Goal: Task Accomplishment & Management: Manage account settings

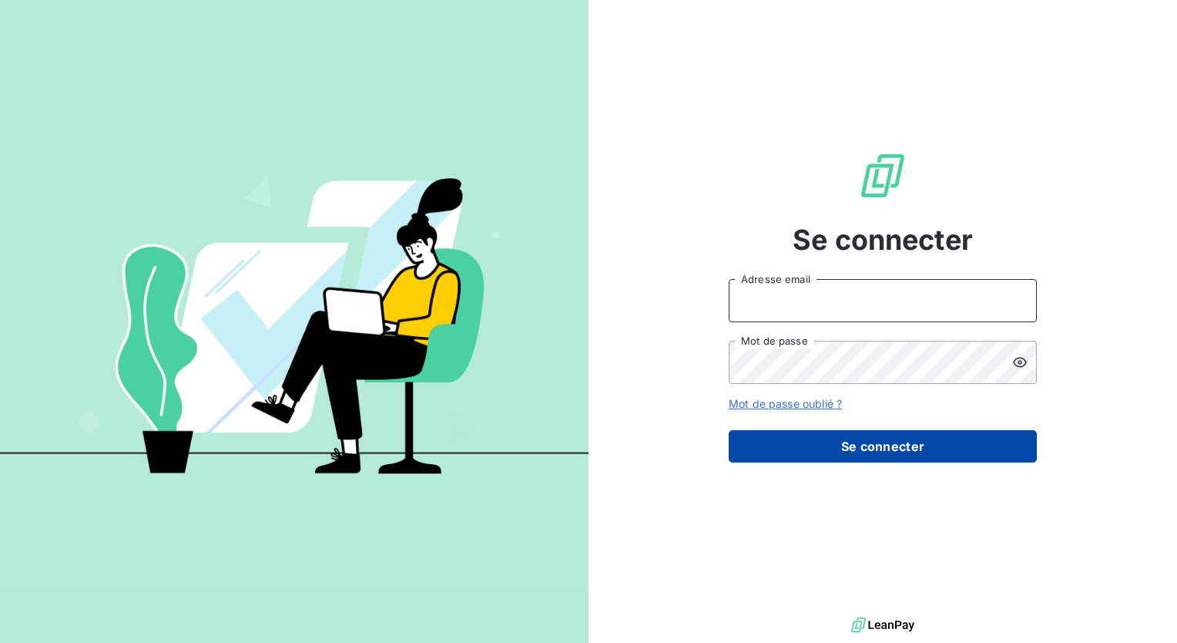
type input "[PERSON_NAME][EMAIL_ADDRESS][DOMAIN_NAME]"
click at [909, 454] on button "Se connecter" at bounding box center [883, 446] width 308 height 32
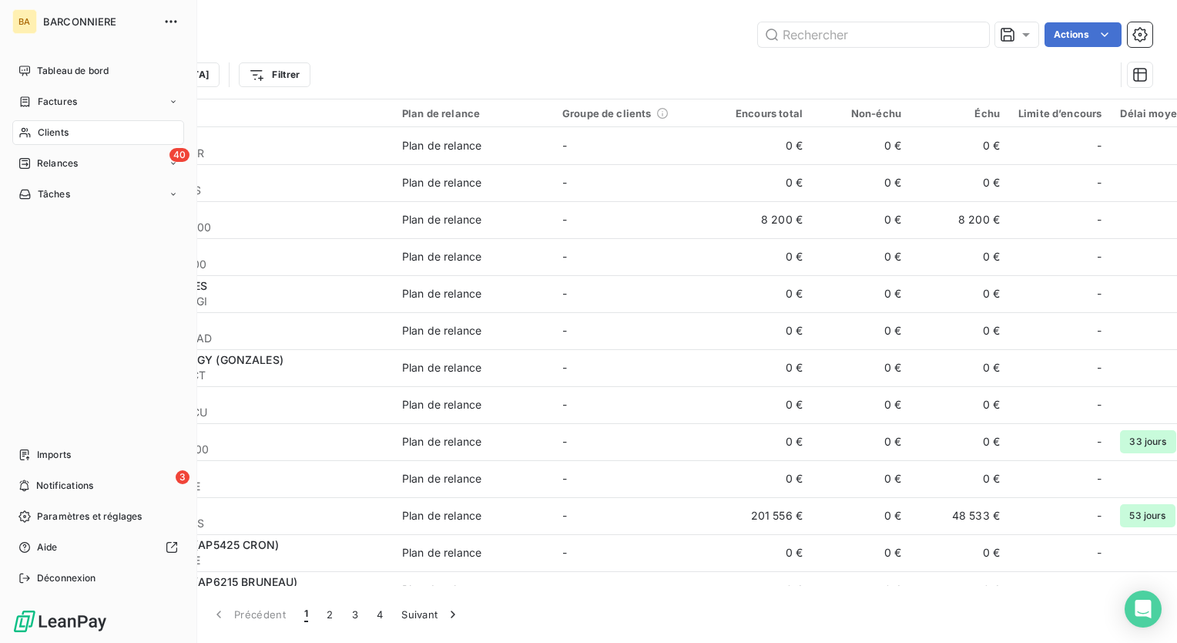
click at [57, 132] on span "Clients" at bounding box center [53, 133] width 31 height 14
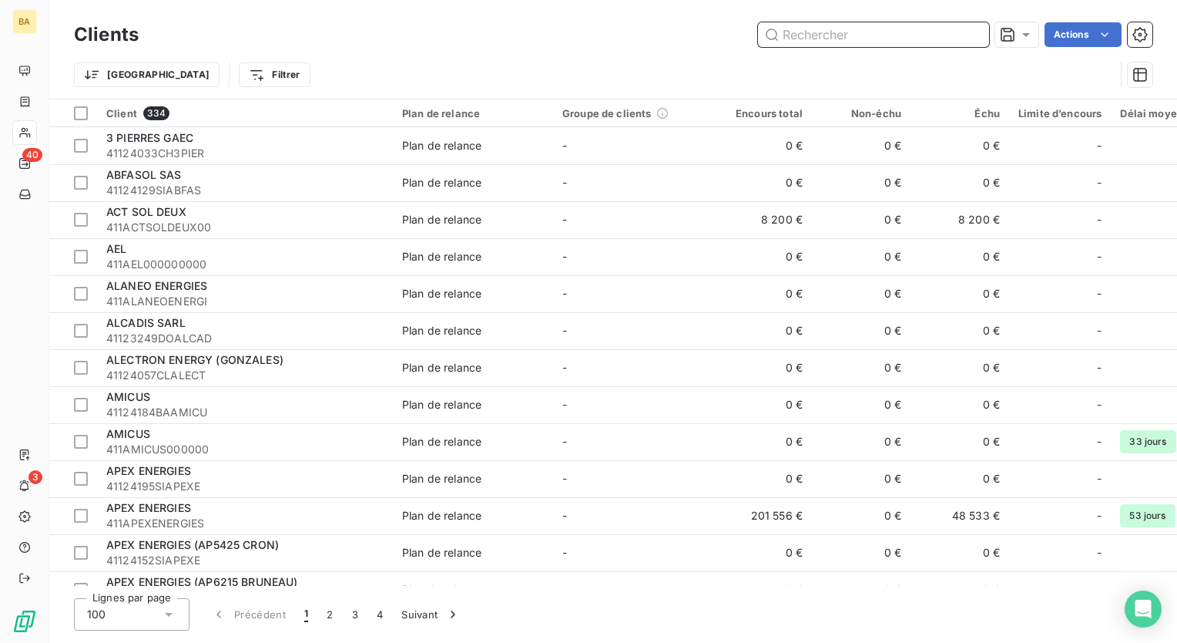
click at [820, 35] on input "text" at bounding box center [873, 34] width 231 height 25
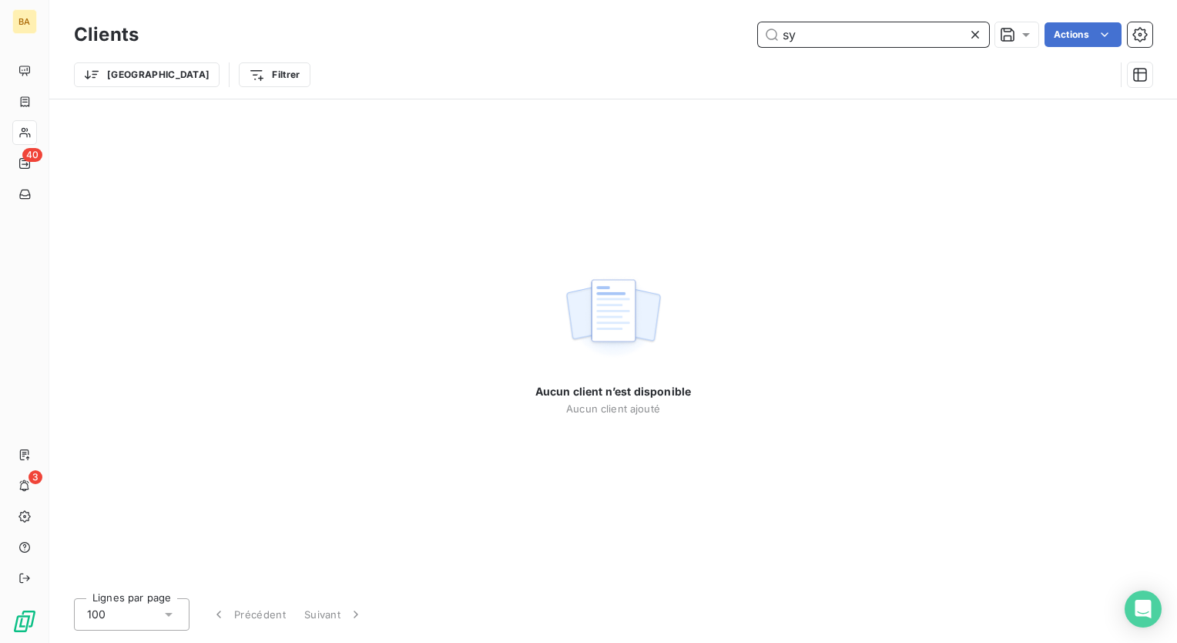
type input "s"
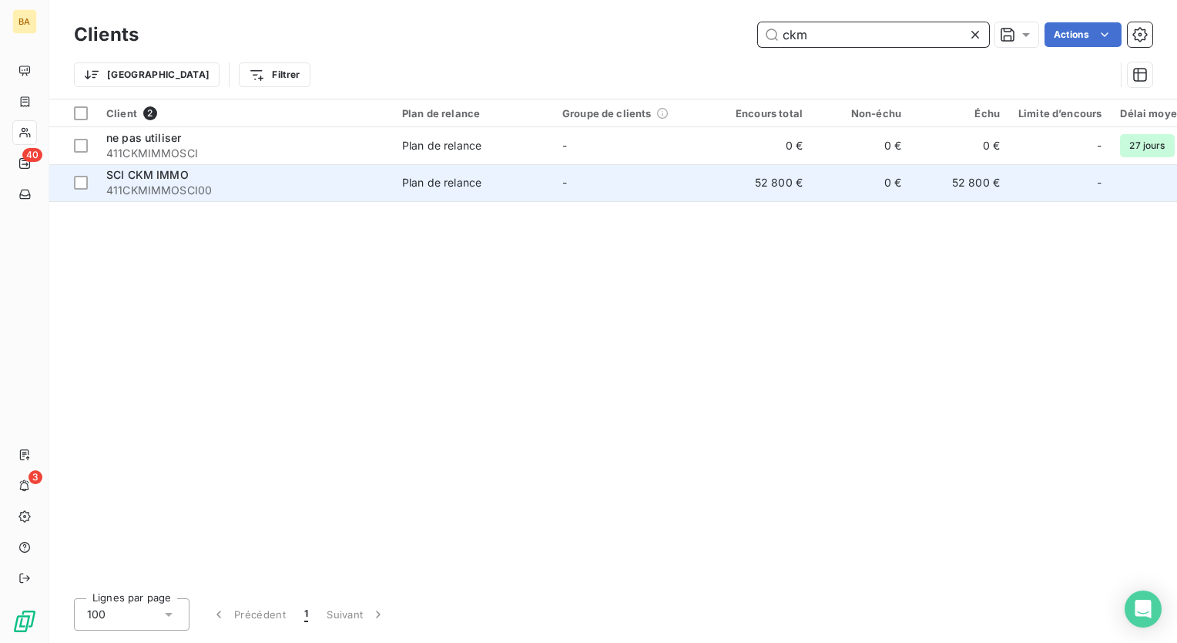
type input "ckm"
click at [203, 183] on span "411CKMIMMOSCI00" at bounding box center [244, 190] width 277 height 15
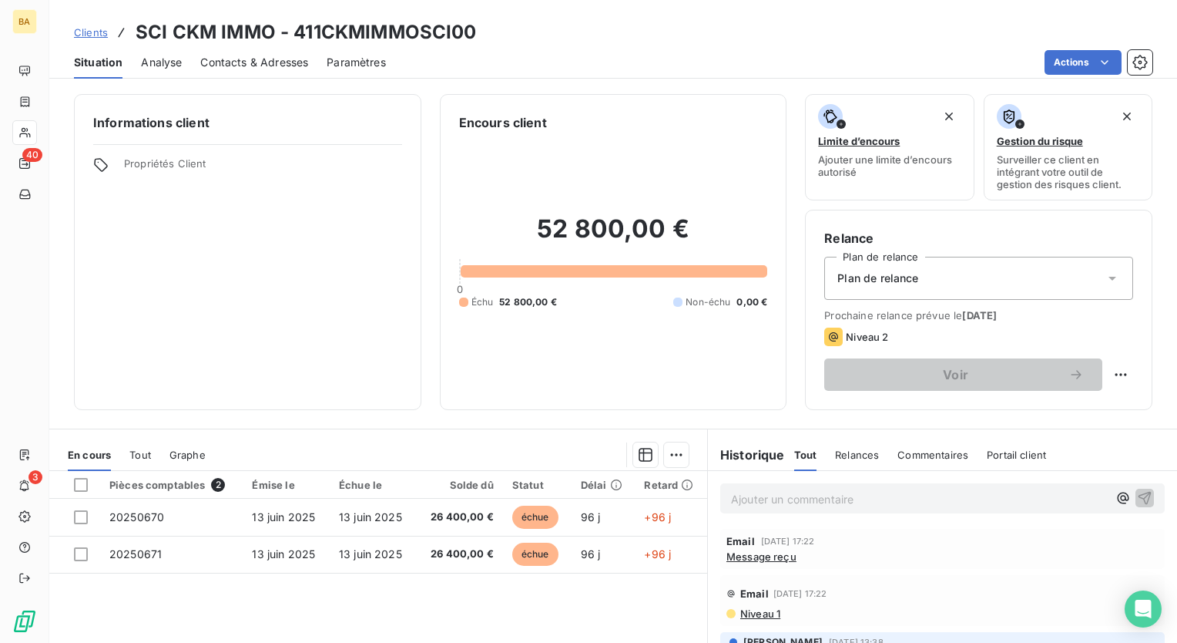
click at [234, 59] on span "Contacts & Adresses" at bounding box center [254, 62] width 108 height 15
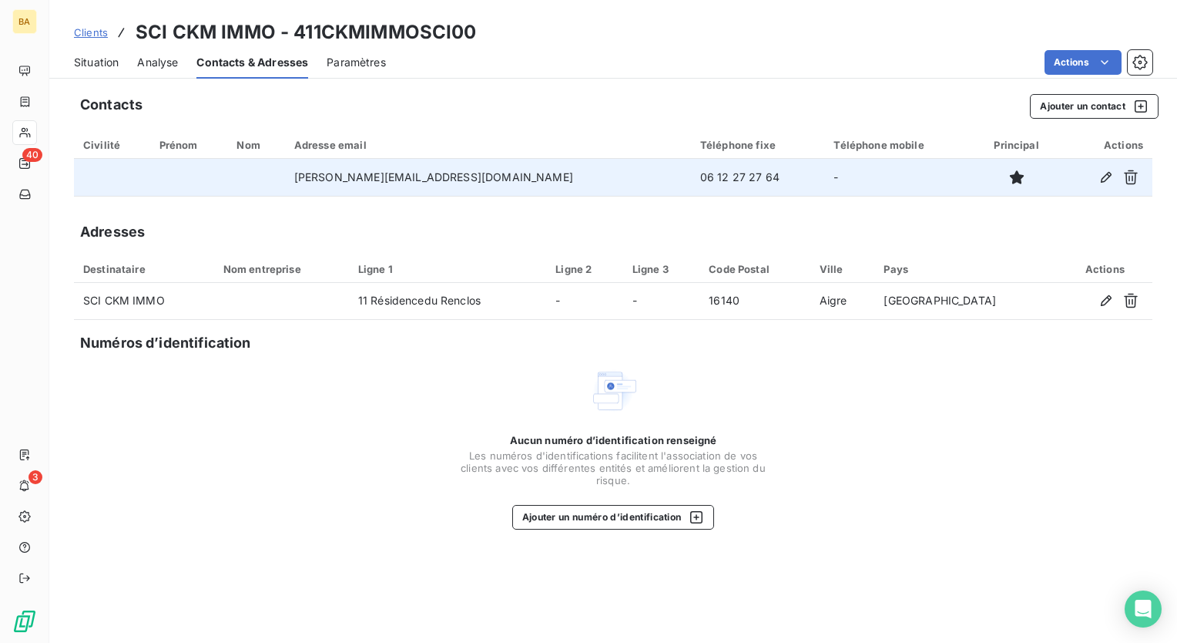
click at [432, 180] on td "[PERSON_NAME][EMAIL_ADDRESS][DOMAIN_NAME]" at bounding box center [488, 177] width 406 height 37
click at [1101, 181] on icon "button" at bounding box center [1106, 177] width 11 height 11
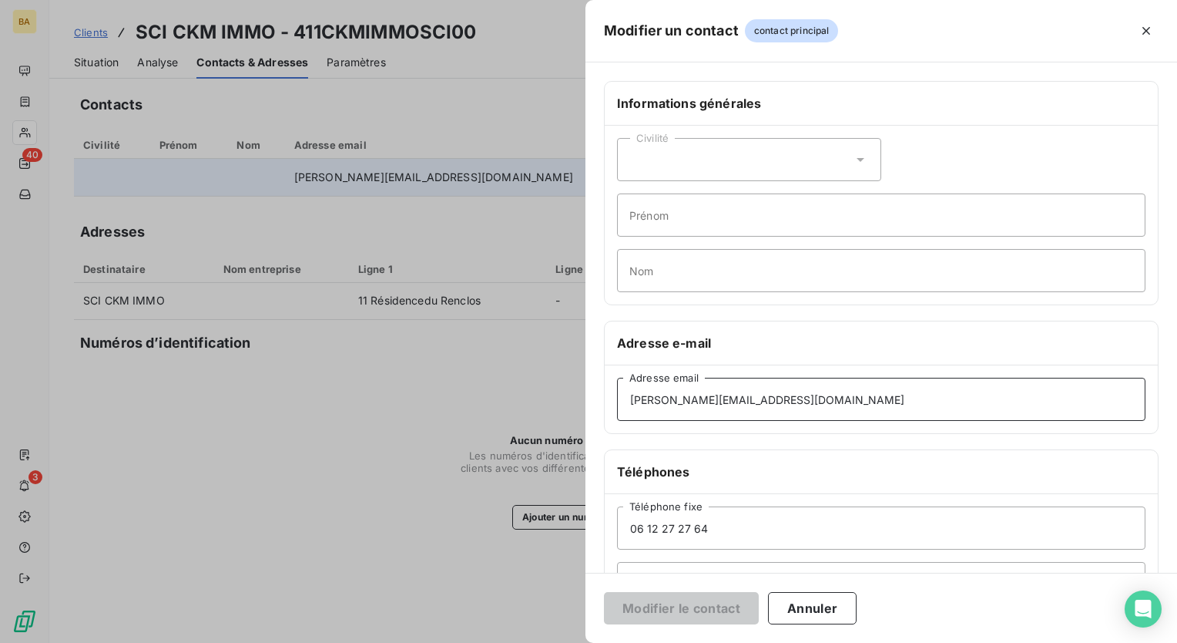
click at [707, 399] on input "[PERSON_NAME][EMAIL_ADDRESS][DOMAIN_NAME]" at bounding box center [881, 399] width 529 height 43
type input "[PERSON_NAME][EMAIL_ADDRESS][DOMAIN_NAME]"
click at [676, 615] on button "Modifier le contact" at bounding box center [681, 608] width 155 height 32
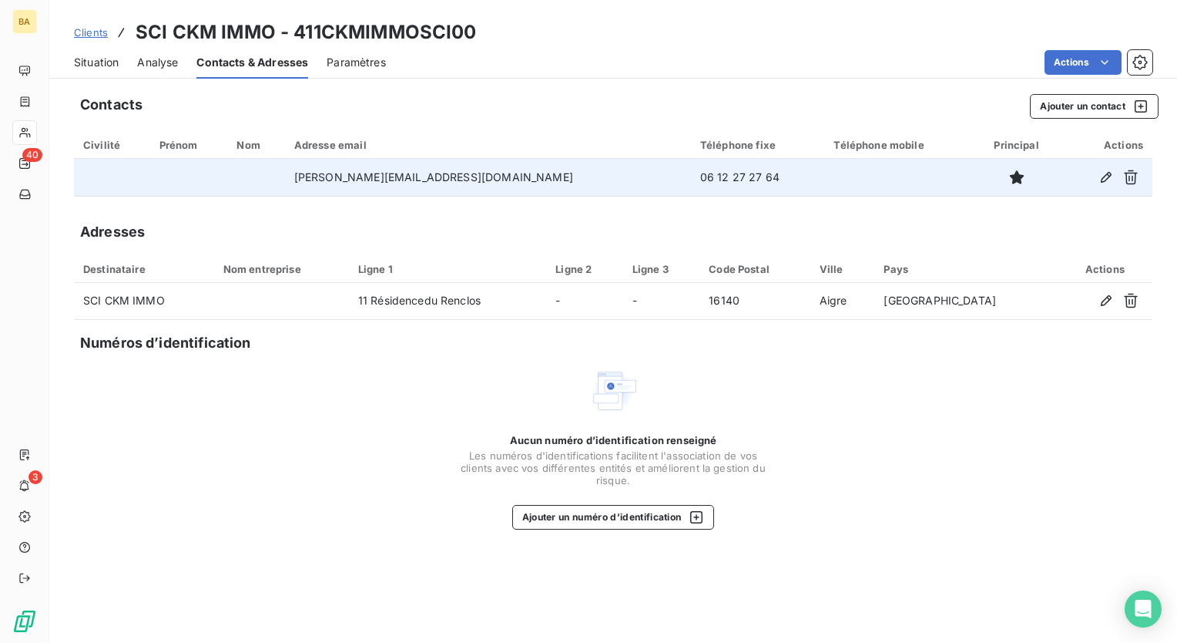
click at [376, 440] on div "Aucun numéro d’identification renseigné Les numéros d'identifications faciliten…" at bounding box center [613, 447] width 1079 height 163
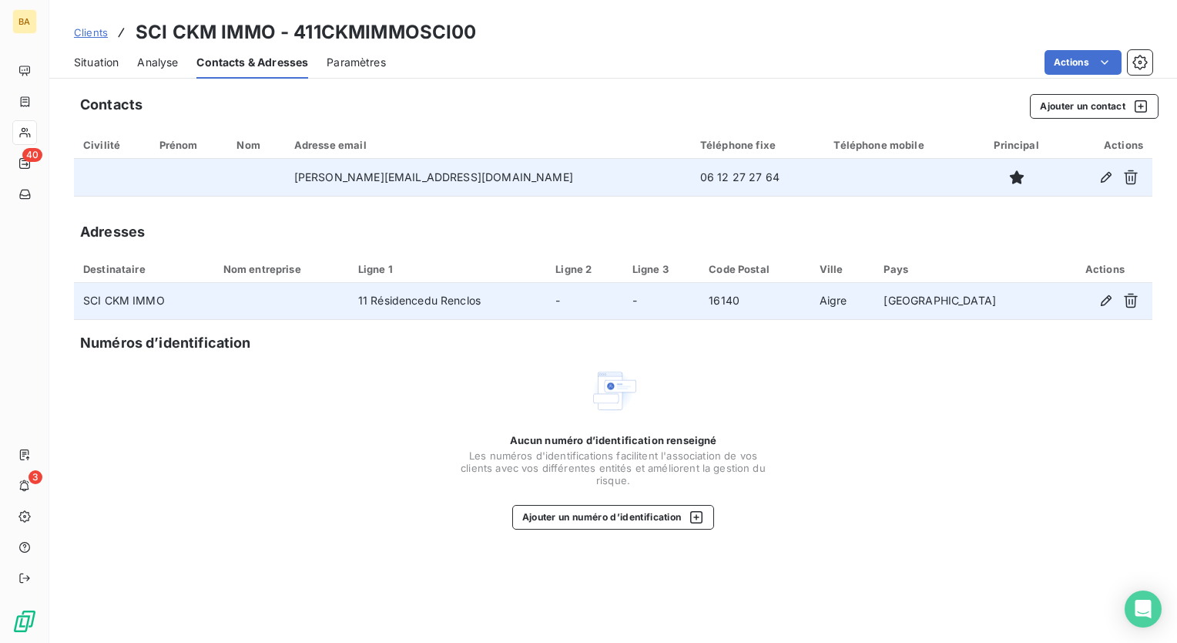
click at [147, 302] on td "SCI CKM IMMO" at bounding box center [144, 301] width 140 height 37
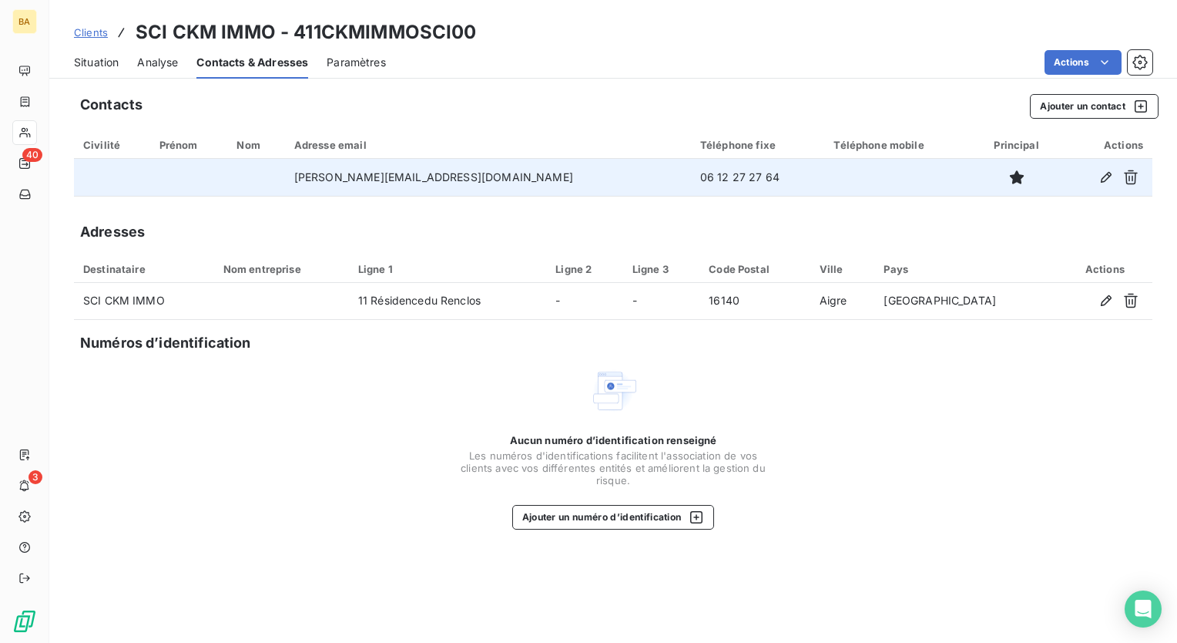
click at [98, 63] on span "Situation" at bounding box center [96, 62] width 45 height 15
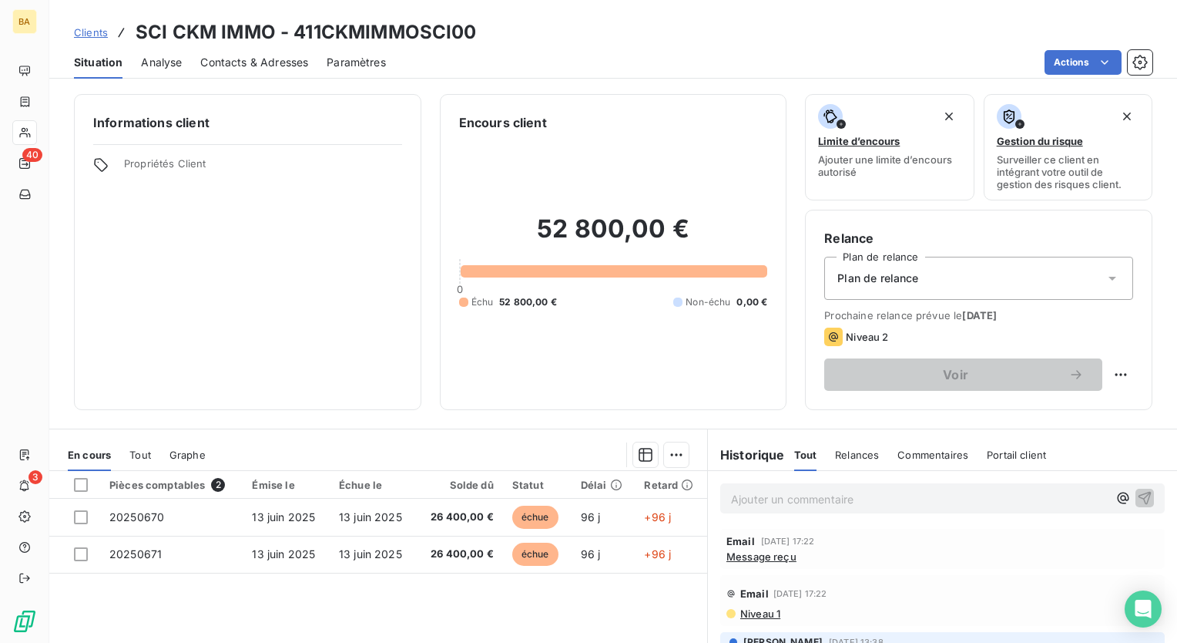
click at [857, 334] on span "Niveau 2" at bounding box center [867, 337] width 42 height 12
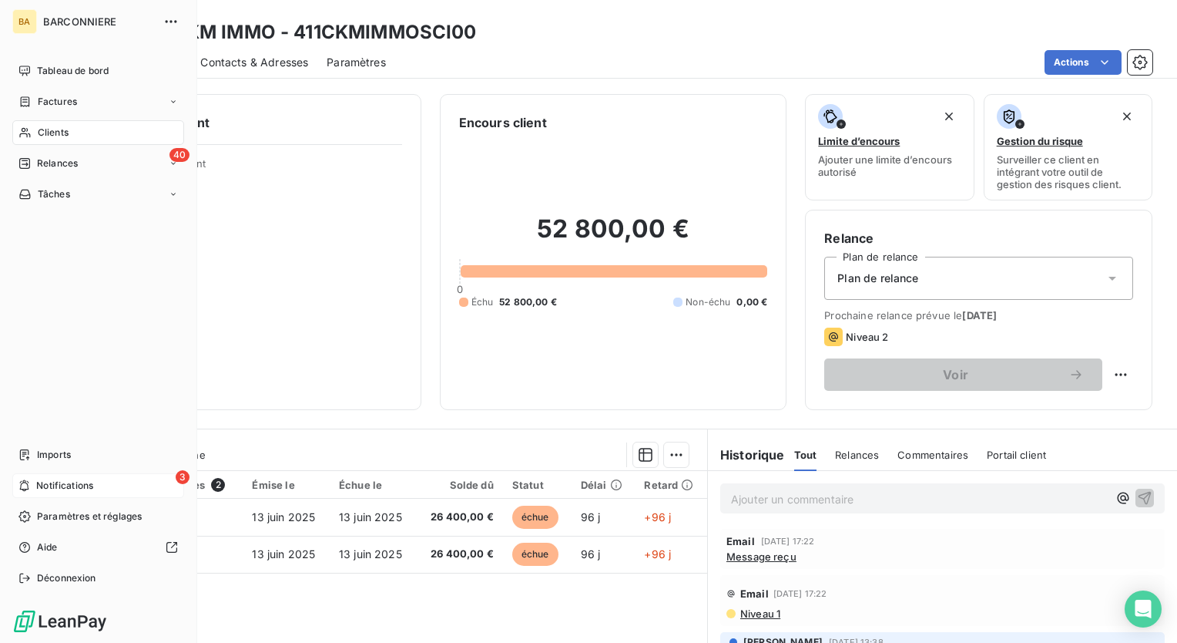
click at [69, 484] on span "Notifications" at bounding box center [64, 486] width 57 height 14
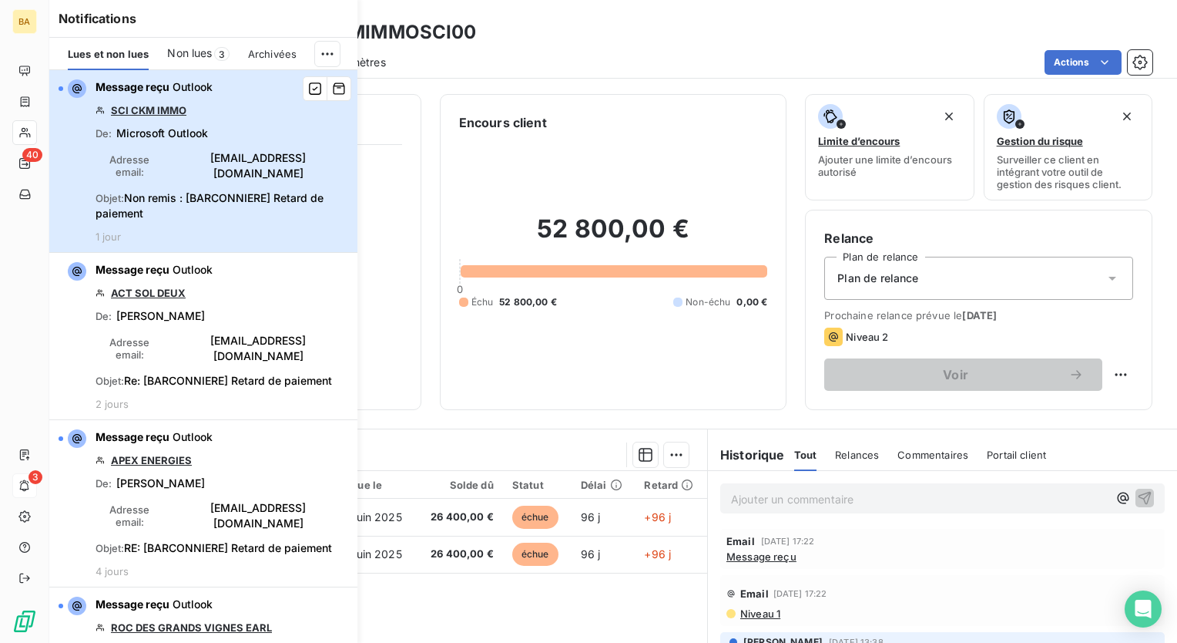
click at [164, 142] on div "Message reçu Outlook SCI CKM IMMO De : Microsoft Outlook Adresse email : [EMAIL…" at bounding box center [222, 160] width 253 height 163
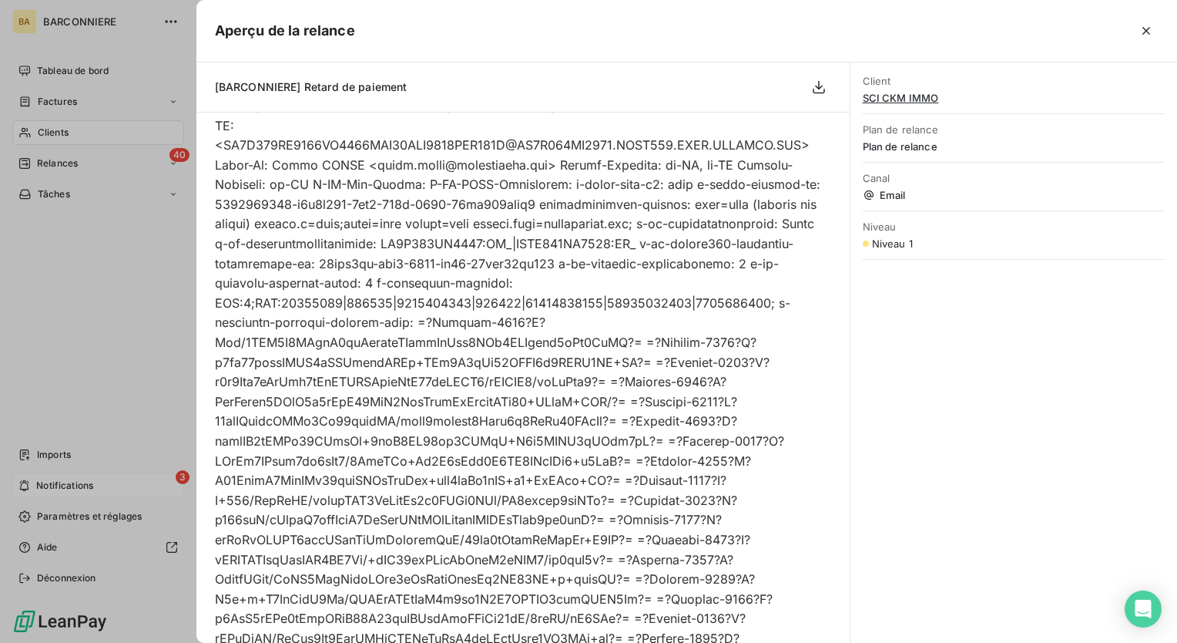
scroll to position [749, 0]
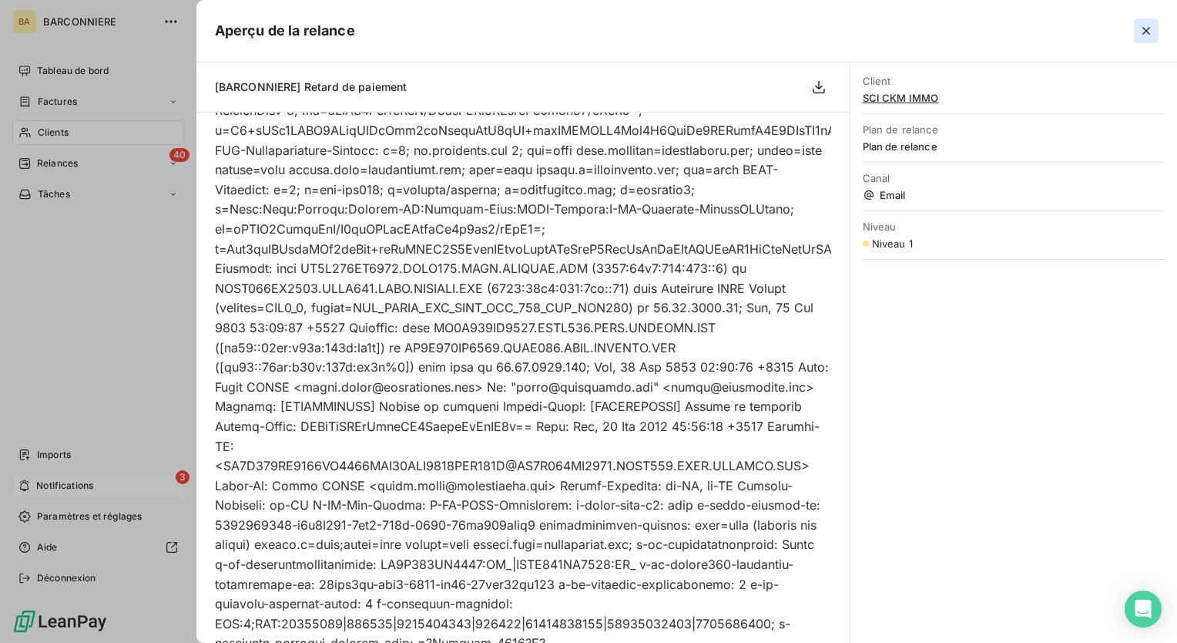
click at [1150, 21] on button "button" at bounding box center [1146, 30] width 25 height 25
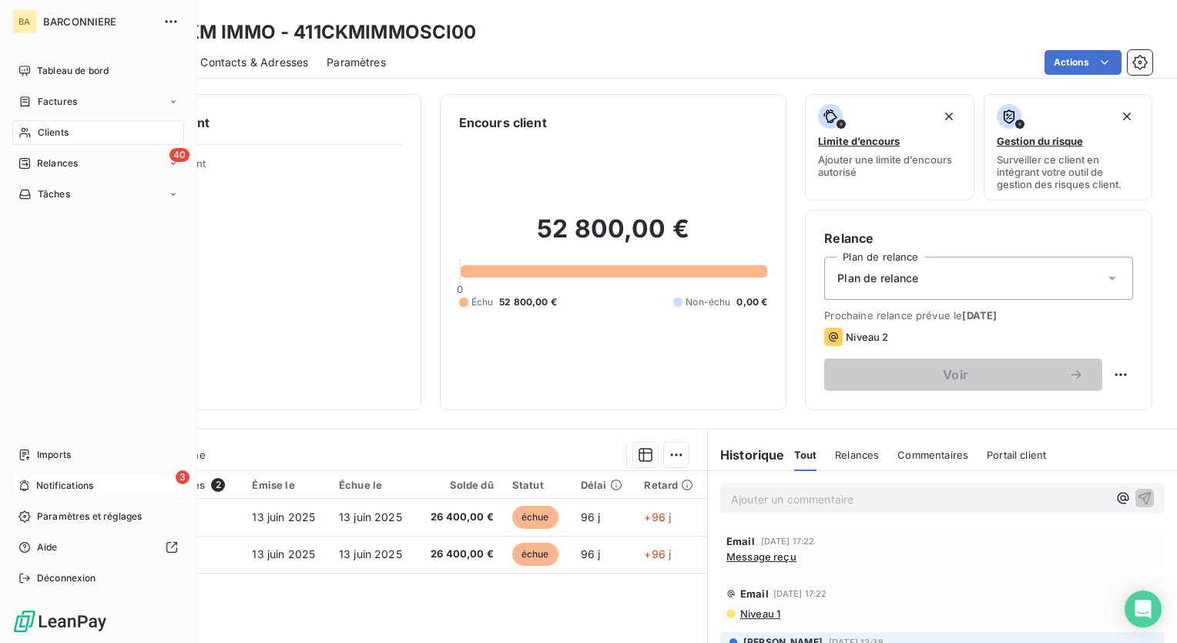
click at [52, 482] on span "Notifications" at bounding box center [64, 486] width 57 height 14
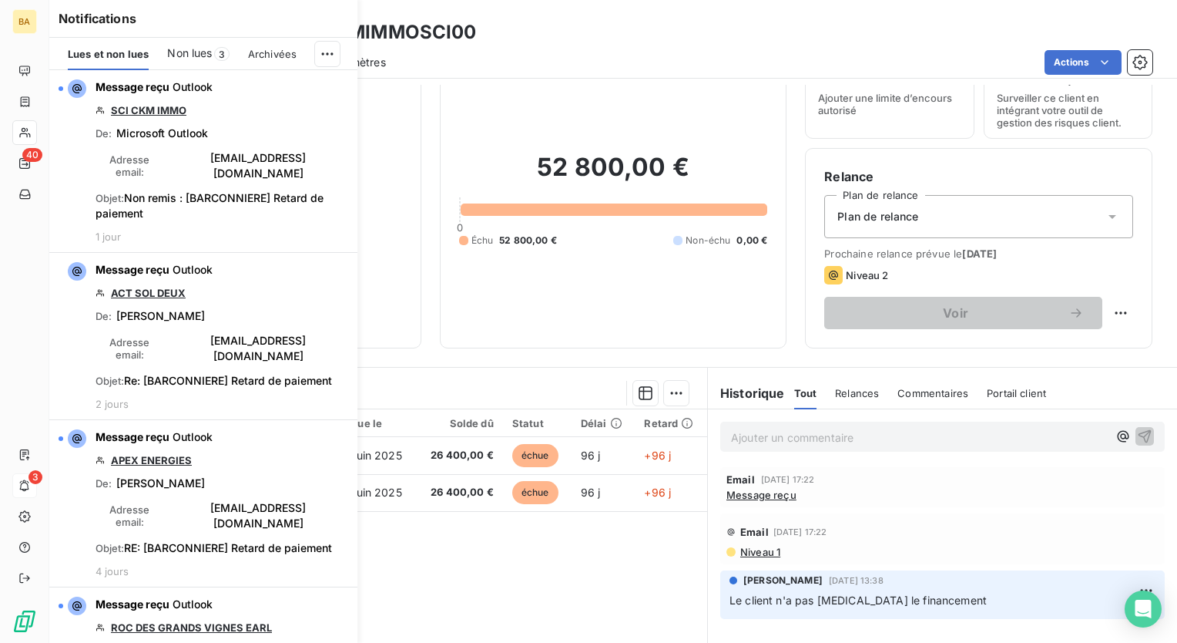
scroll to position [154, 0]
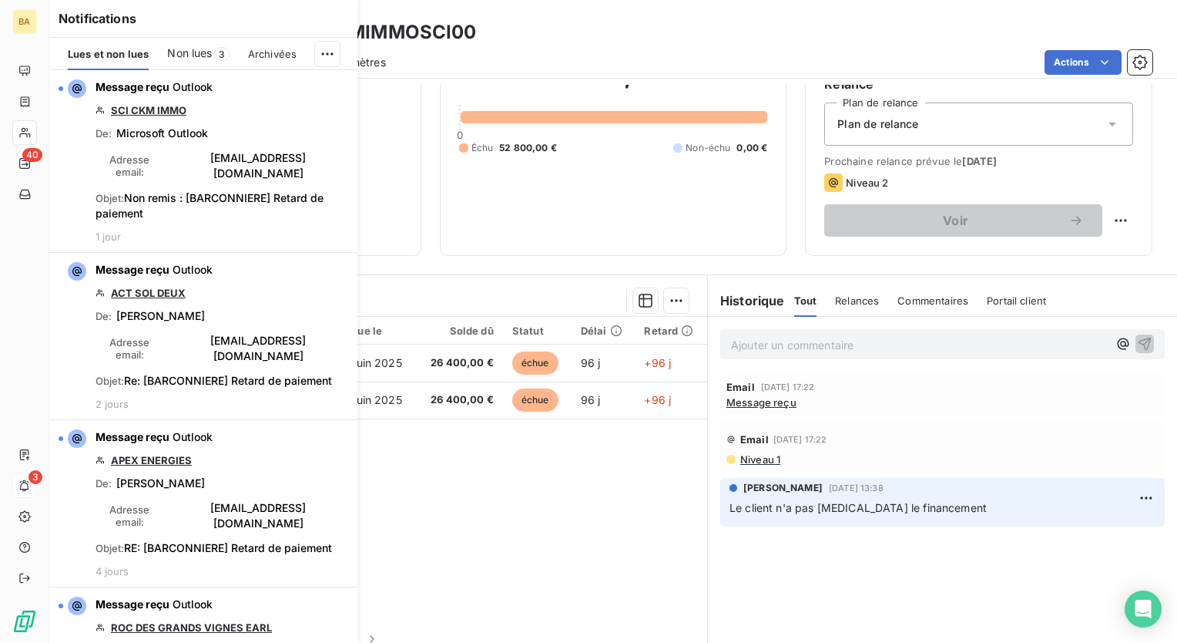
click at [747, 456] on span "Niveau 1" at bounding box center [760, 459] width 42 height 12
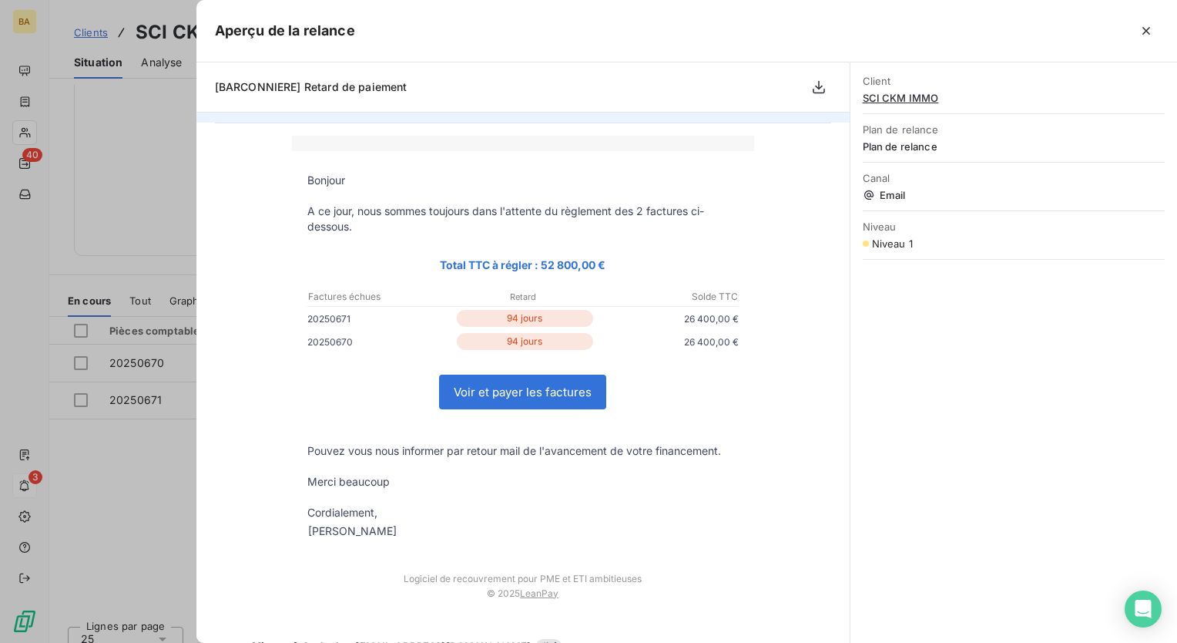
scroll to position [86, 0]
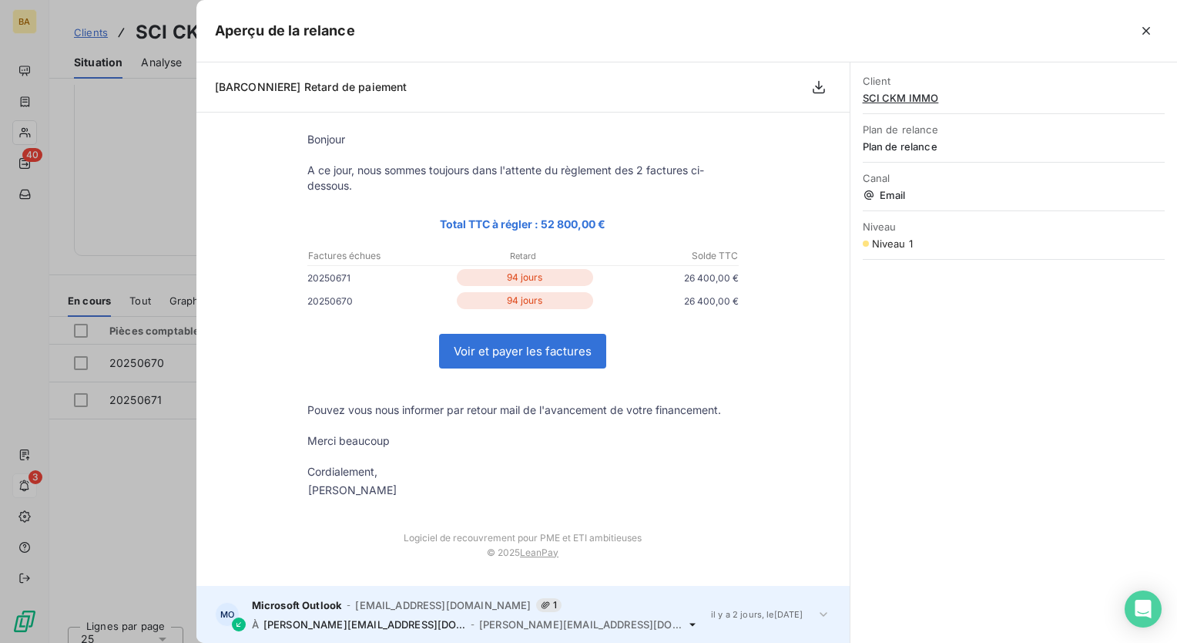
click at [803, 615] on div "MO Microsoft Outlook - [EMAIL_ADDRESS][DOMAIN_NAME] 1 À [PERSON_NAME][EMAIL_ADD…" at bounding box center [522, 614] width 653 height 57
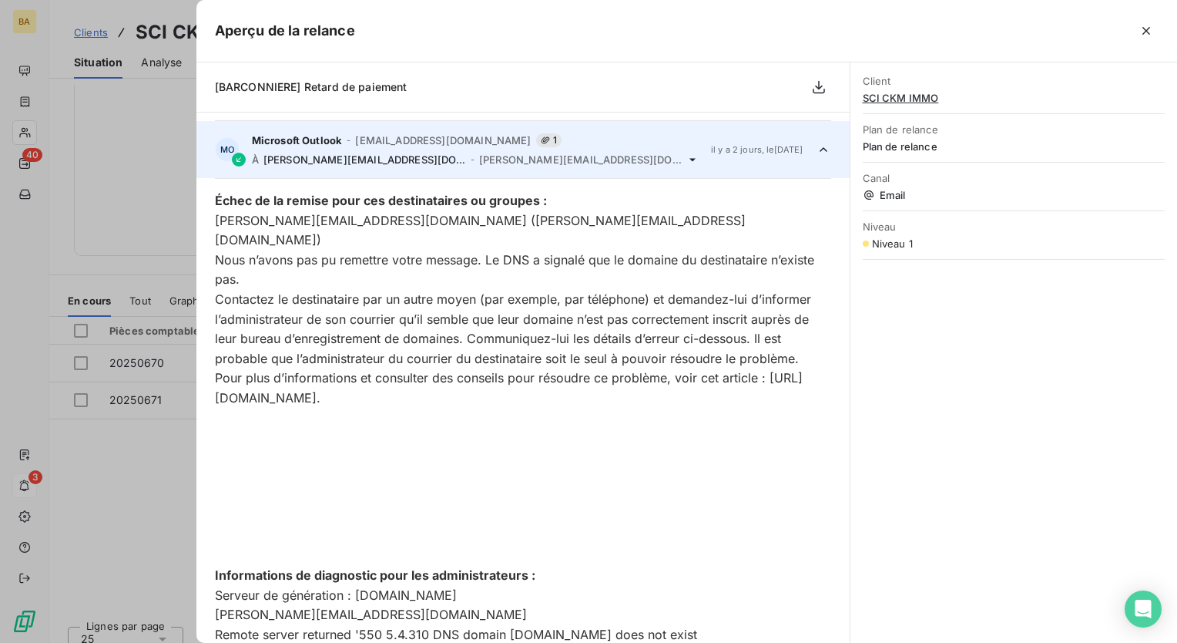
scroll to position [55, 0]
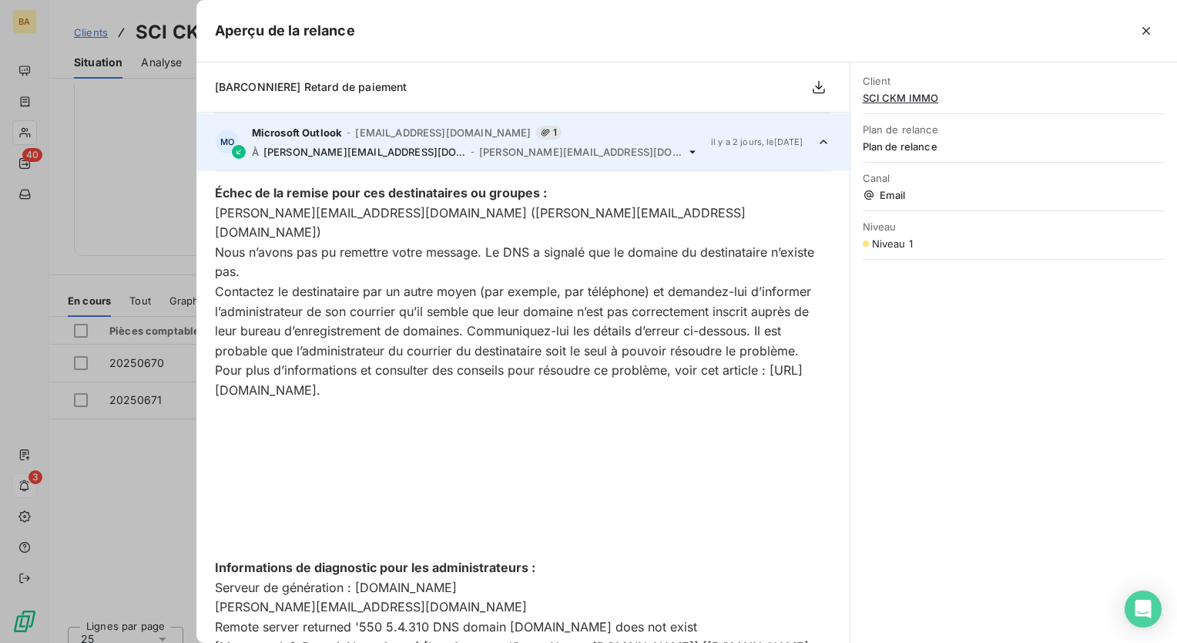
click at [816, 136] on icon at bounding box center [823, 141] width 15 height 15
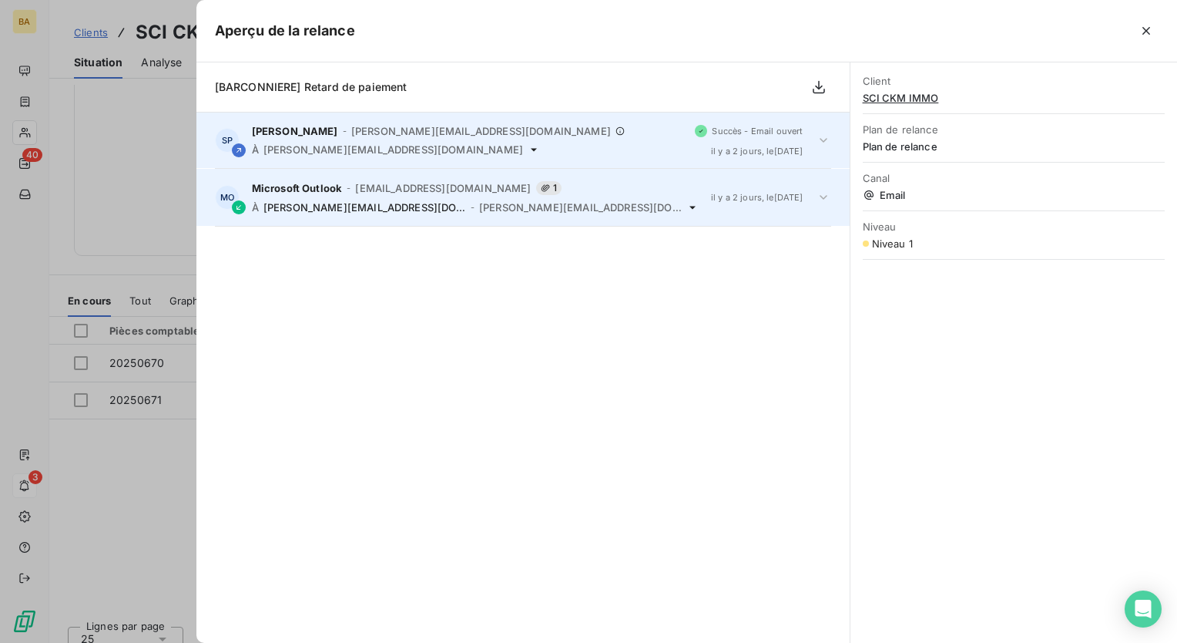
click at [328, 134] on div "[PERSON_NAME] - [PERSON_NAME][EMAIL_ADDRESS][DOMAIN_NAME]" at bounding box center [468, 131] width 432 height 12
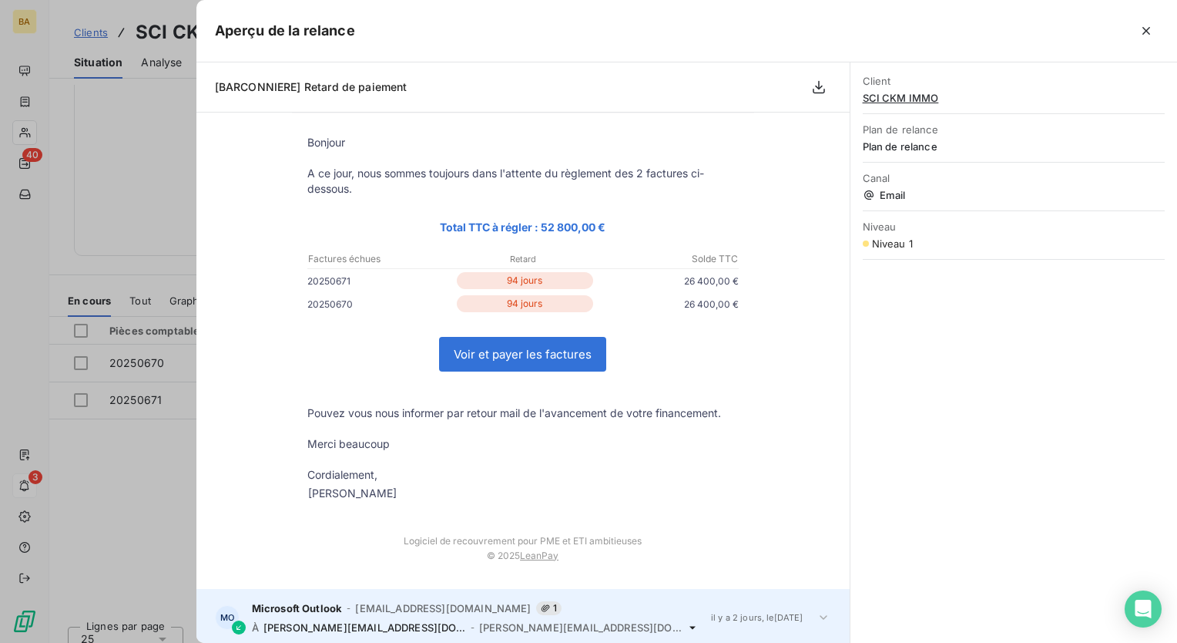
scroll to position [86, 0]
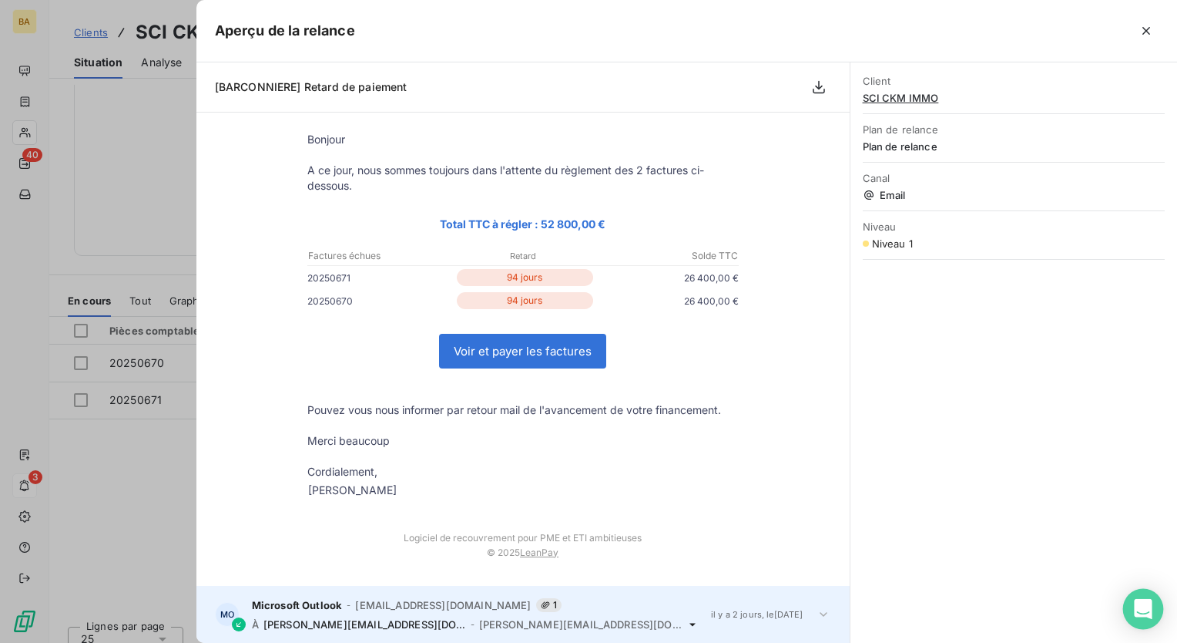
click at [1142, 614] on icon "Open Intercom Messenger" at bounding box center [1144, 609] width 20 height 20
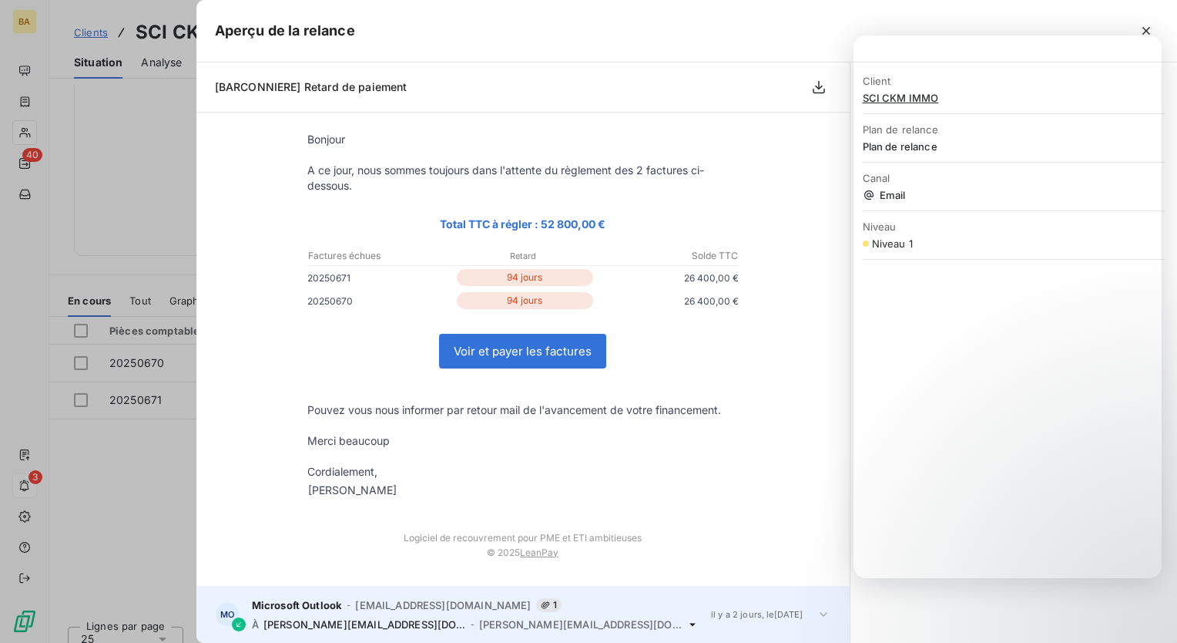
click at [740, 501] on td "Bonjour A ce jour, nous sommes toujours dans l'attente du règlement des 2 factu…" at bounding box center [523, 313] width 462 height 406
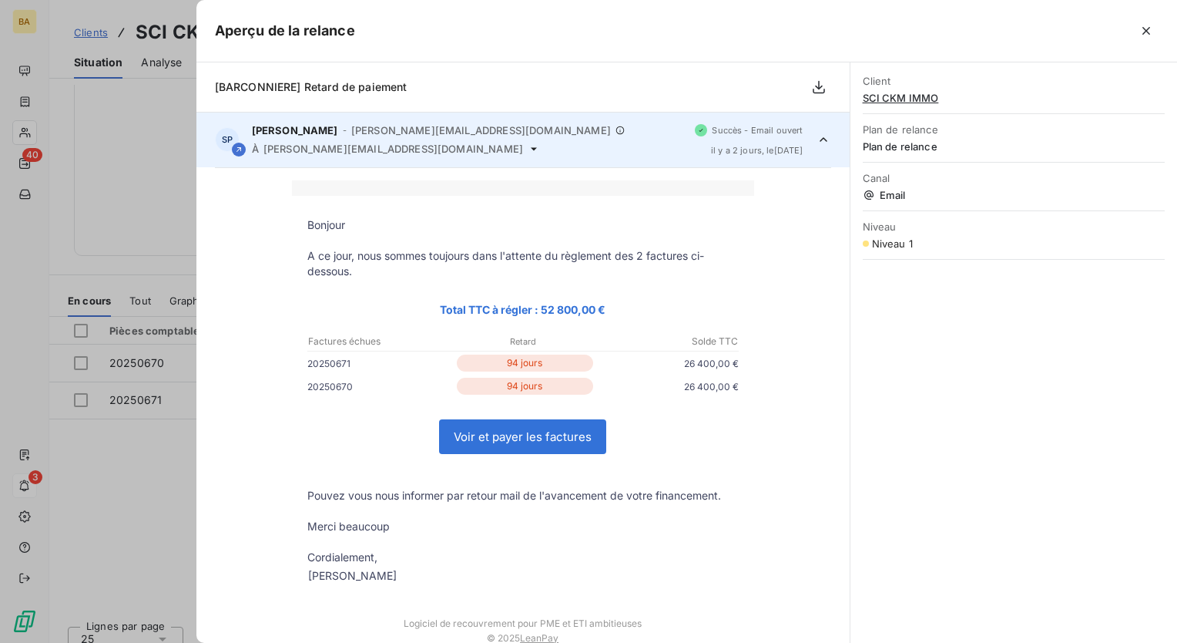
scroll to position [0, 0]
click at [528, 149] on icon at bounding box center [534, 149] width 12 height 12
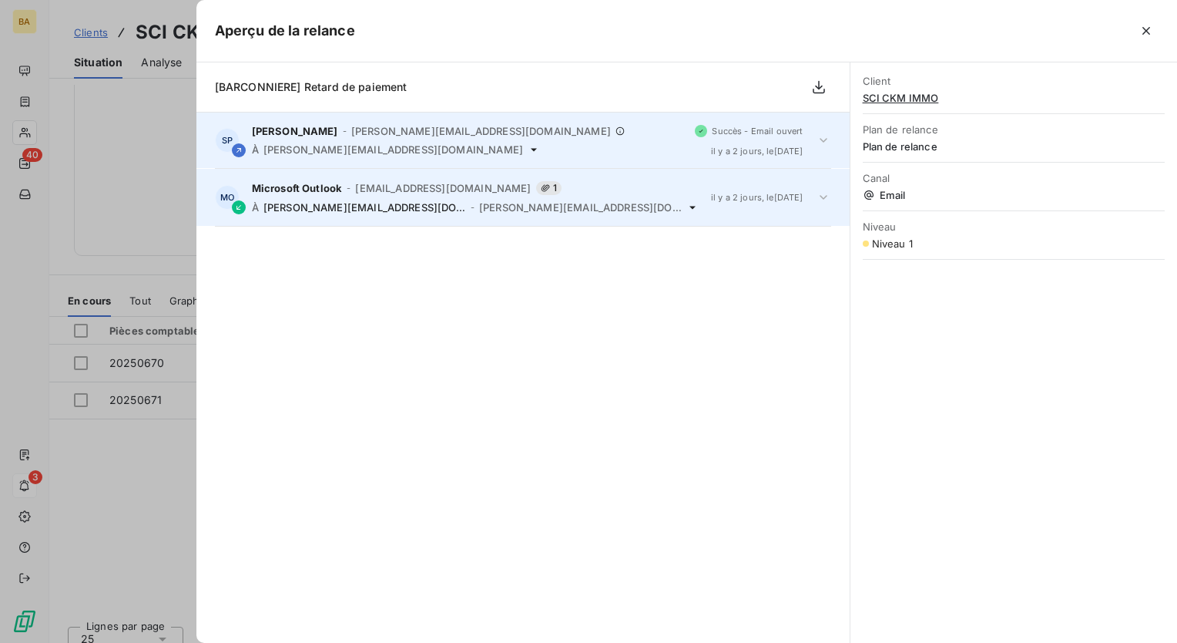
click at [358, 134] on span "[PERSON_NAME][EMAIL_ADDRESS][DOMAIN_NAME]" at bounding box center [481, 131] width 260 height 12
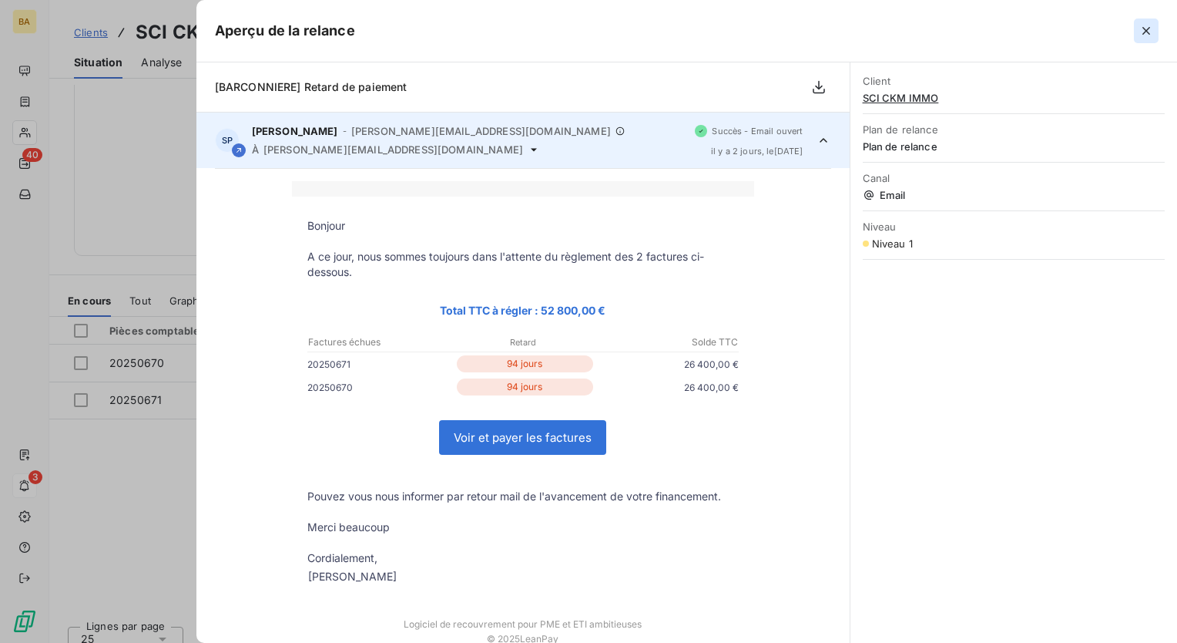
click at [1144, 39] on button "button" at bounding box center [1146, 30] width 25 height 25
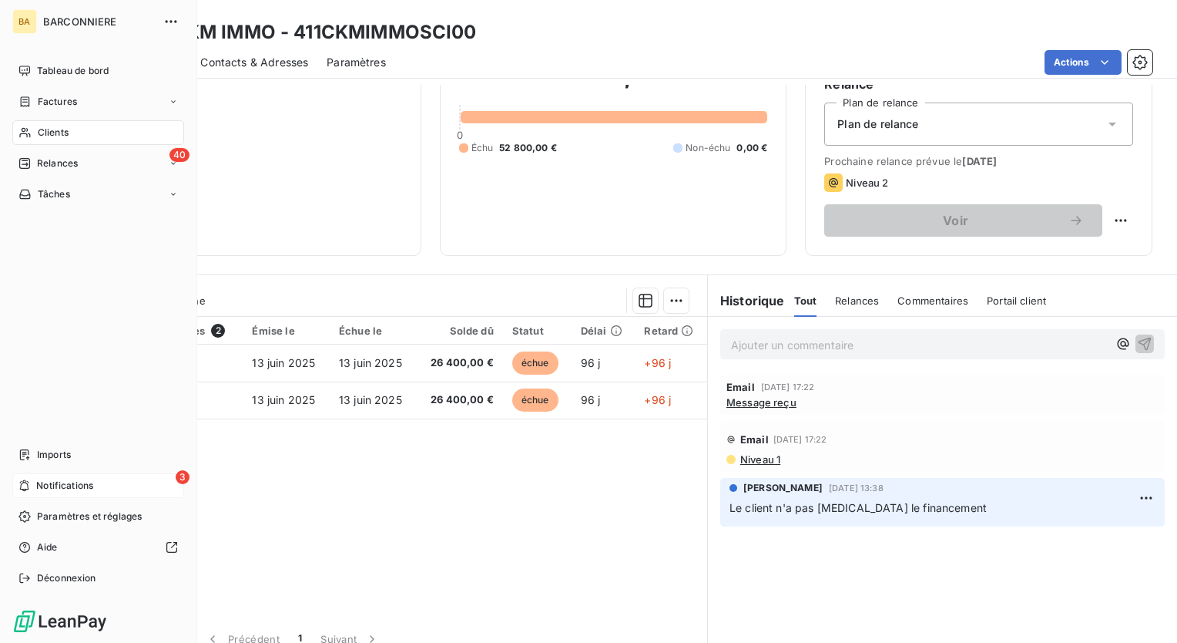
click at [63, 481] on span "Notifications" at bounding box center [64, 486] width 57 height 14
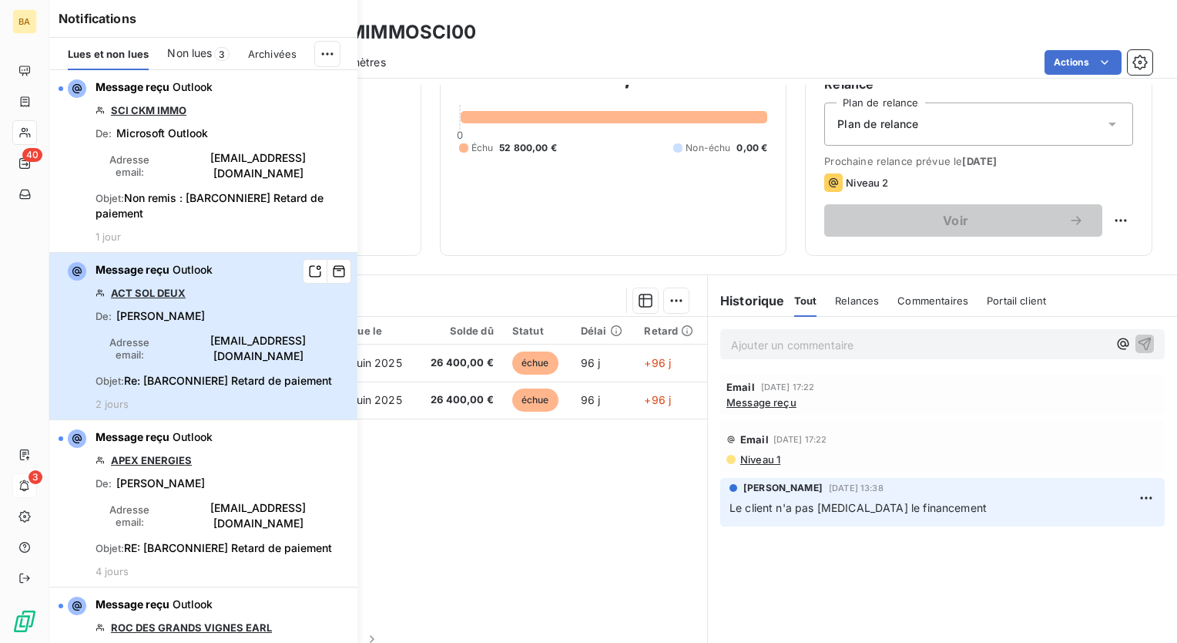
click at [162, 301] on div "Message reçu Outlook ACT SOL DEUX De : [PERSON_NAME] Adresse email : [PERSON_NA…" at bounding box center [222, 336] width 253 height 148
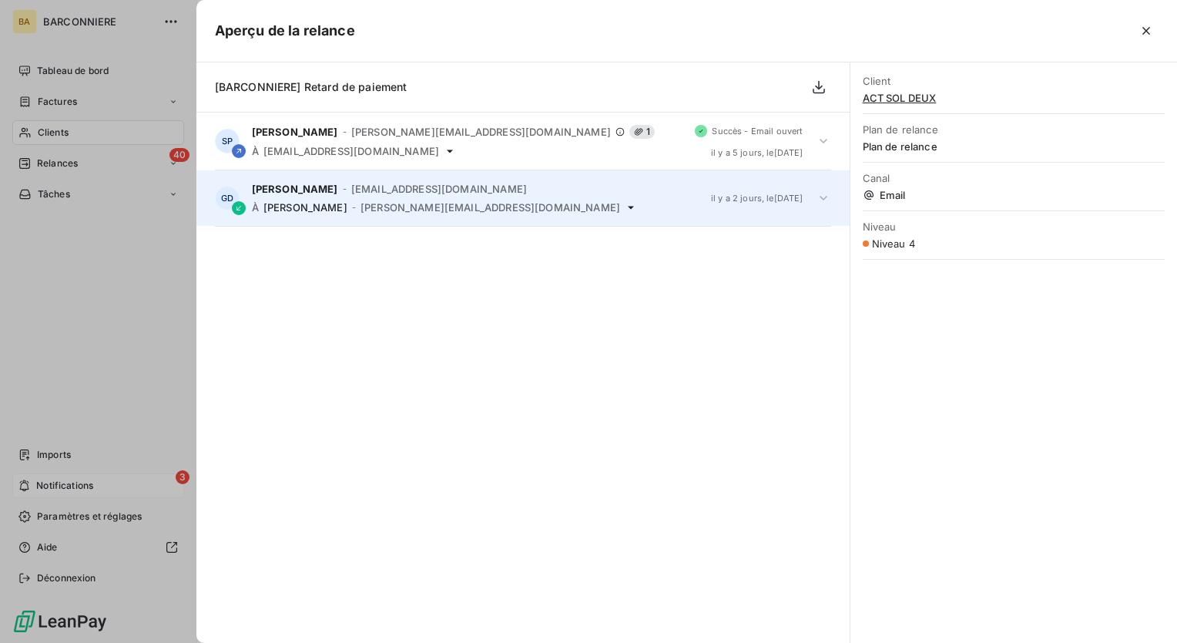
click at [404, 195] on div "[PERSON_NAME] - [PERSON_NAME][EMAIL_ADDRESS][DOMAIN_NAME] À [PERSON_NAME] - [PE…" at bounding box center [475, 198] width 447 height 31
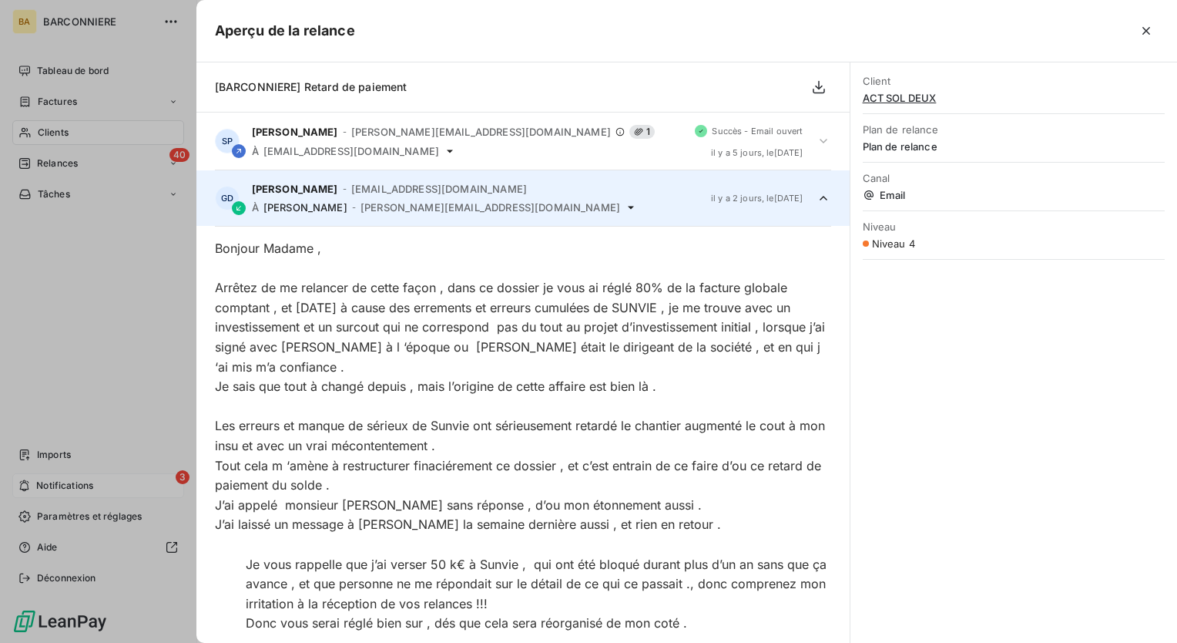
scroll to position [58, 0]
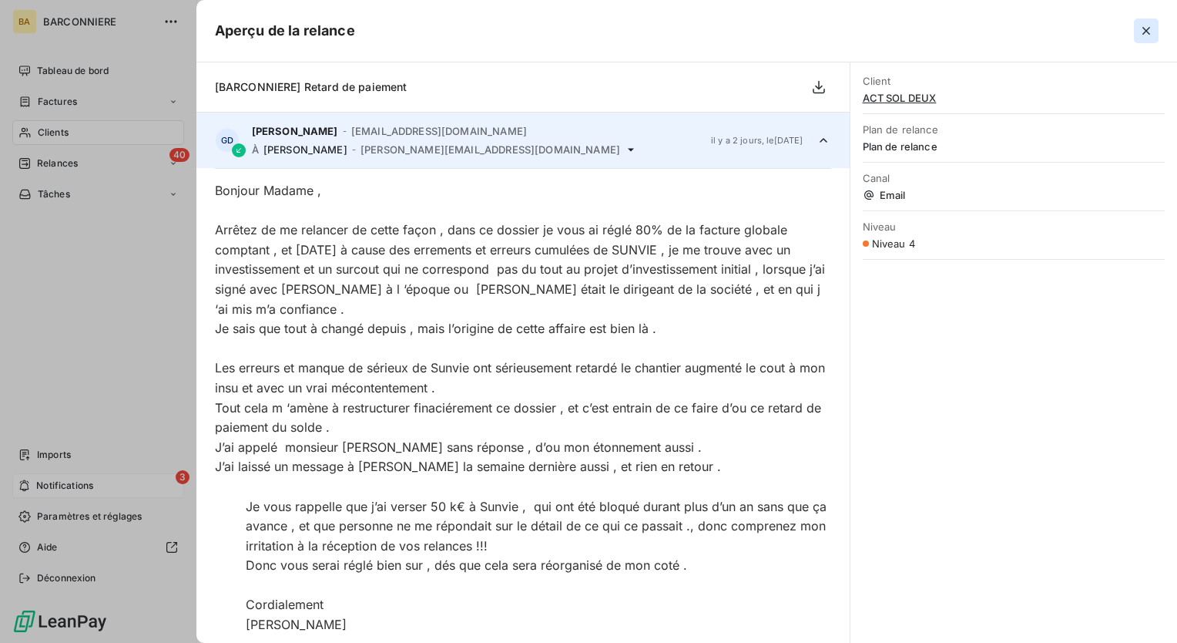
click at [1148, 27] on icon "button" at bounding box center [1146, 30] width 15 height 15
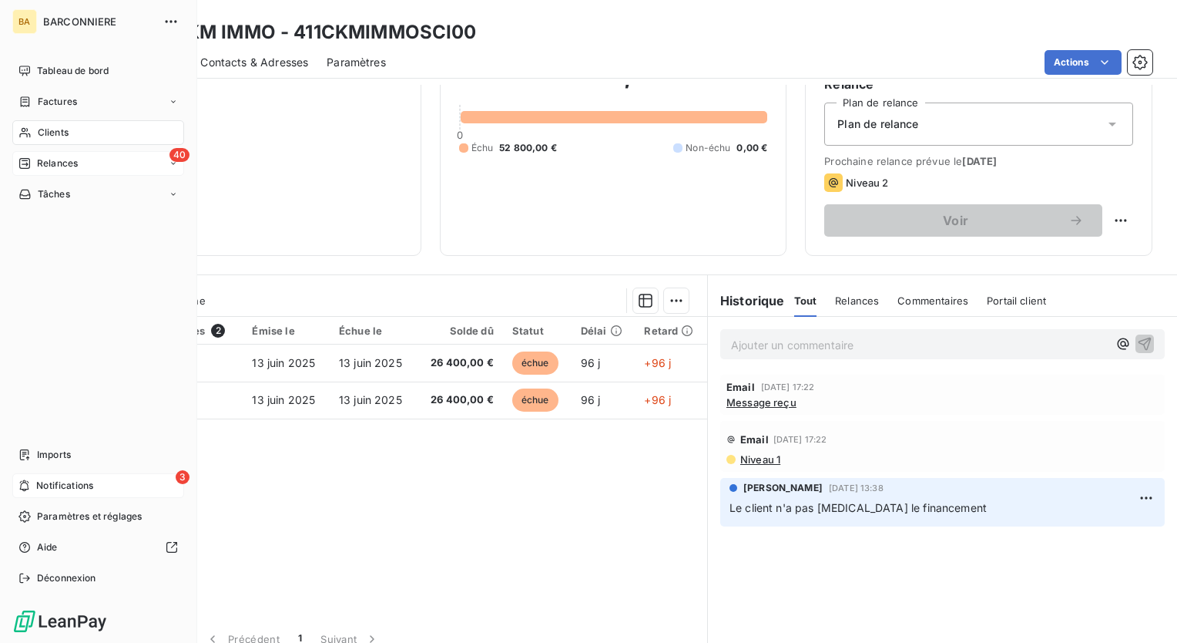
click at [67, 158] on span "Relances" at bounding box center [57, 163] width 41 height 14
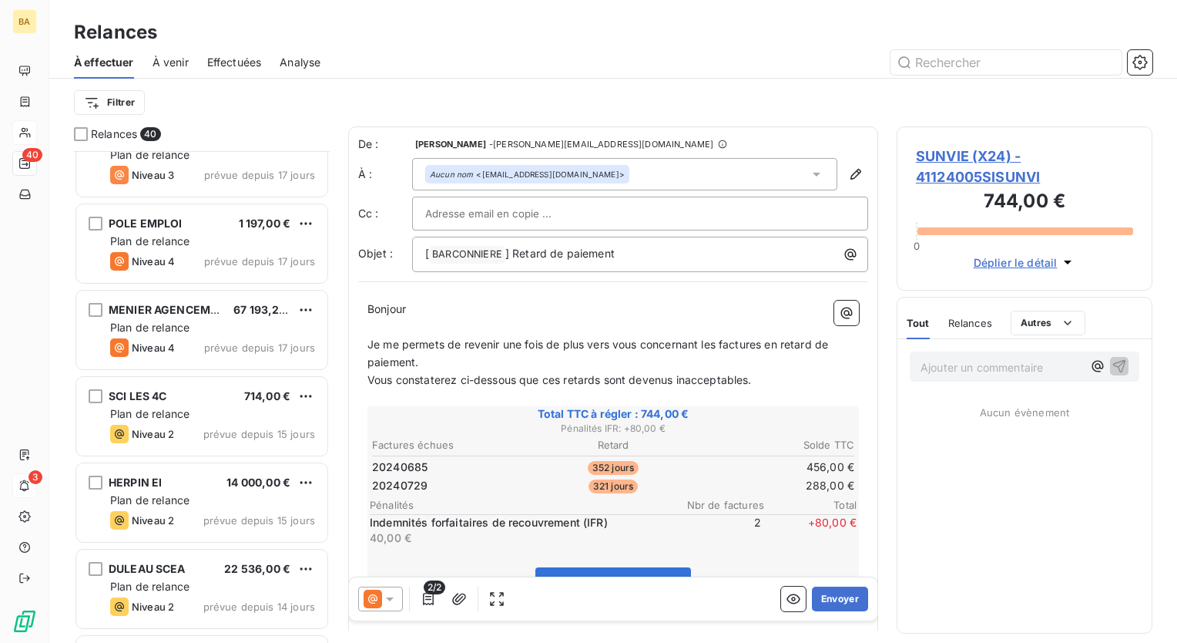
scroll to position [1079, 0]
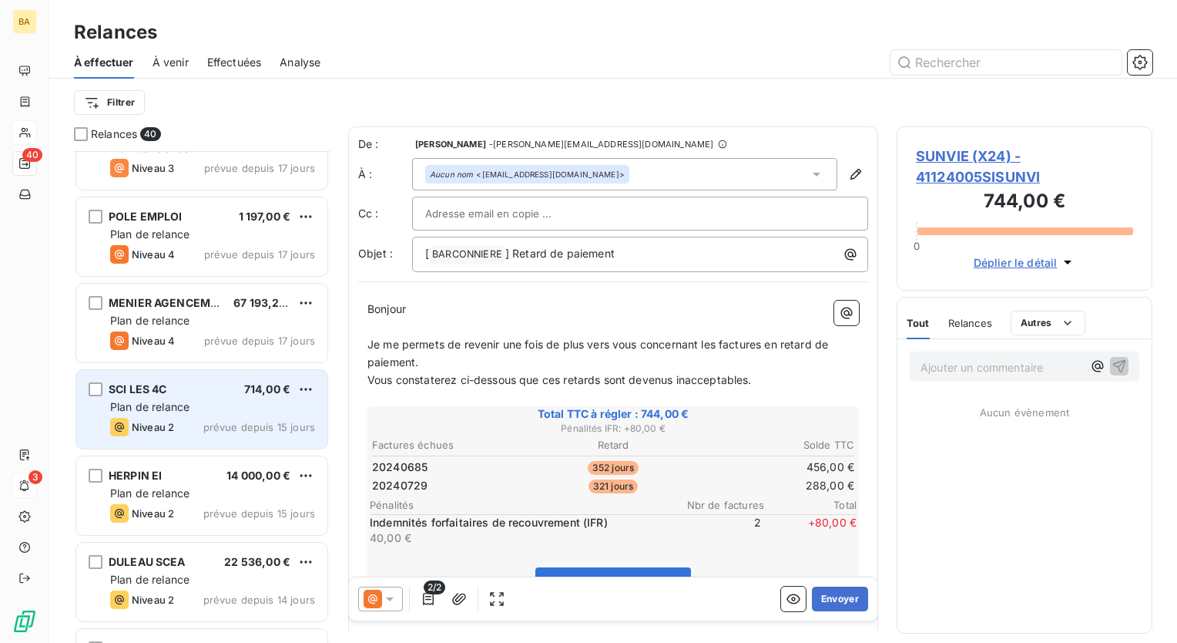
click at [149, 399] on div "Plan de relance" at bounding box center [212, 406] width 205 height 15
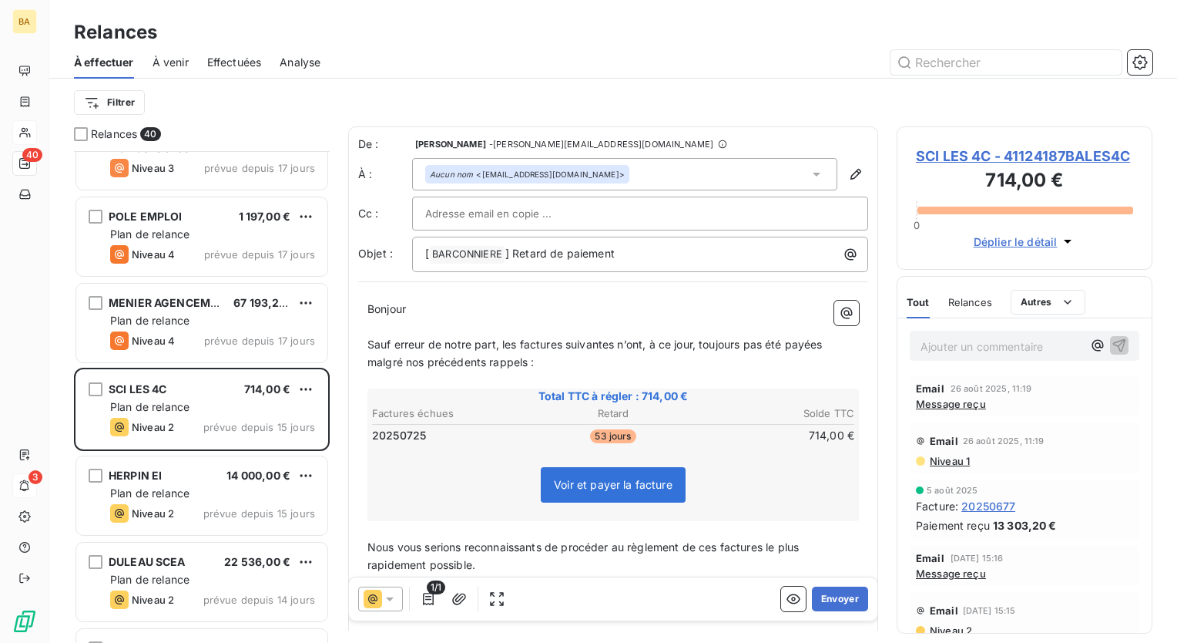
click at [962, 405] on span "Message reçu" at bounding box center [951, 404] width 70 height 12
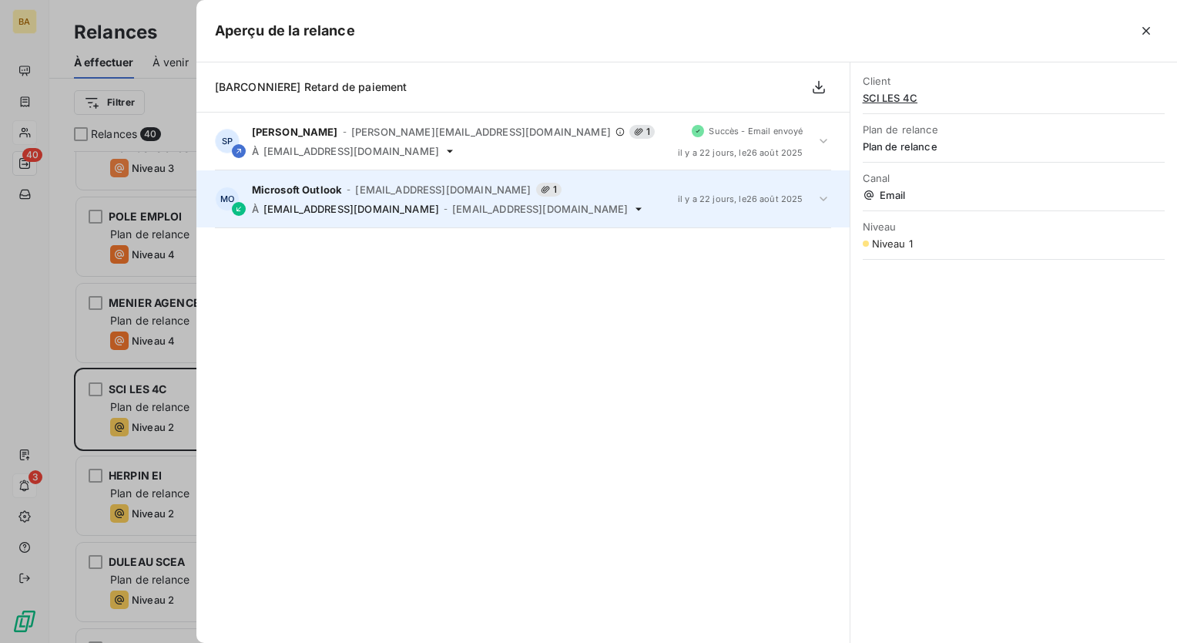
click at [370, 201] on div "Microsoft Outlook - [EMAIL_ADDRESS][DOMAIN_NAME] 1 À [EMAIL_ADDRESS][DOMAIN_NAM…" at bounding box center [459, 199] width 414 height 32
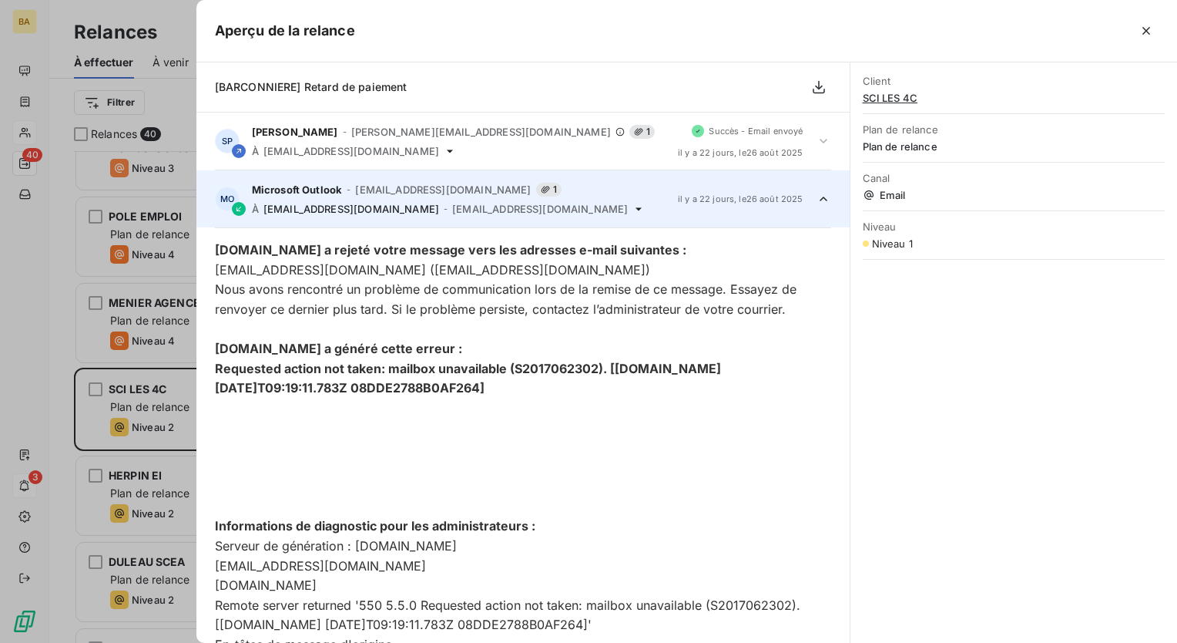
scroll to position [58, 0]
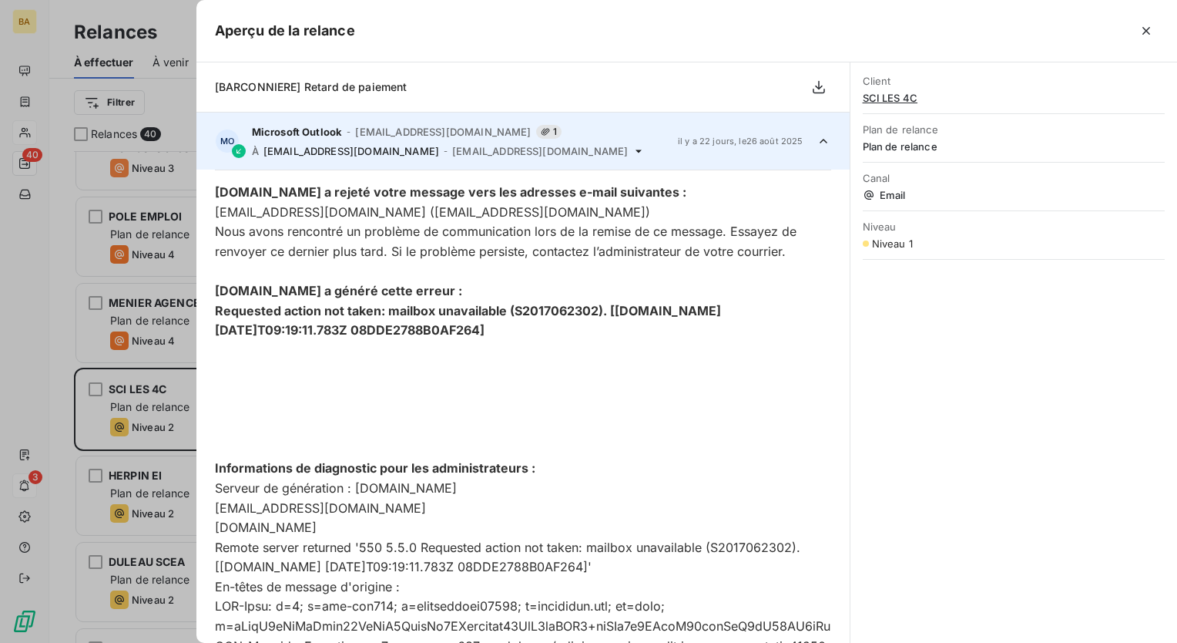
drag, startPoint x: 1154, startPoint y: 35, endPoint x: 1145, endPoint y: 37, distance: 9.5
click at [1154, 35] on button "button" at bounding box center [1146, 30] width 25 height 25
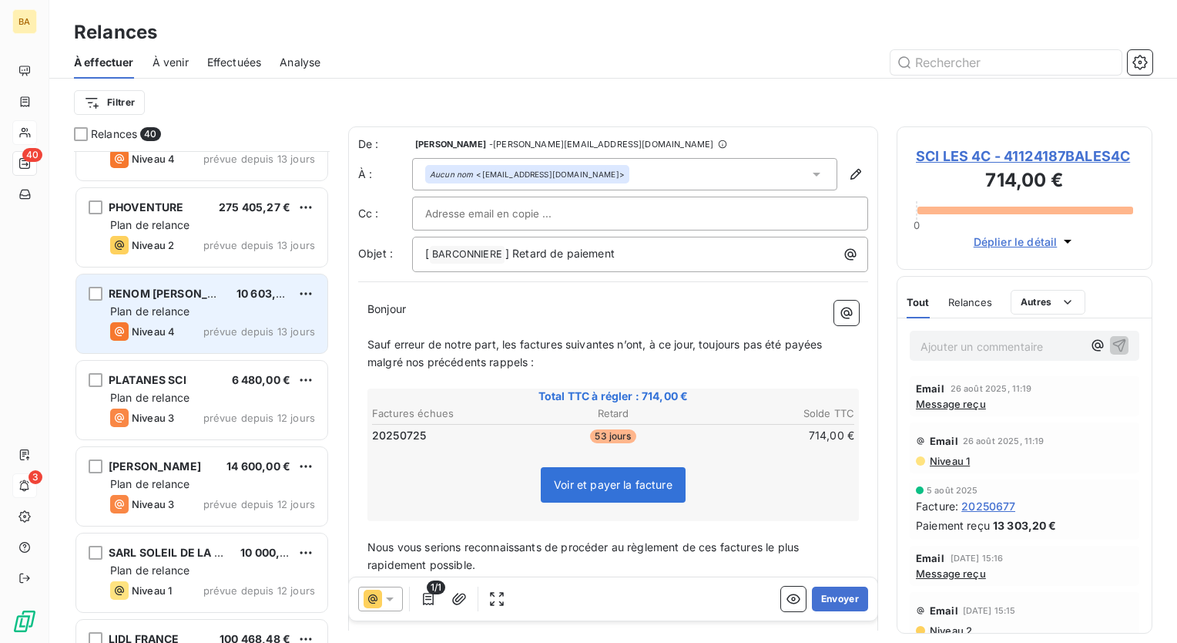
scroll to position [1849, 0]
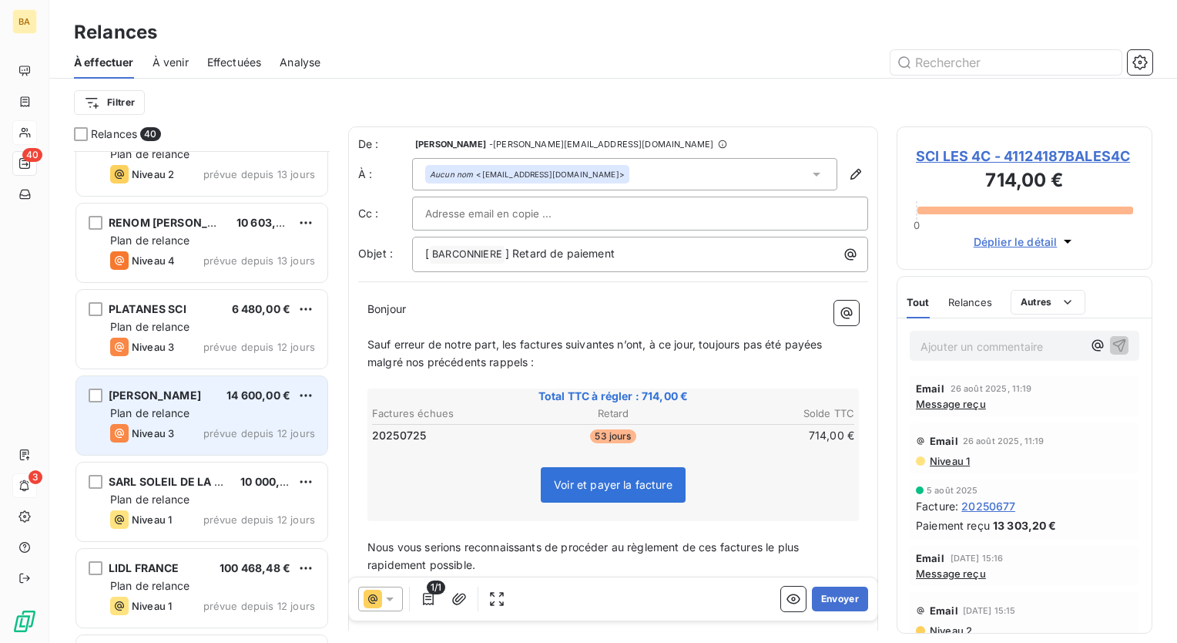
click at [166, 409] on span "Plan de relance" at bounding box center [149, 412] width 79 height 13
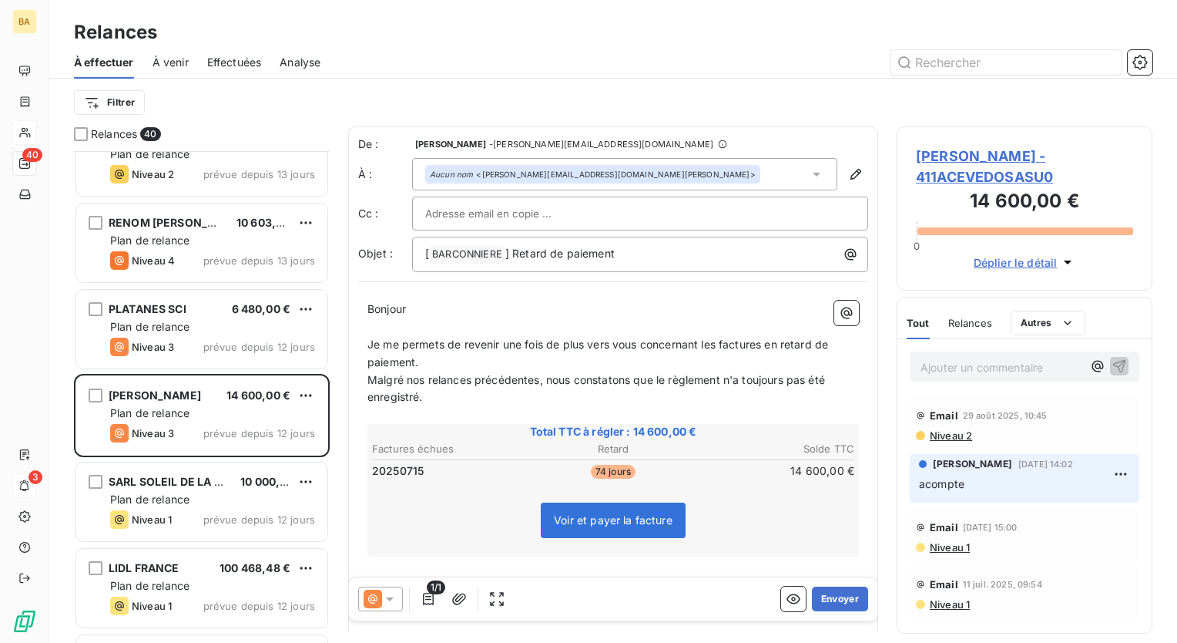
click at [393, 596] on icon at bounding box center [389, 598] width 15 height 15
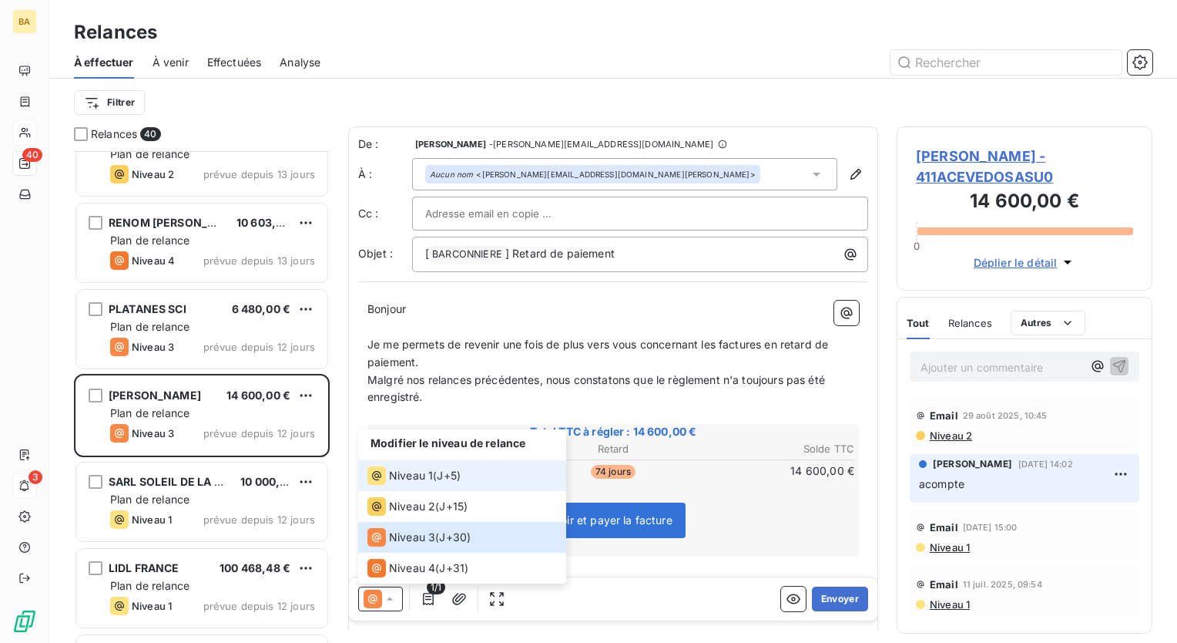
click at [420, 467] on div "Niveau 1" at bounding box center [400, 475] width 65 height 18
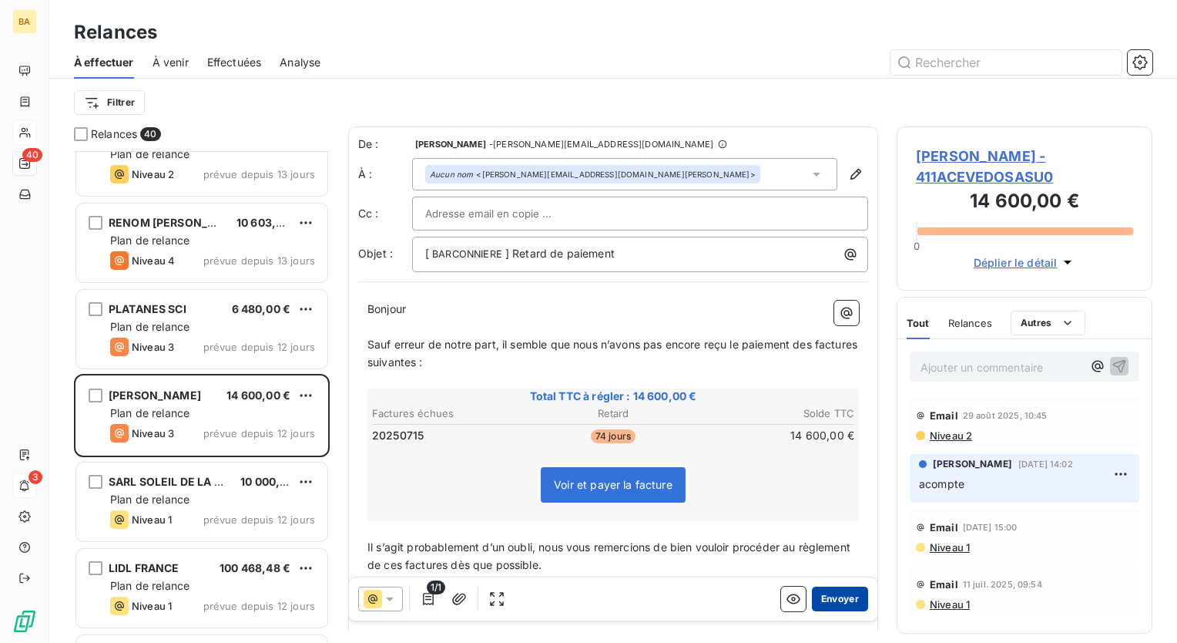
click at [832, 598] on button "Envoyer" at bounding box center [840, 598] width 56 height 25
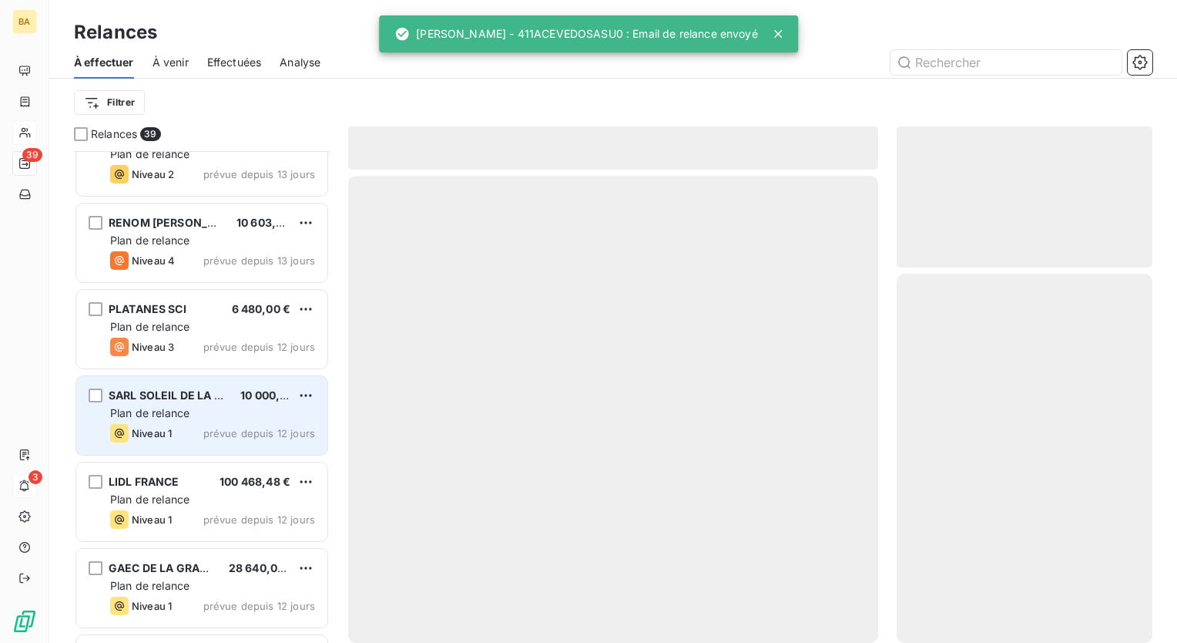
click at [166, 418] on span "Plan de relance" at bounding box center [149, 412] width 79 height 13
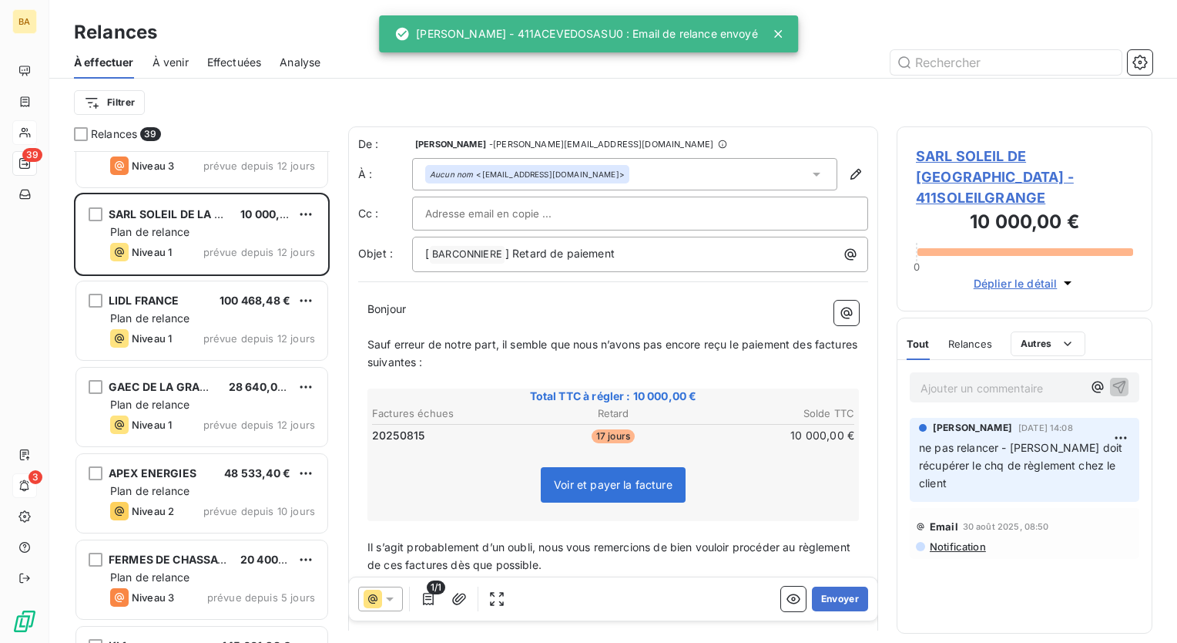
scroll to position [2081, 0]
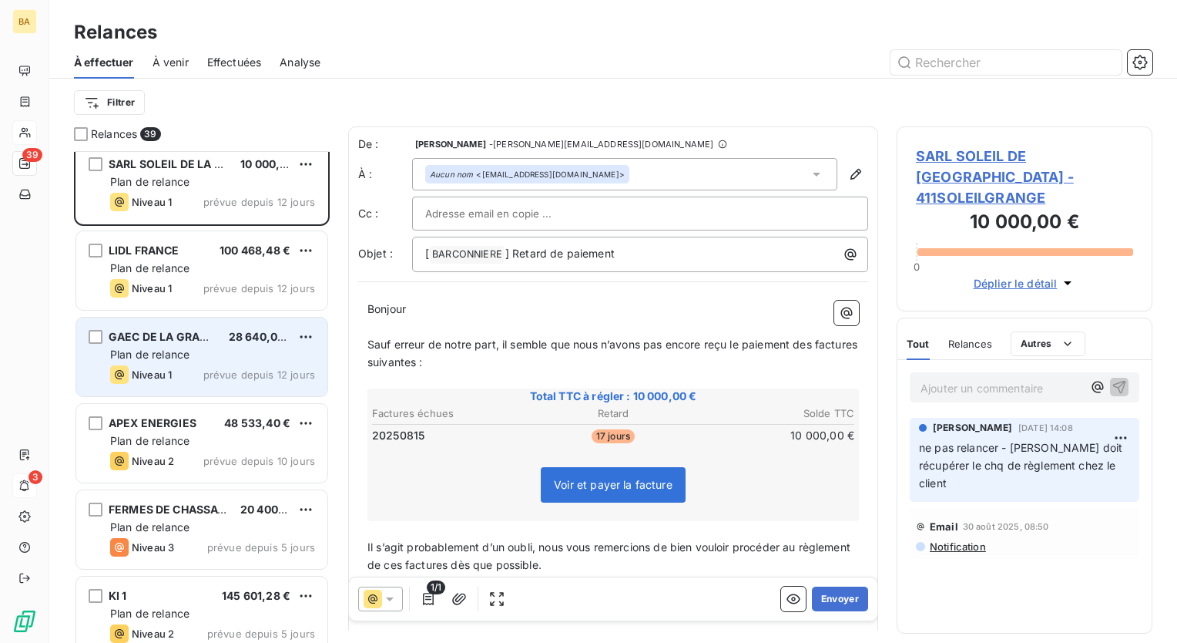
click at [154, 348] on span "Plan de relance" at bounding box center [149, 354] width 79 height 13
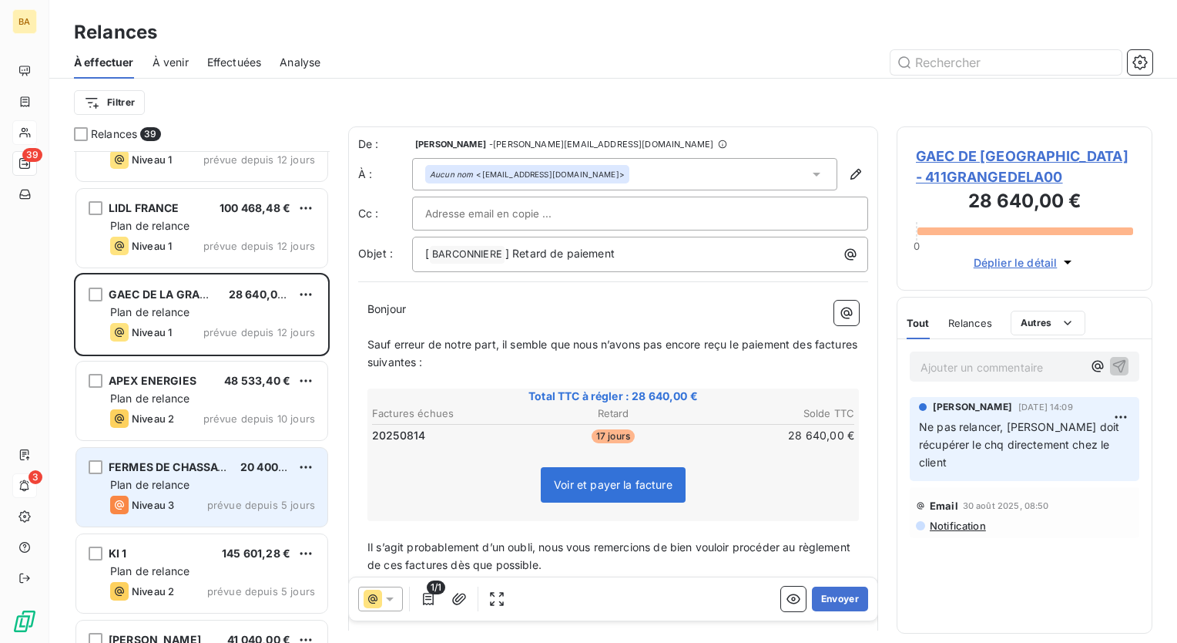
scroll to position [2158, 0]
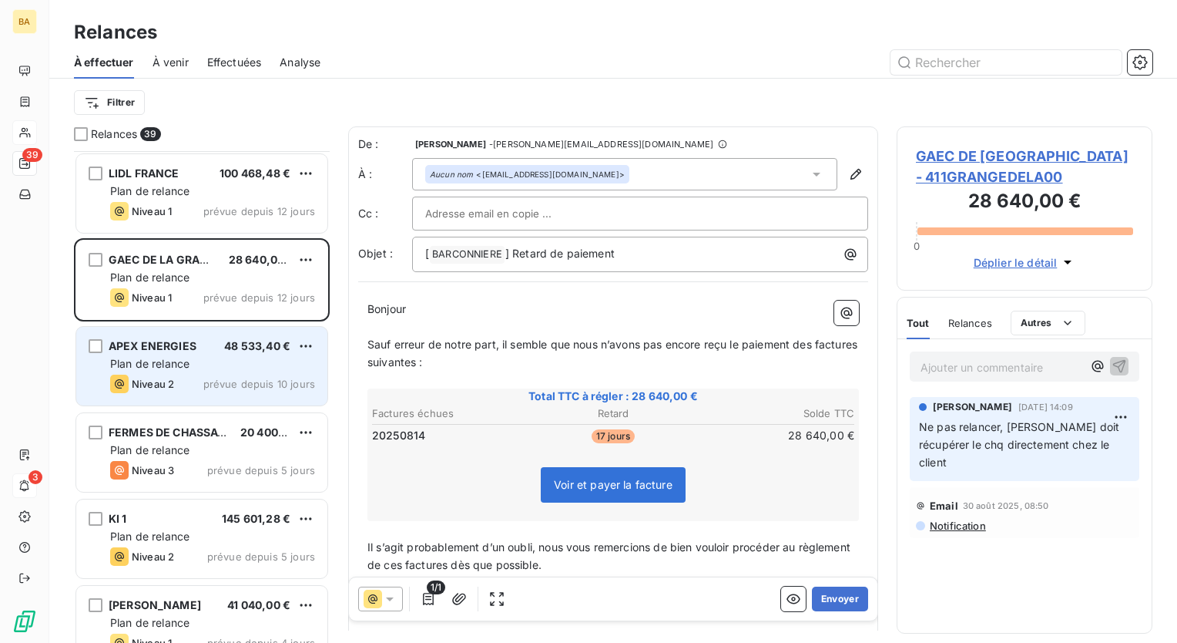
click at [179, 364] on span "Plan de relance" at bounding box center [149, 363] width 79 height 13
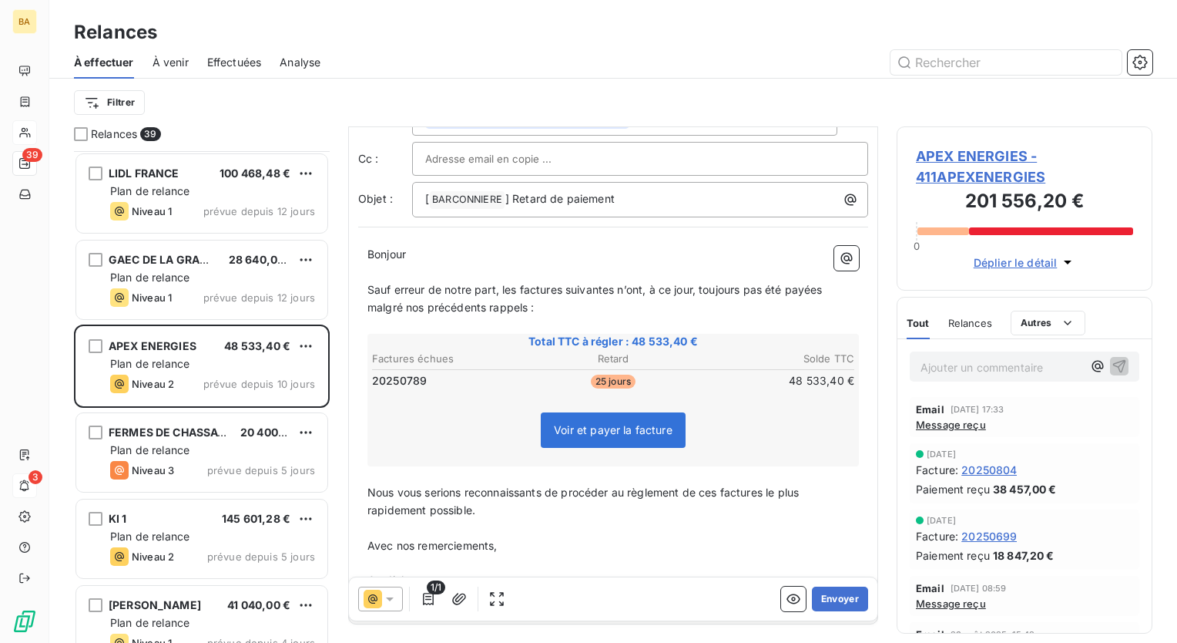
scroll to position [110, 0]
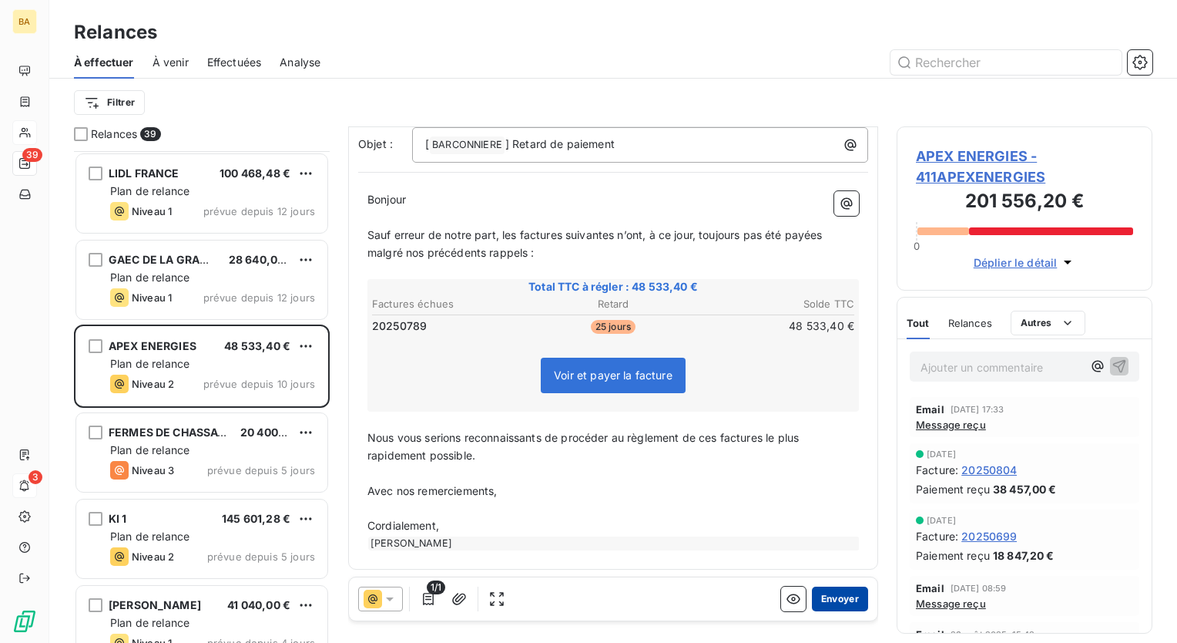
click at [825, 605] on button "Envoyer" at bounding box center [840, 598] width 56 height 25
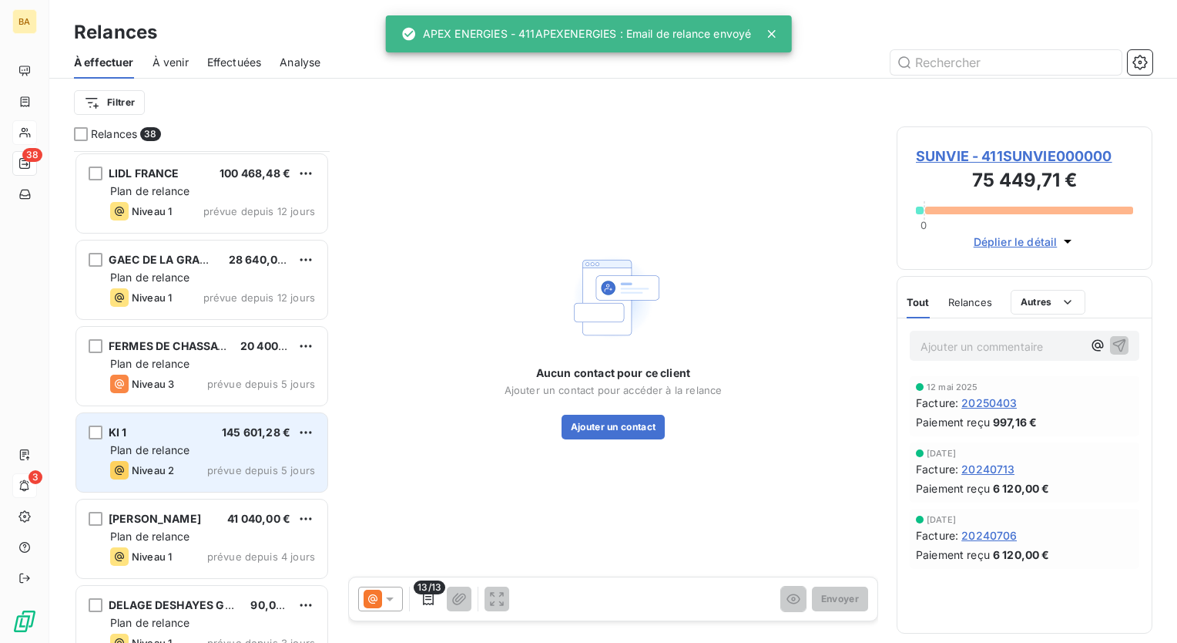
click at [161, 455] on span "Plan de relance" at bounding box center [149, 449] width 79 height 13
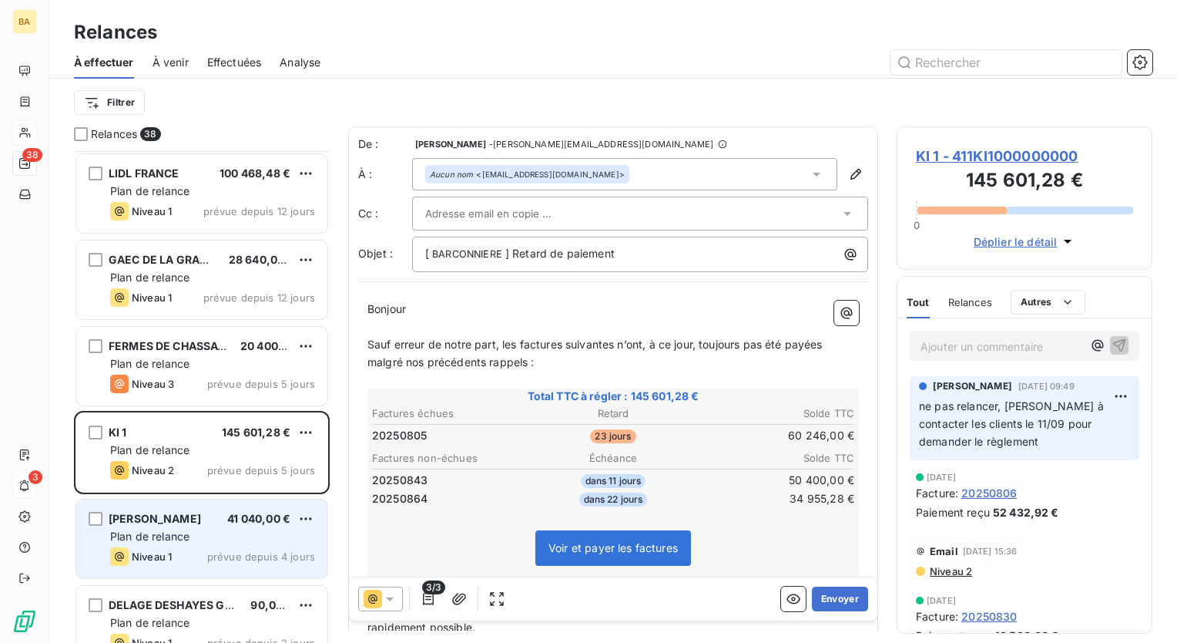
click at [163, 530] on span "Plan de relance" at bounding box center [149, 535] width 79 height 13
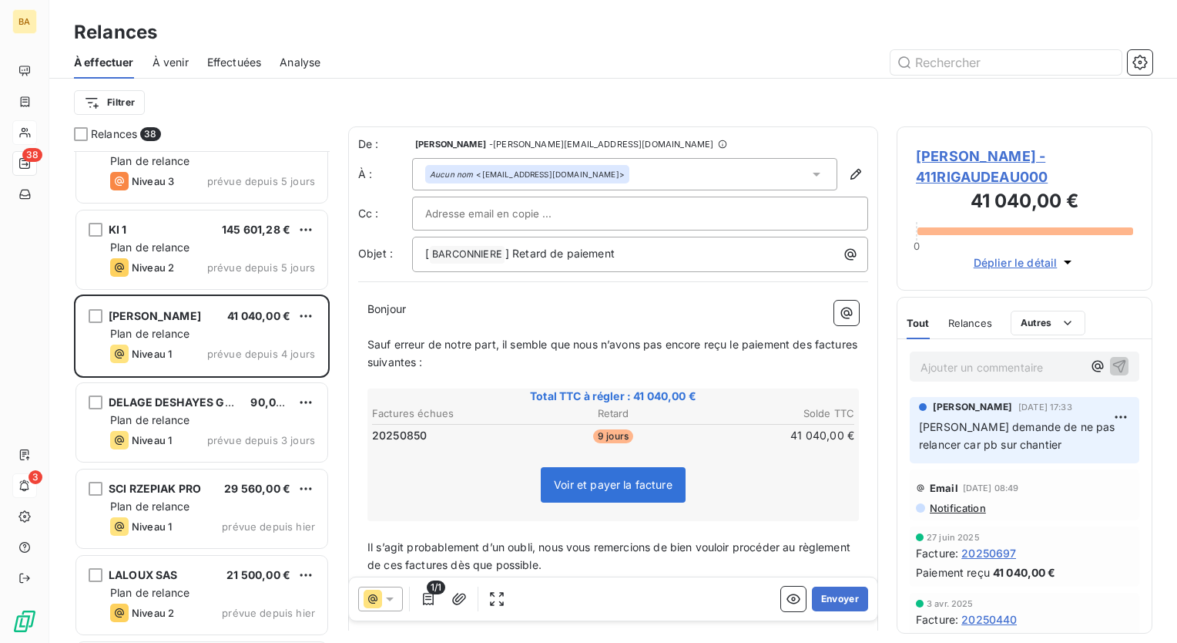
scroll to position [2389, 0]
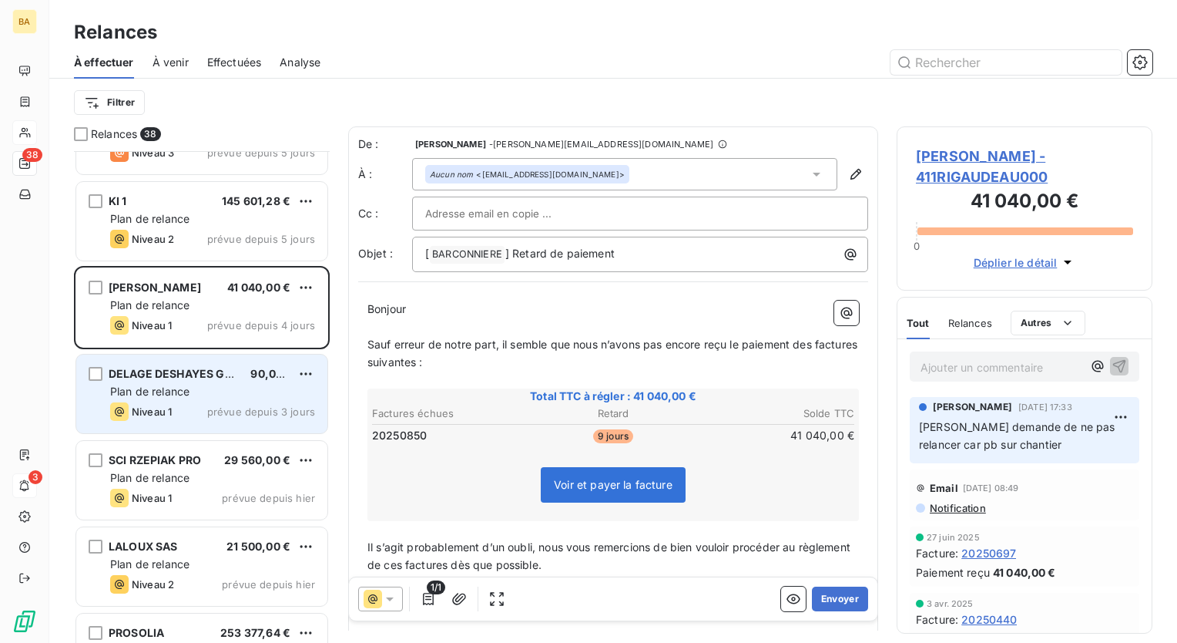
click at [190, 384] on div "Plan de relance" at bounding box center [212, 391] width 205 height 15
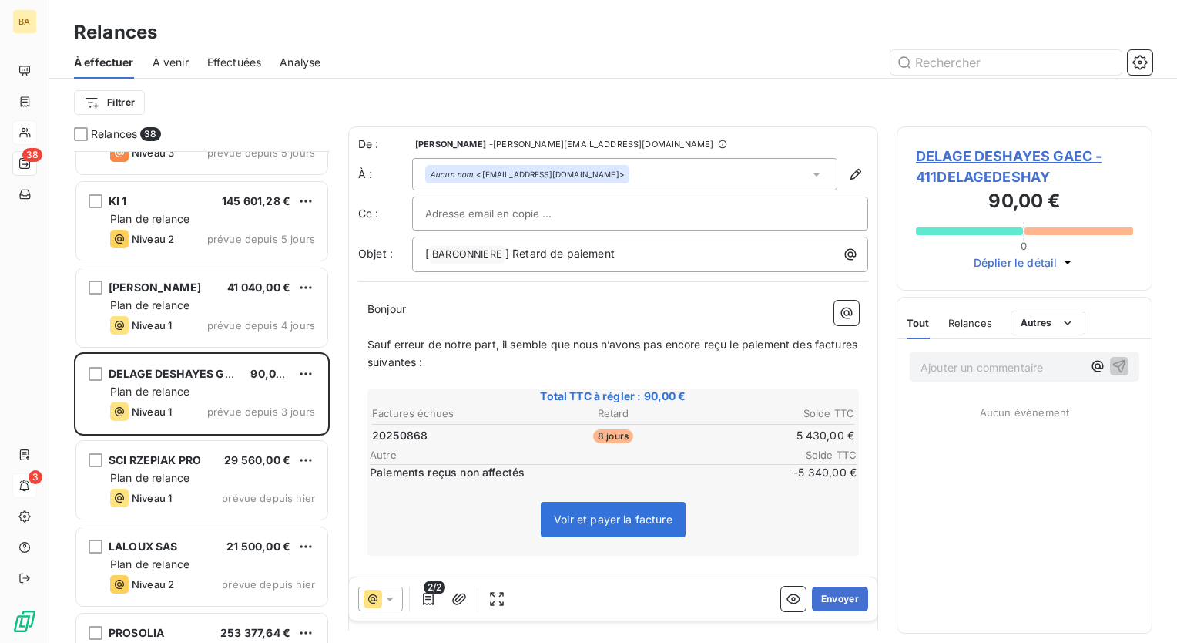
scroll to position [145, 0]
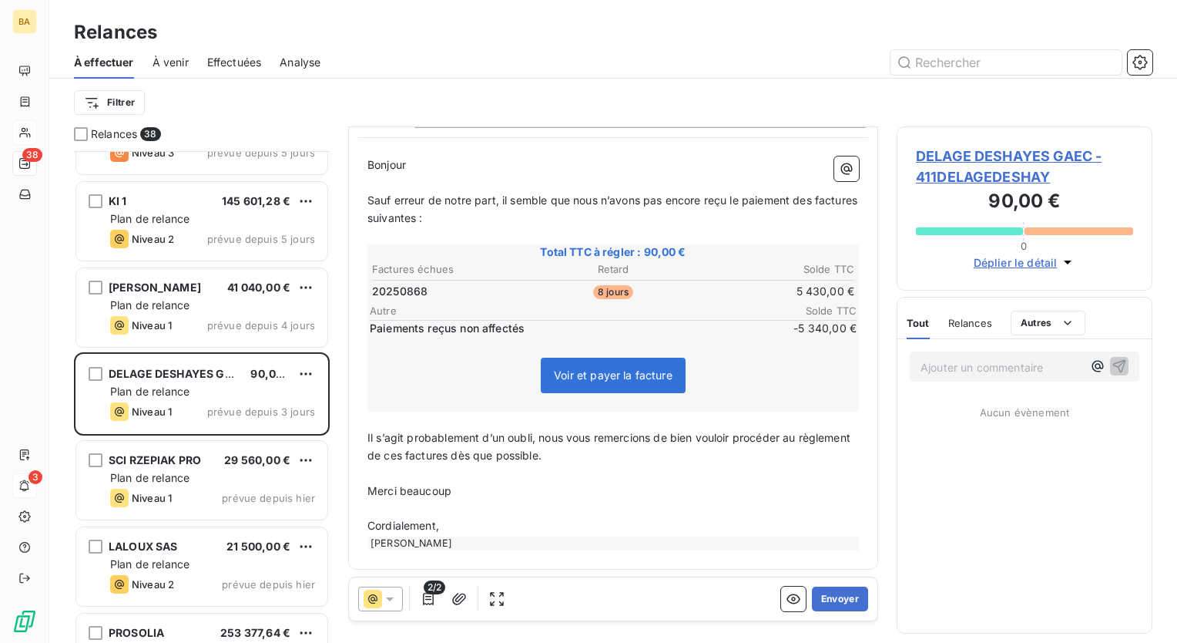
click at [396, 601] on icon at bounding box center [389, 598] width 15 height 15
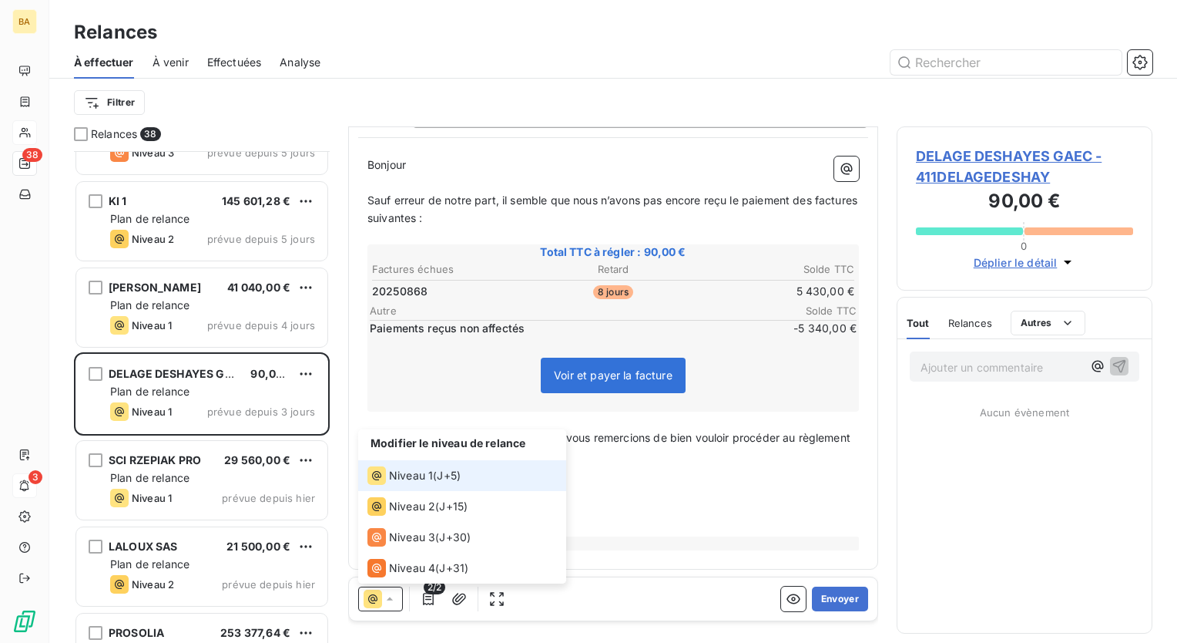
click at [396, 601] on icon at bounding box center [389, 598] width 15 height 15
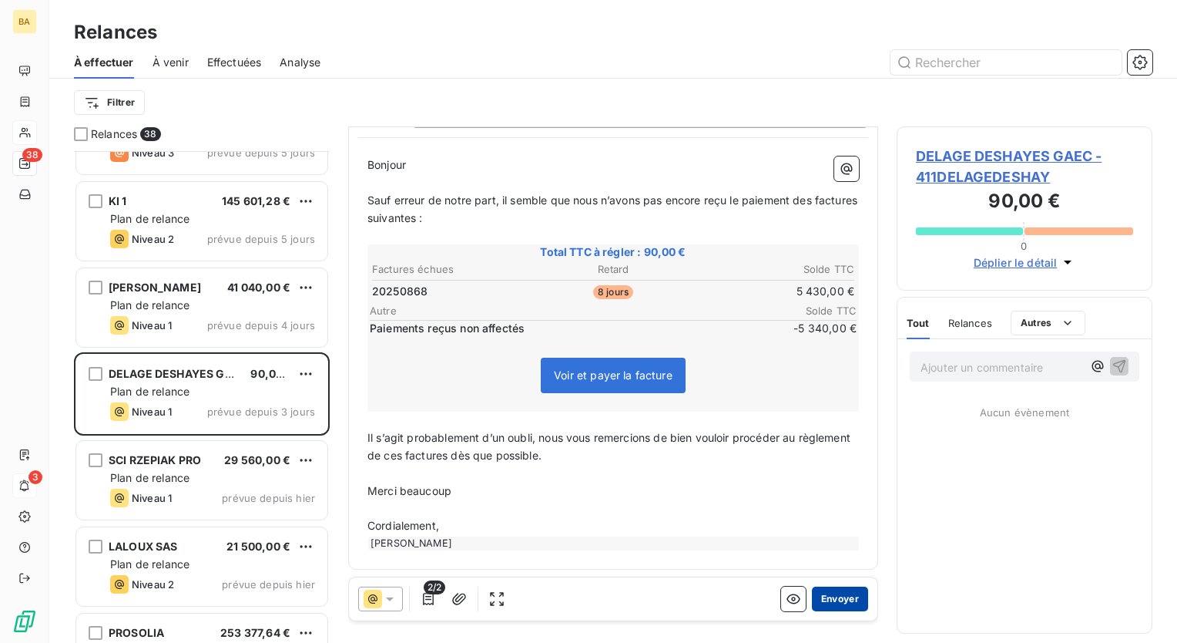
click at [841, 598] on button "Envoyer" at bounding box center [840, 598] width 56 height 25
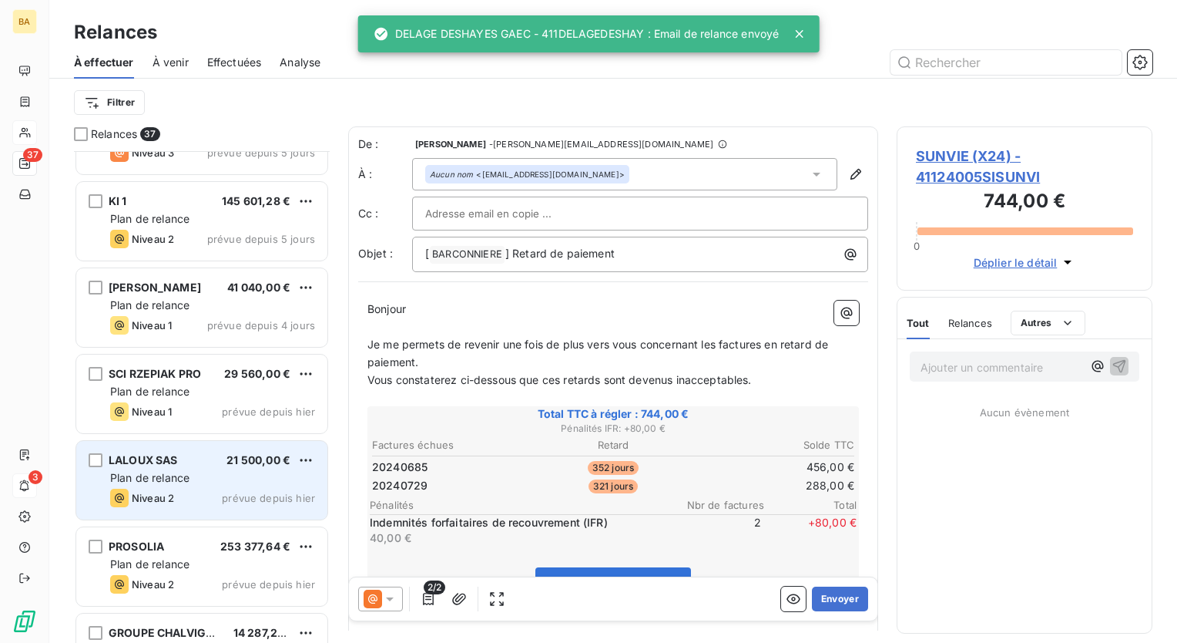
click at [157, 463] on span "LALOUX SAS" at bounding box center [143, 459] width 69 height 13
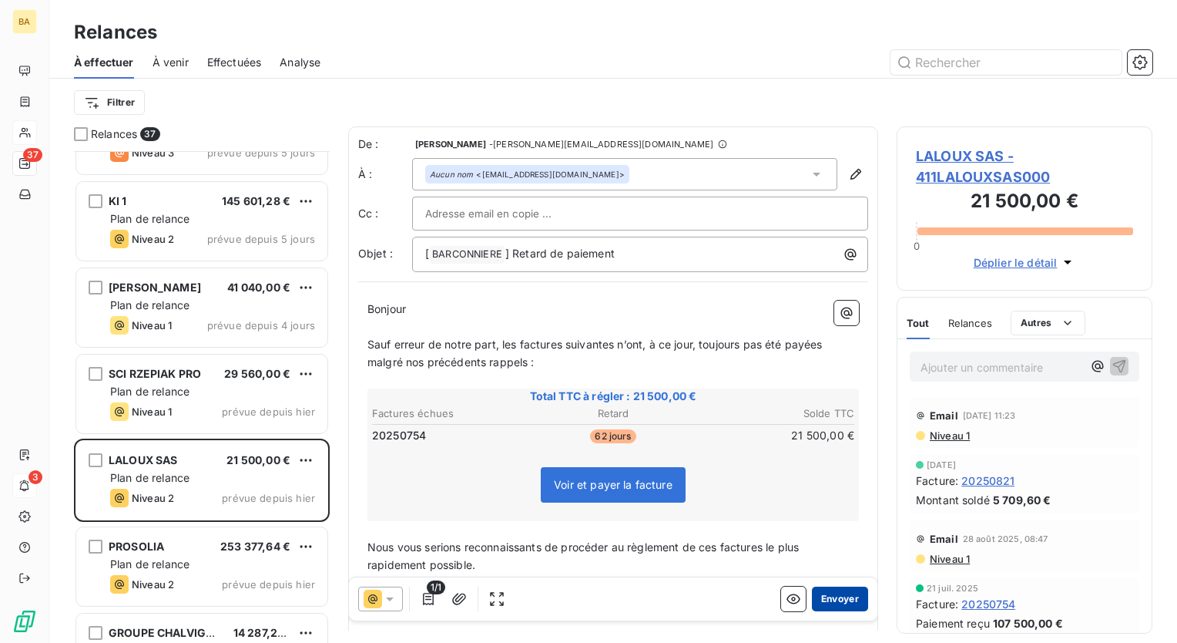
click at [832, 596] on button "Envoyer" at bounding box center [840, 598] width 56 height 25
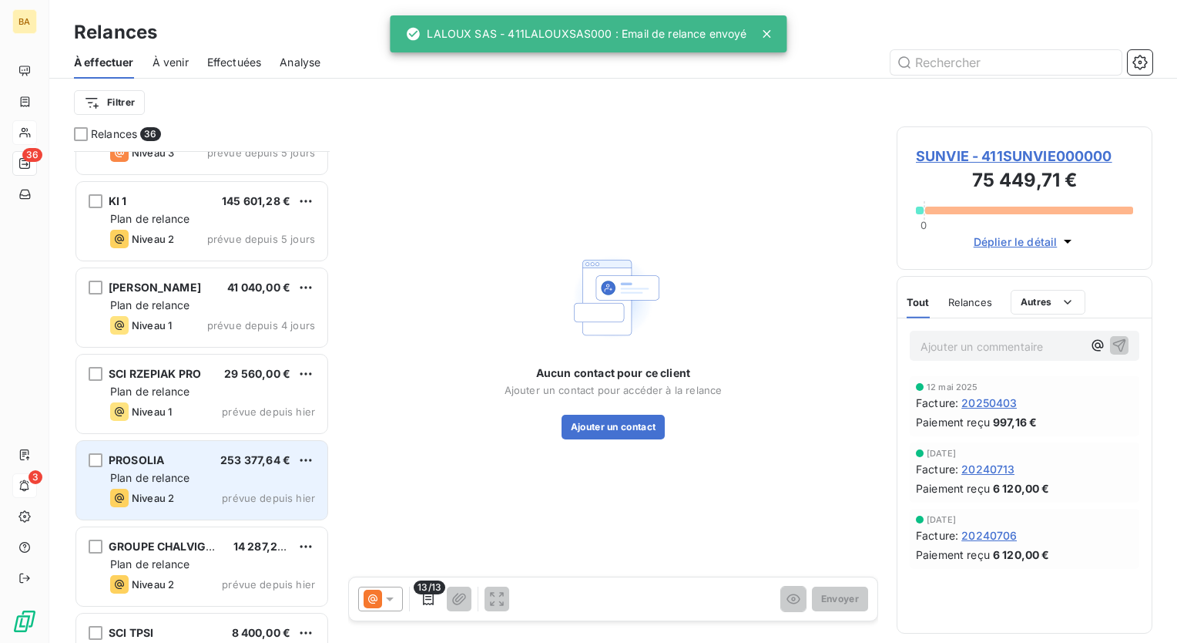
click at [177, 495] on div "Niveau 2 prévue depuis hier" at bounding box center [212, 498] width 205 height 18
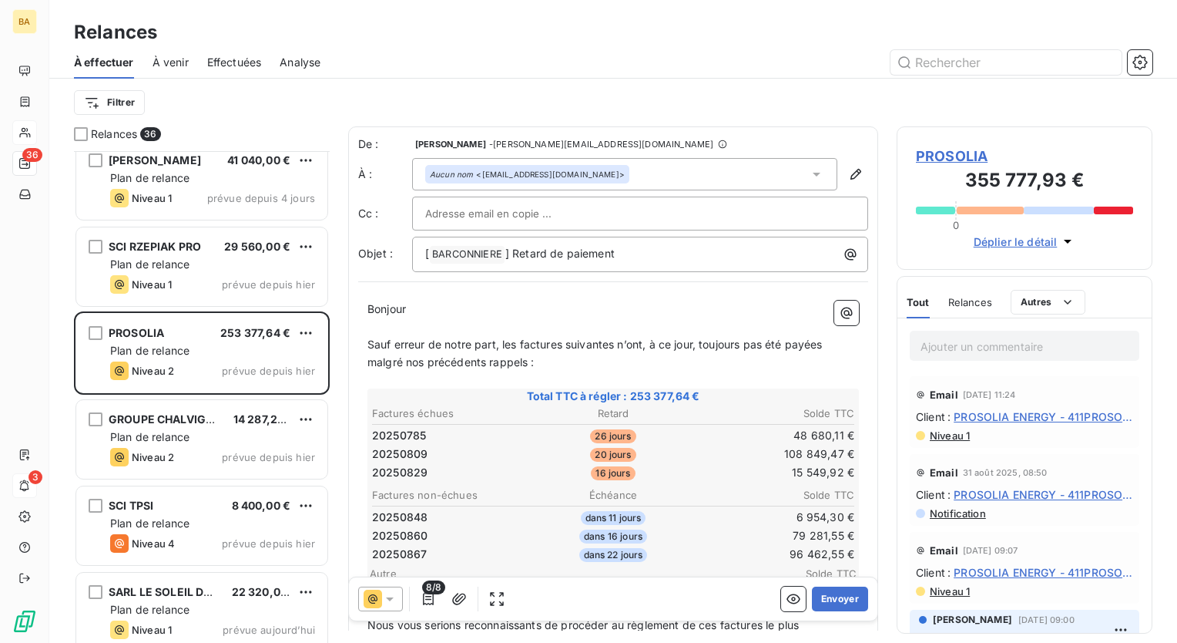
scroll to position [2543, 0]
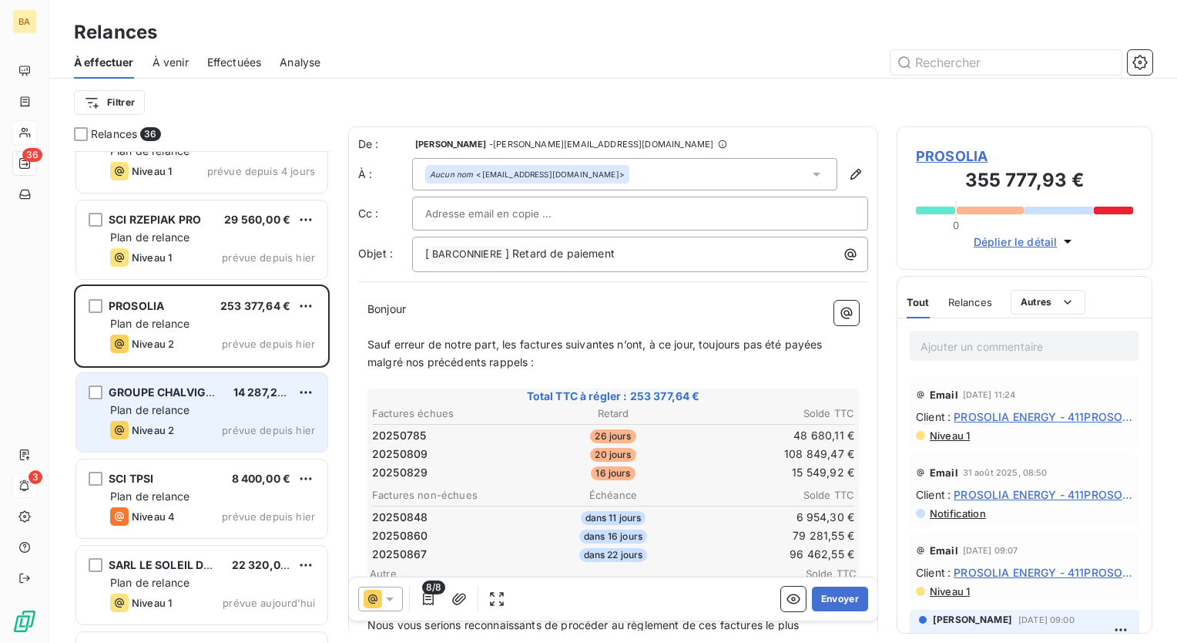
click at [207, 416] on div "Plan de relance" at bounding box center [212, 409] width 205 height 15
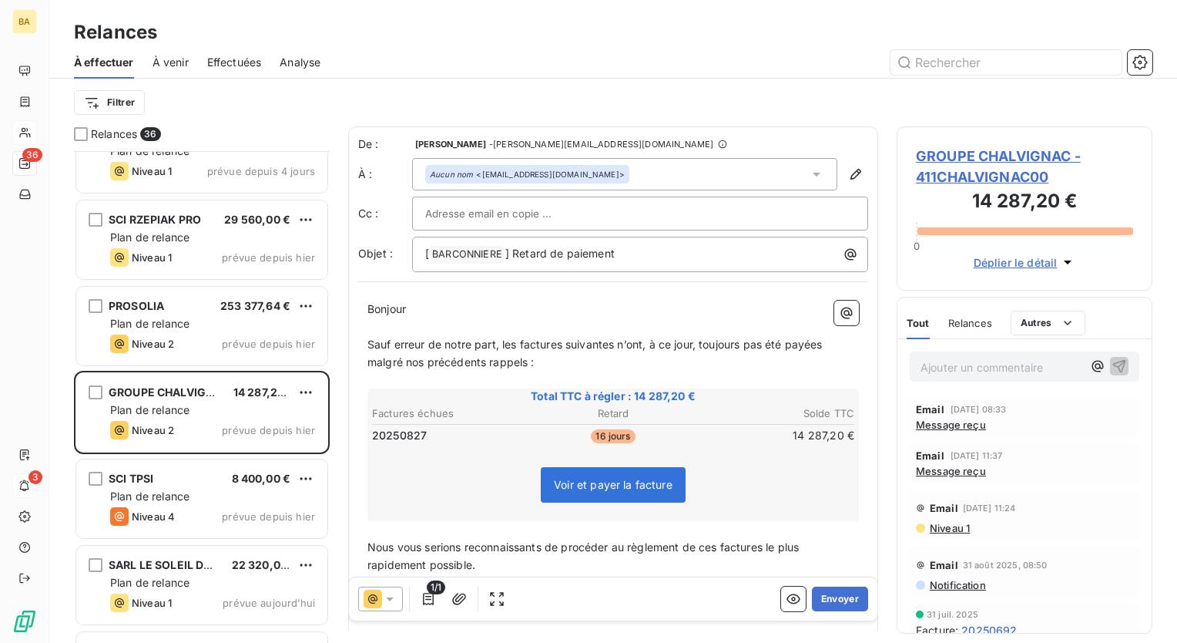
click at [959, 424] on span "Message reçu" at bounding box center [951, 424] width 70 height 12
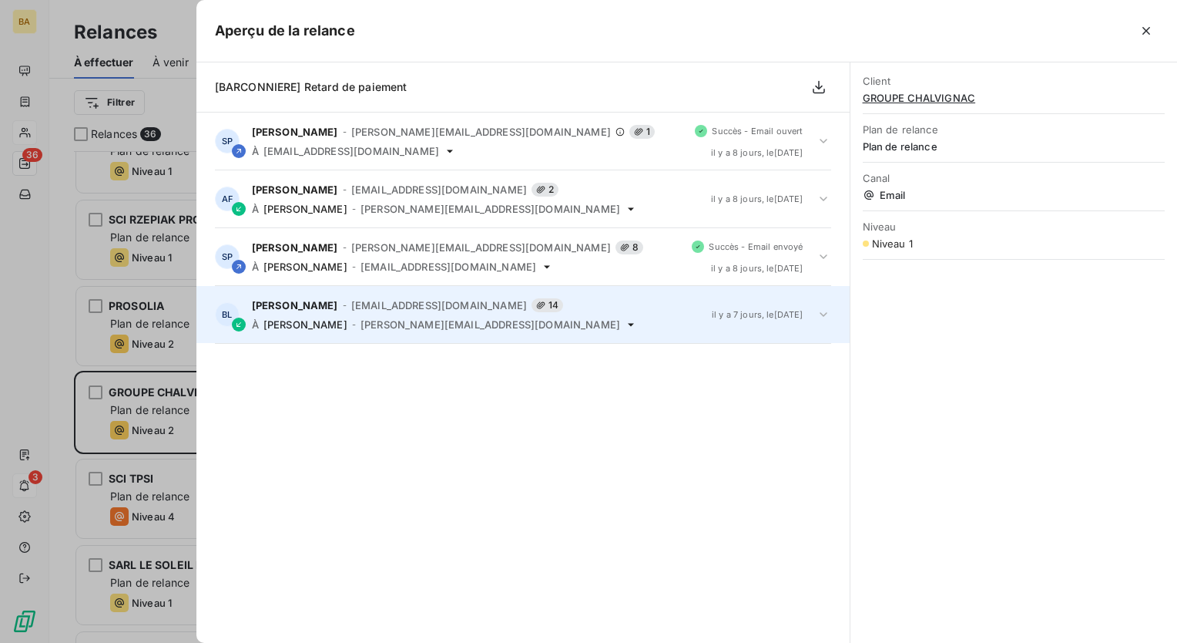
click at [365, 324] on span "[PERSON_NAME][EMAIL_ADDRESS][DOMAIN_NAME]" at bounding box center [491, 324] width 260 height 12
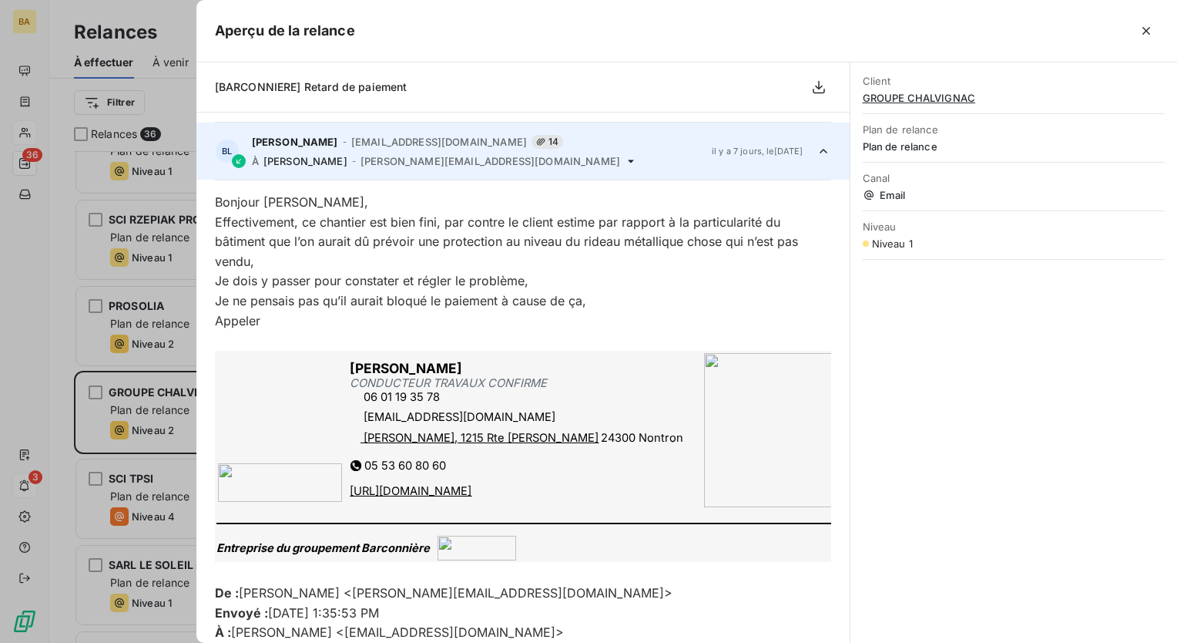
scroll to position [173, 0]
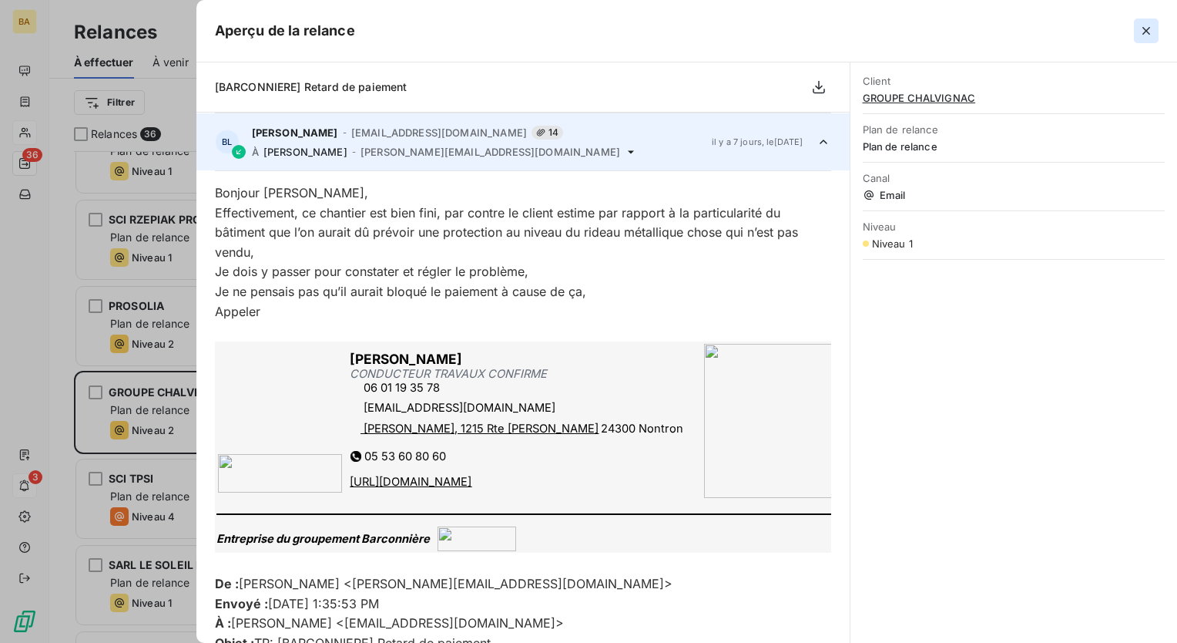
click at [1147, 32] on icon "button" at bounding box center [1146, 30] width 15 height 15
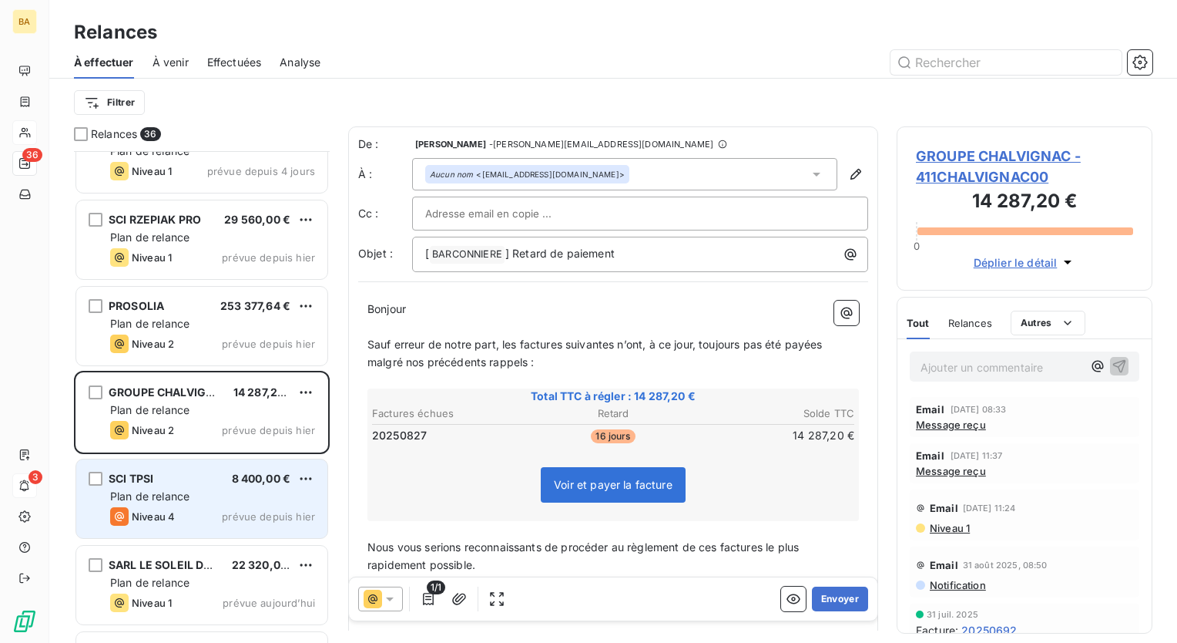
click at [182, 489] on div "Plan de relance" at bounding box center [212, 496] width 205 height 15
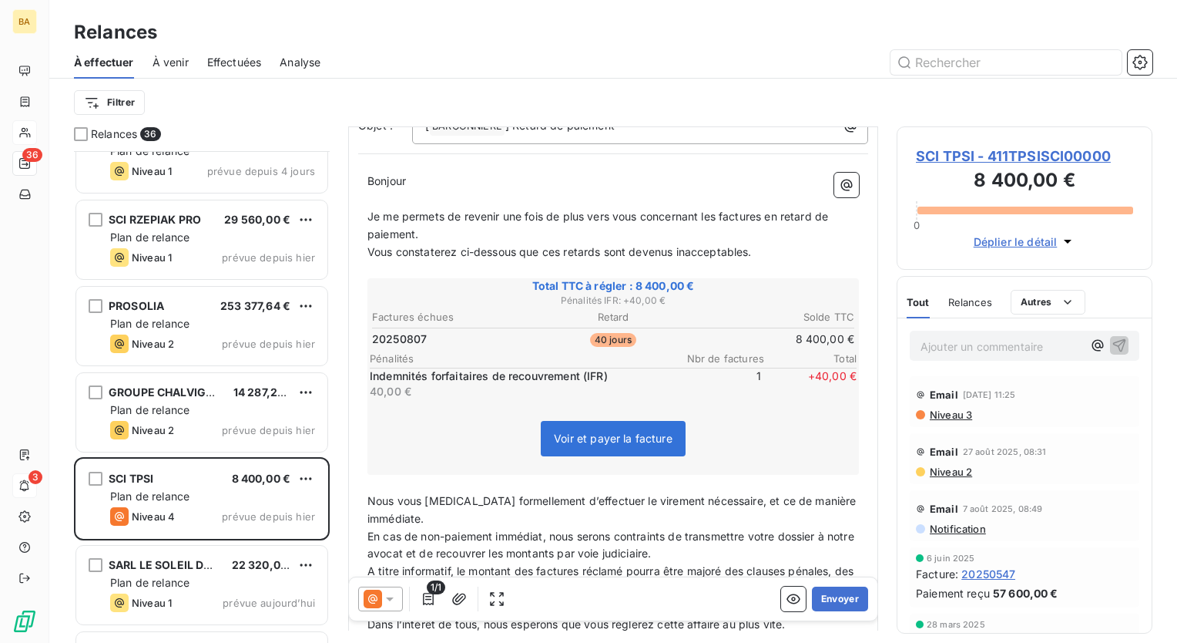
scroll to position [154, 0]
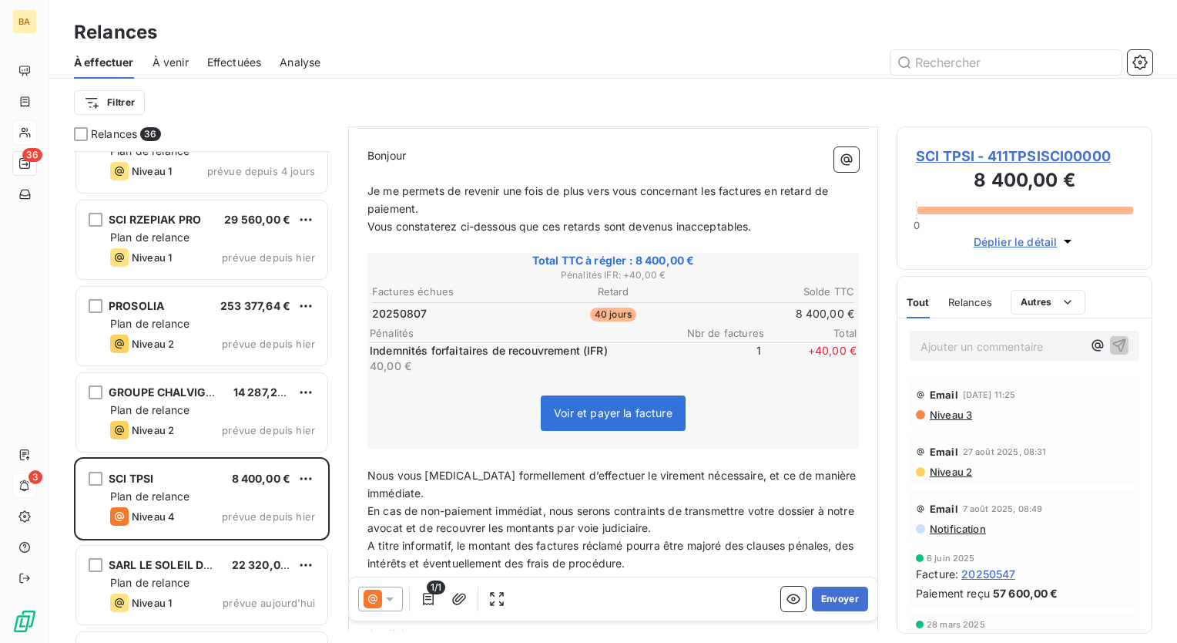
click at [391, 603] on icon at bounding box center [389, 598] width 15 height 15
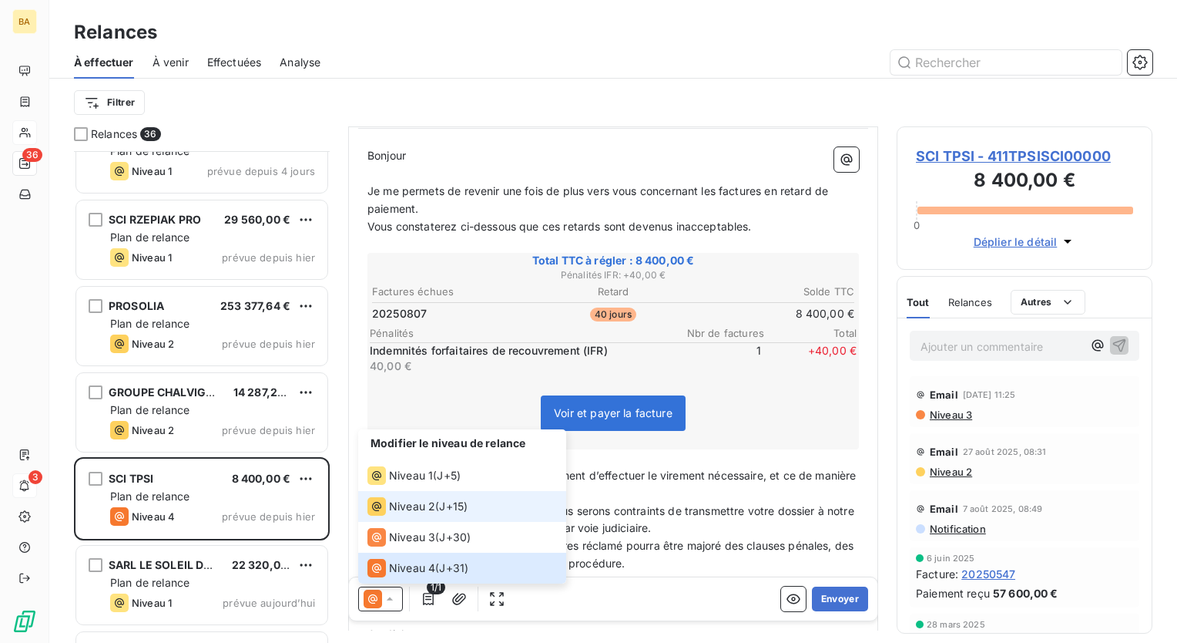
click at [406, 505] on span "Niveau 2" at bounding box center [412, 506] width 46 height 15
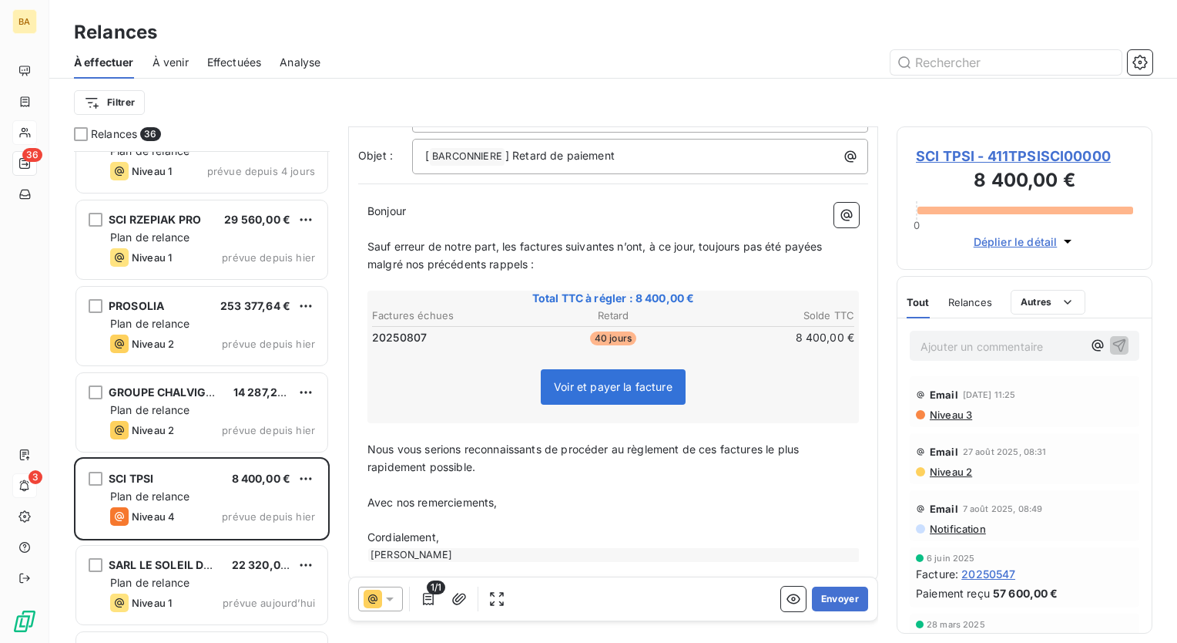
scroll to position [110, 0]
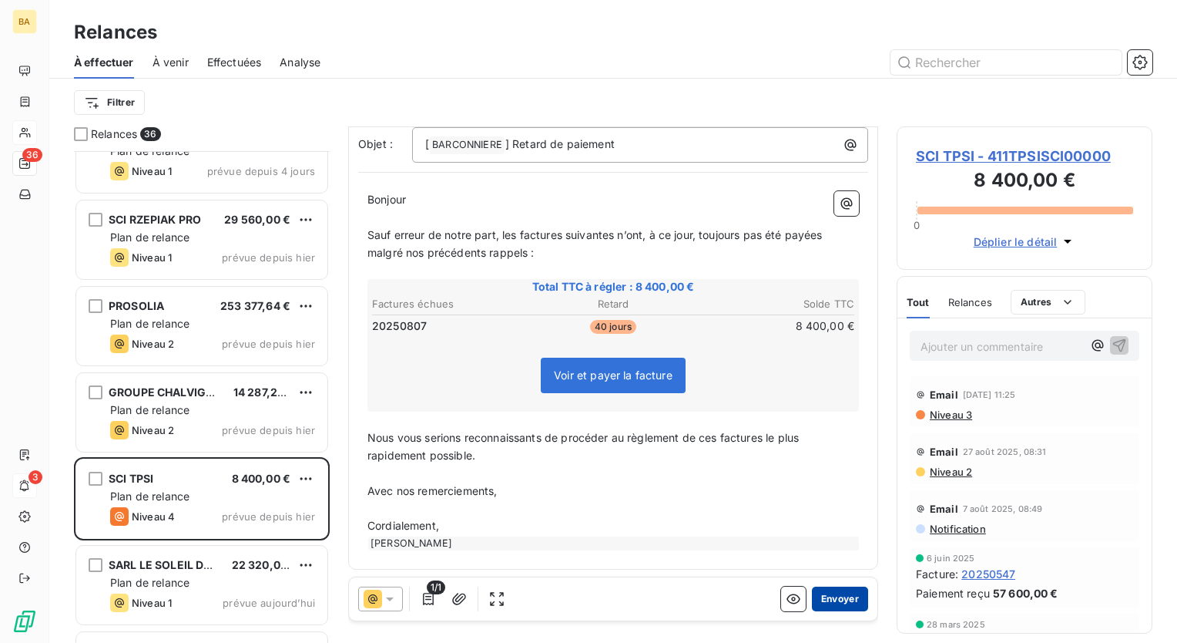
click at [830, 603] on button "Envoyer" at bounding box center [840, 598] width 56 height 25
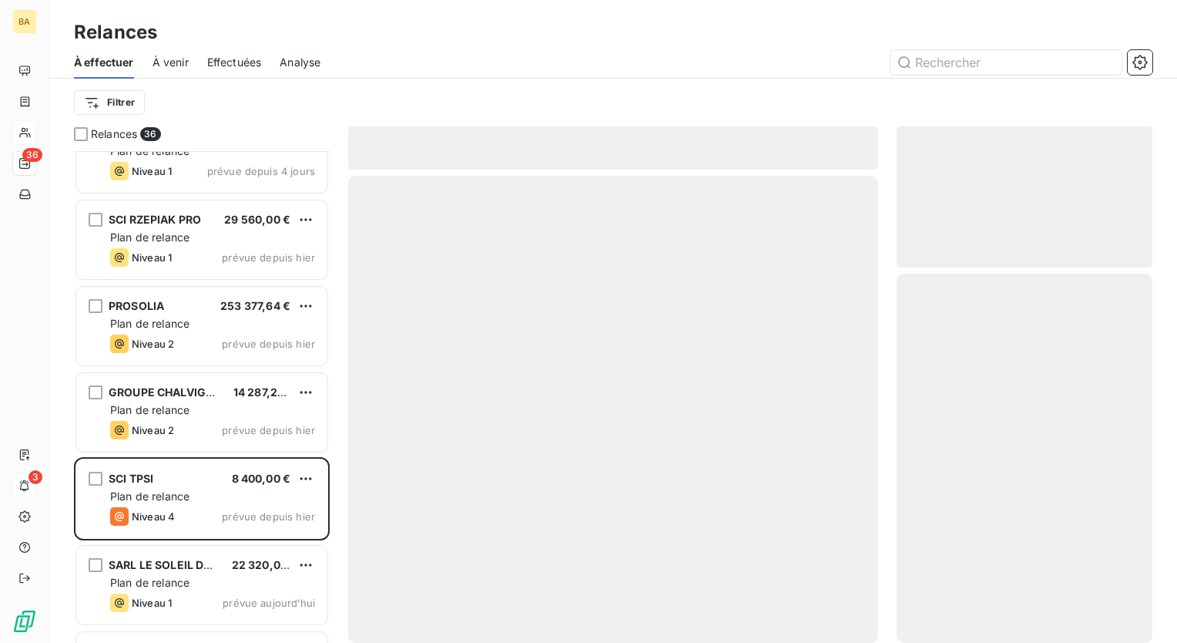
scroll to position [2529, 0]
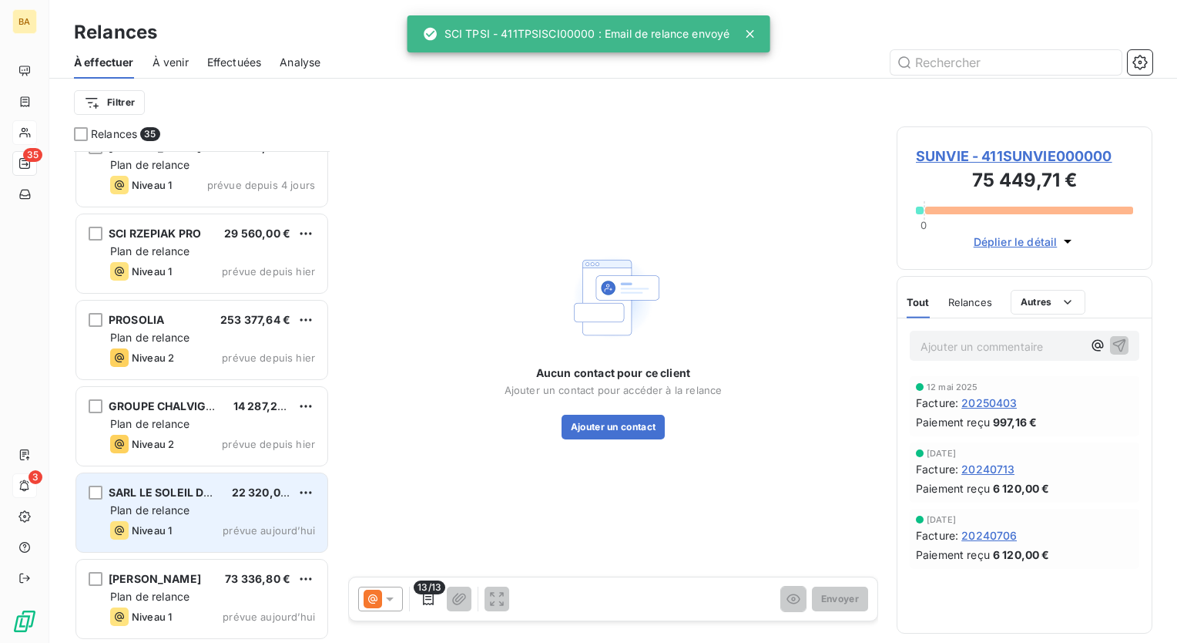
click at [170, 526] on span "Niveau 1" at bounding box center [152, 530] width 40 height 12
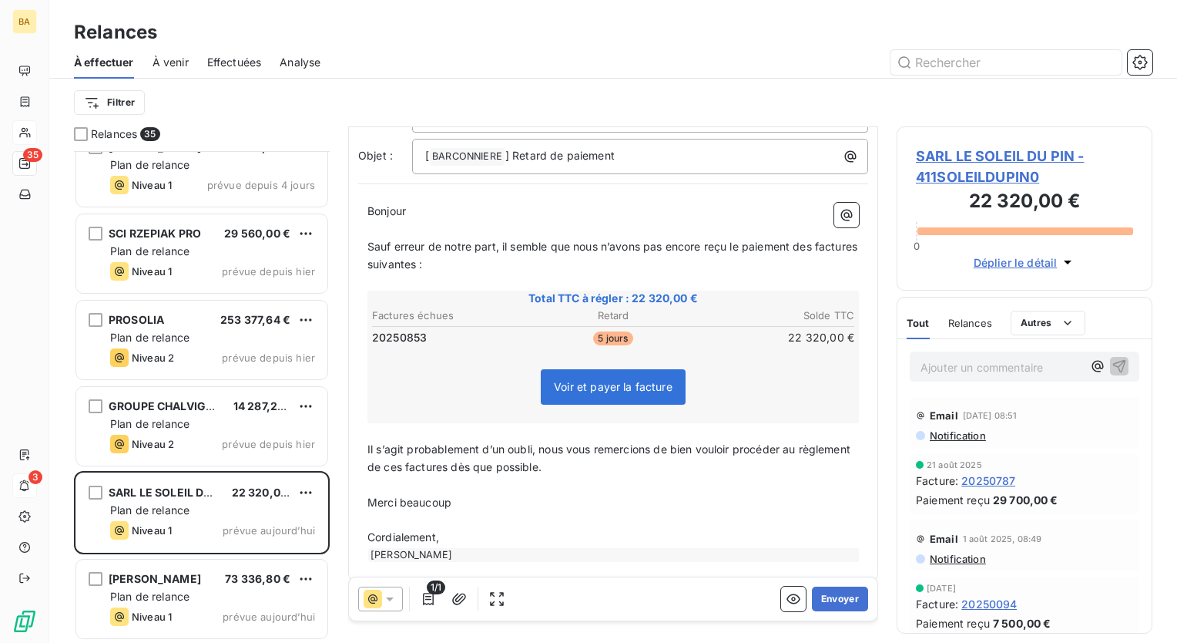
scroll to position [110, 0]
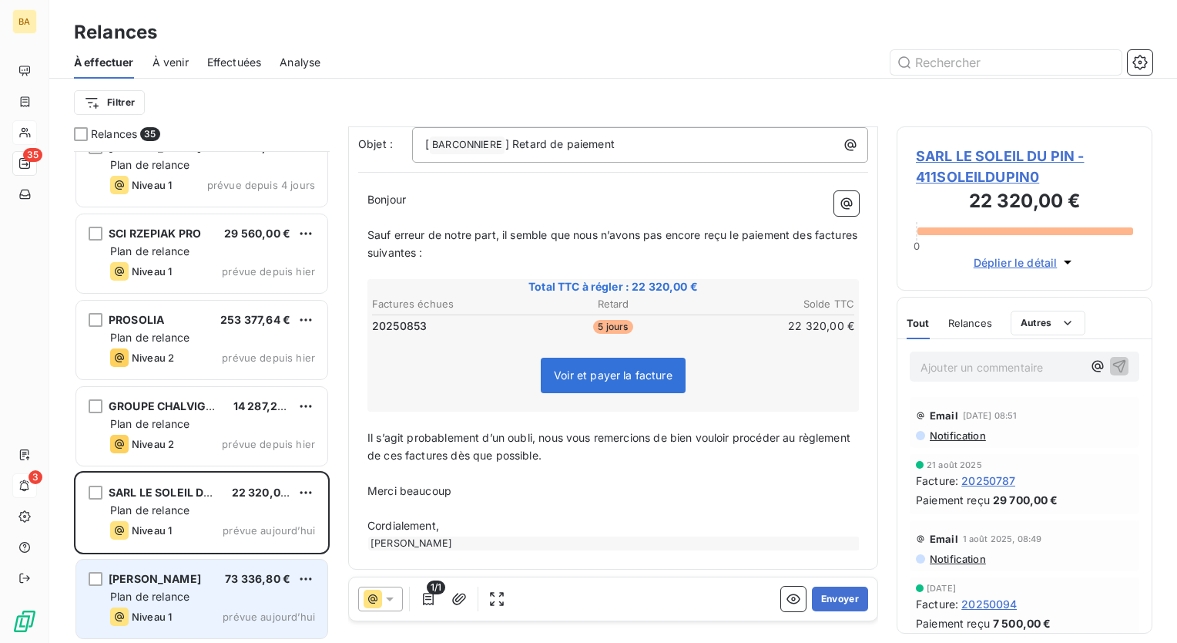
click at [184, 589] on span "Plan de relance" at bounding box center [149, 595] width 79 height 13
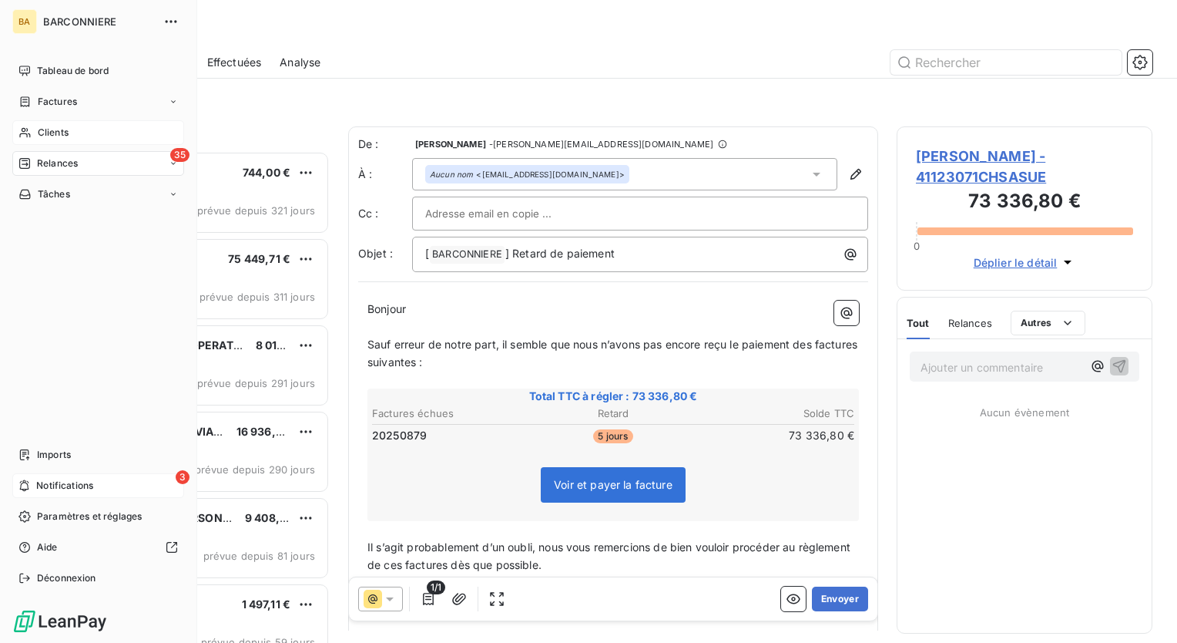
click at [69, 481] on span "Notifications" at bounding box center [64, 486] width 57 height 14
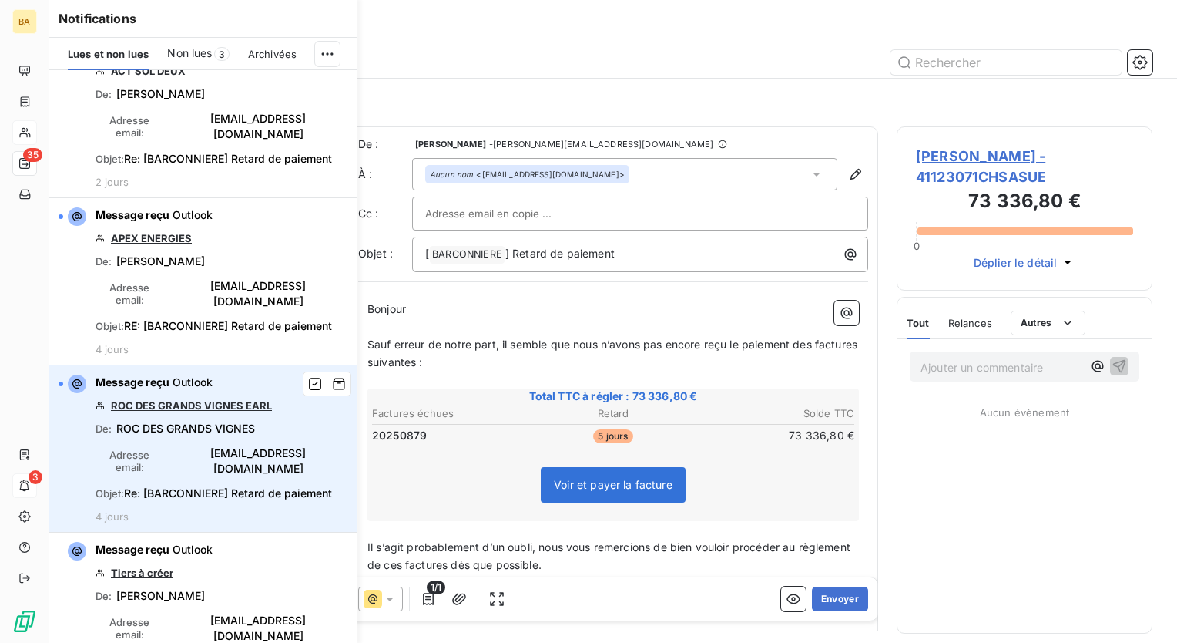
scroll to position [231, 0]
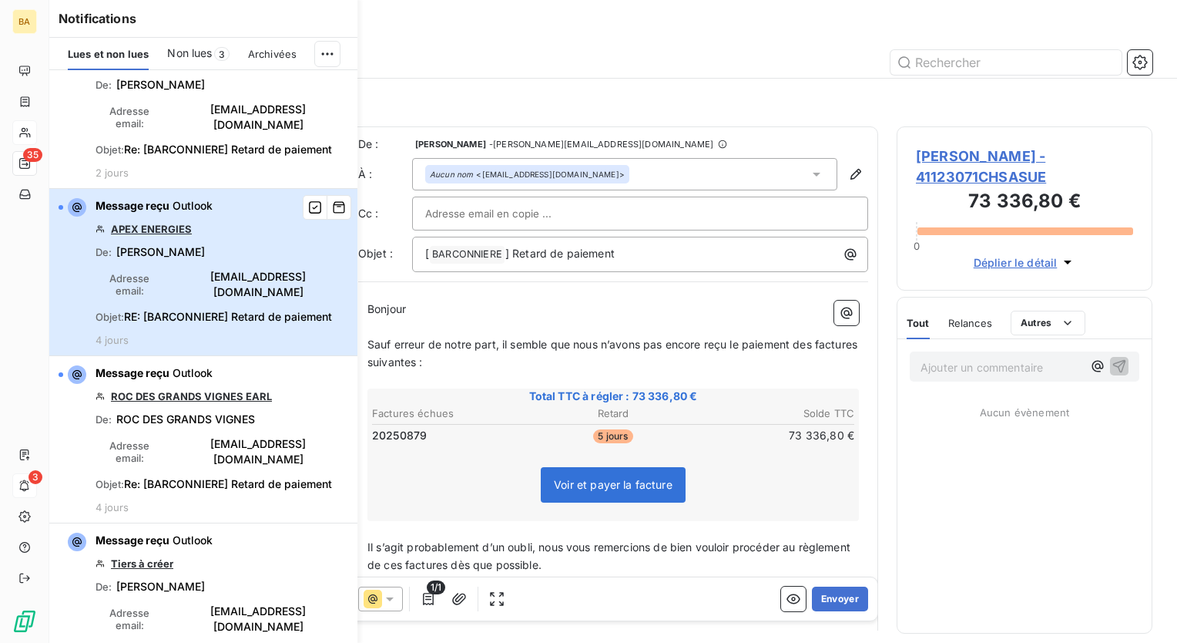
click at [185, 269] on span "[EMAIL_ADDRESS][DOMAIN_NAME]" at bounding box center [259, 284] width 180 height 31
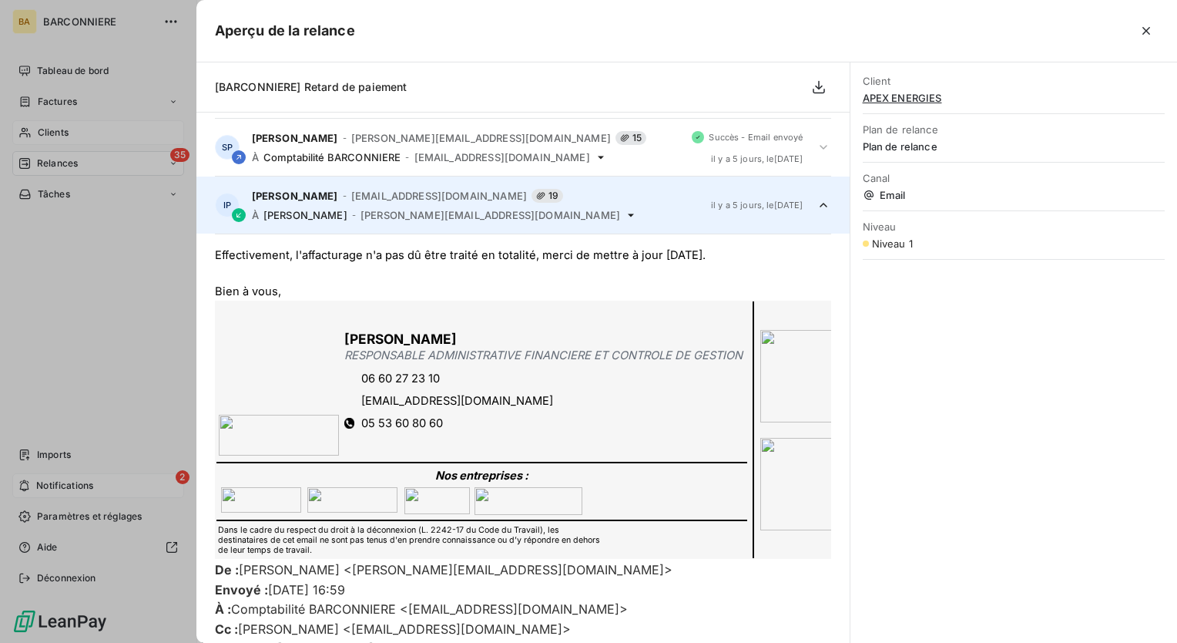
scroll to position [520, 0]
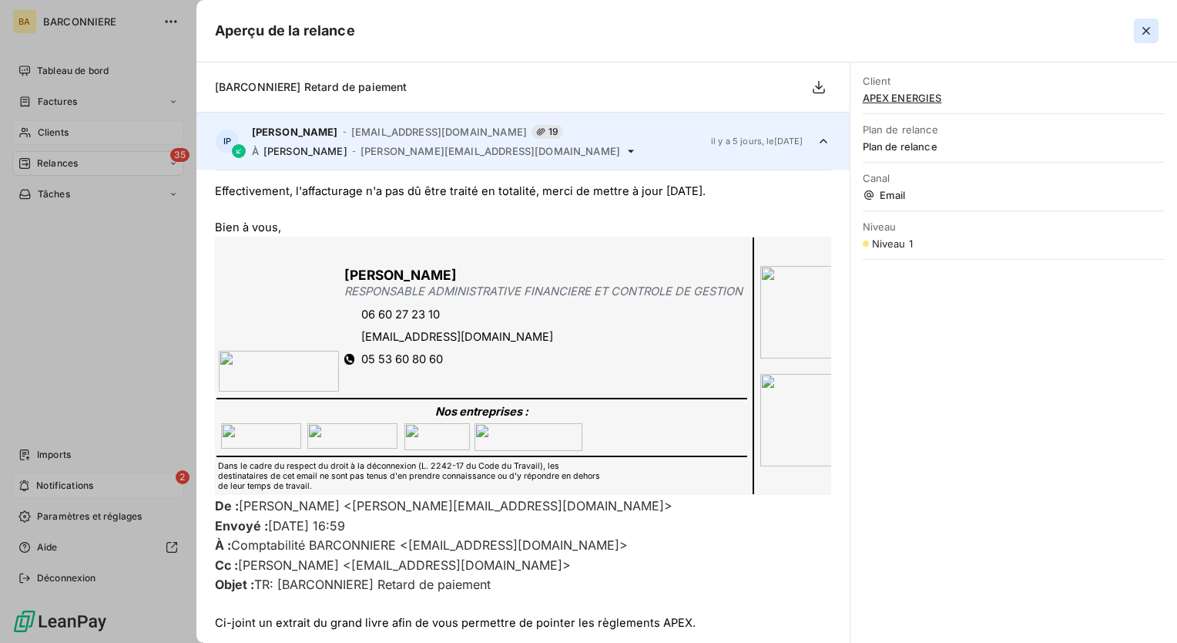
click at [1144, 32] on icon "button" at bounding box center [1147, 31] width 8 height 8
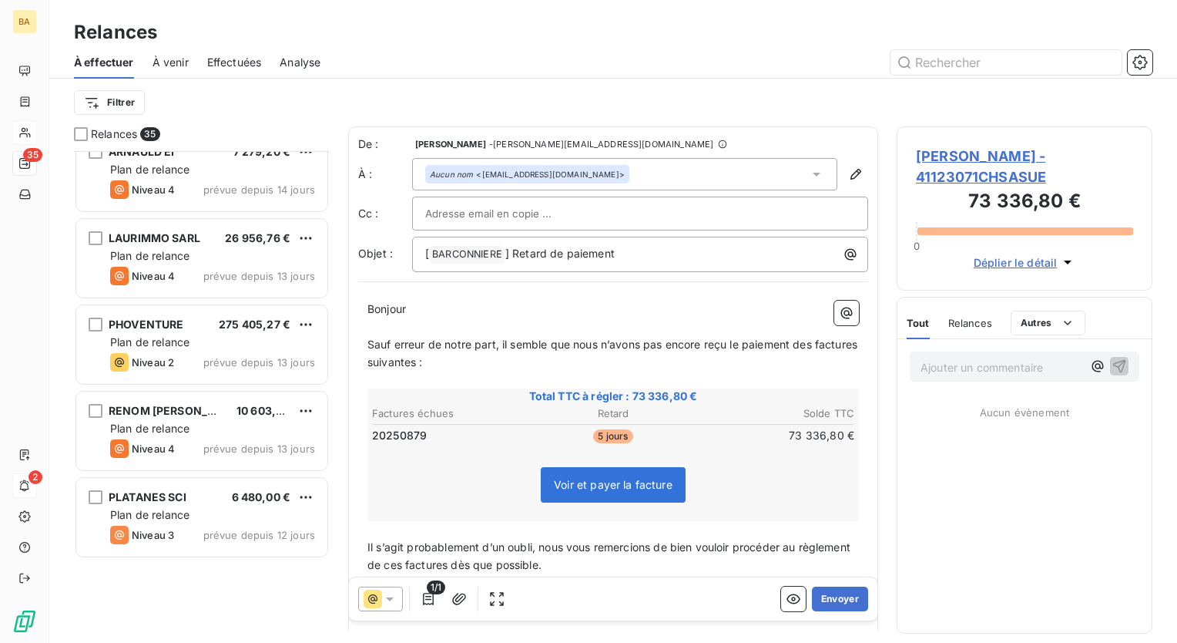
scroll to position [1464, 0]
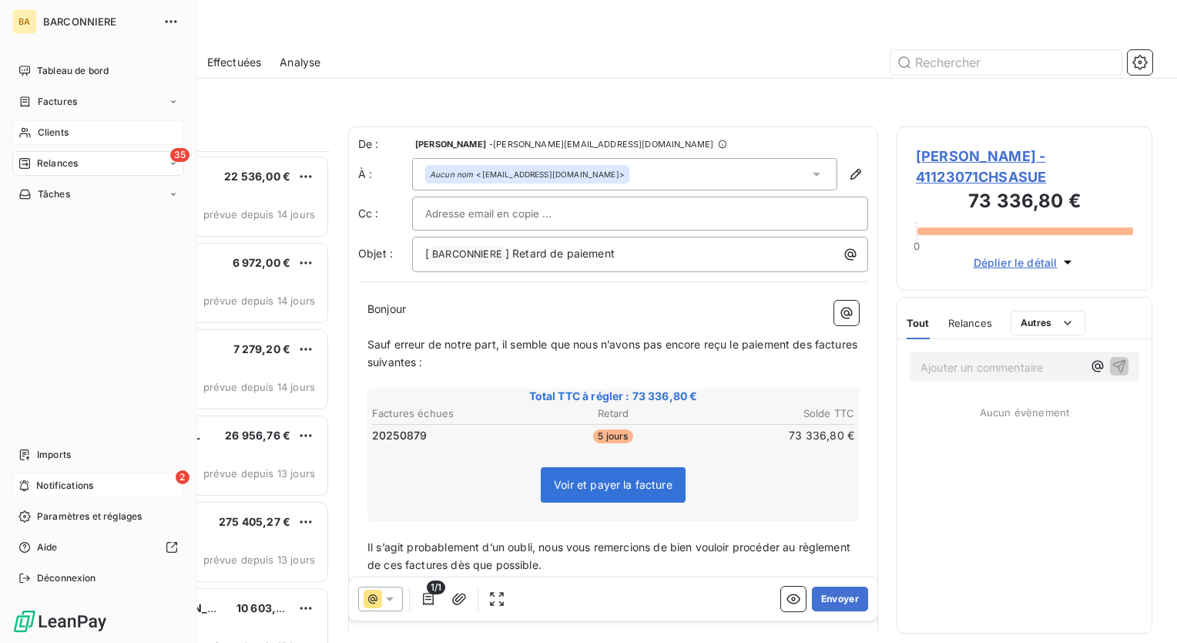
click at [89, 165] on div "35 Relances" at bounding box center [98, 163] width 172 height 25
click at [69, 186] on div "À effectuer" at bounding box center [107, 194] width 153 height 25
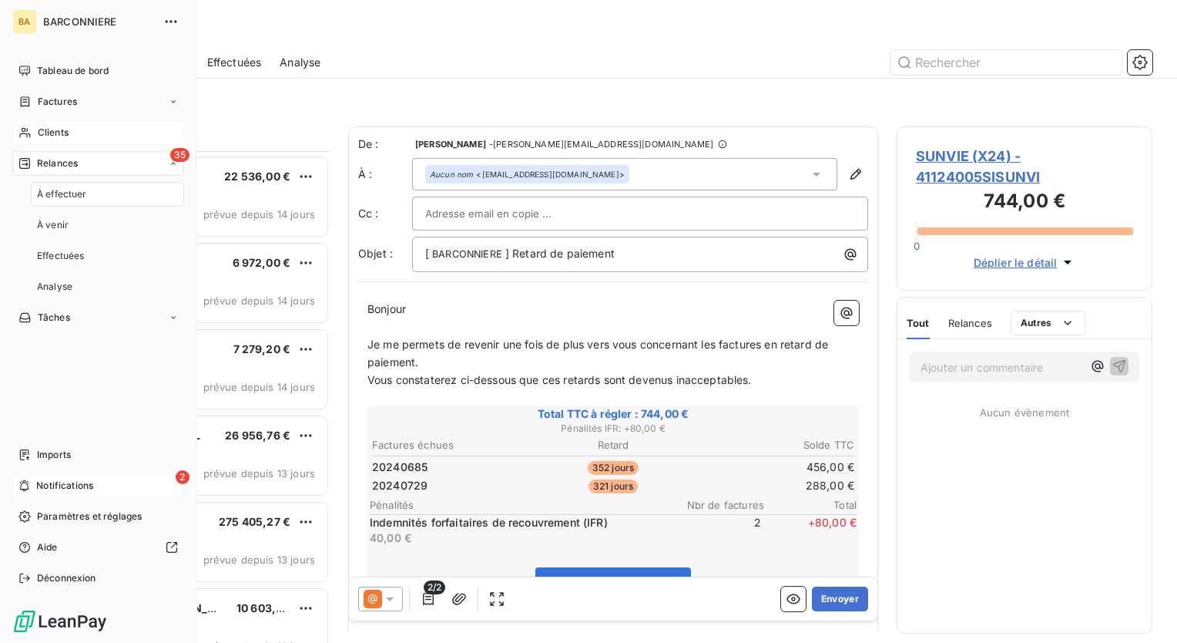
click at [69, 489] on span "Notifications" at bounding box center [64, 486] width 57 height 14
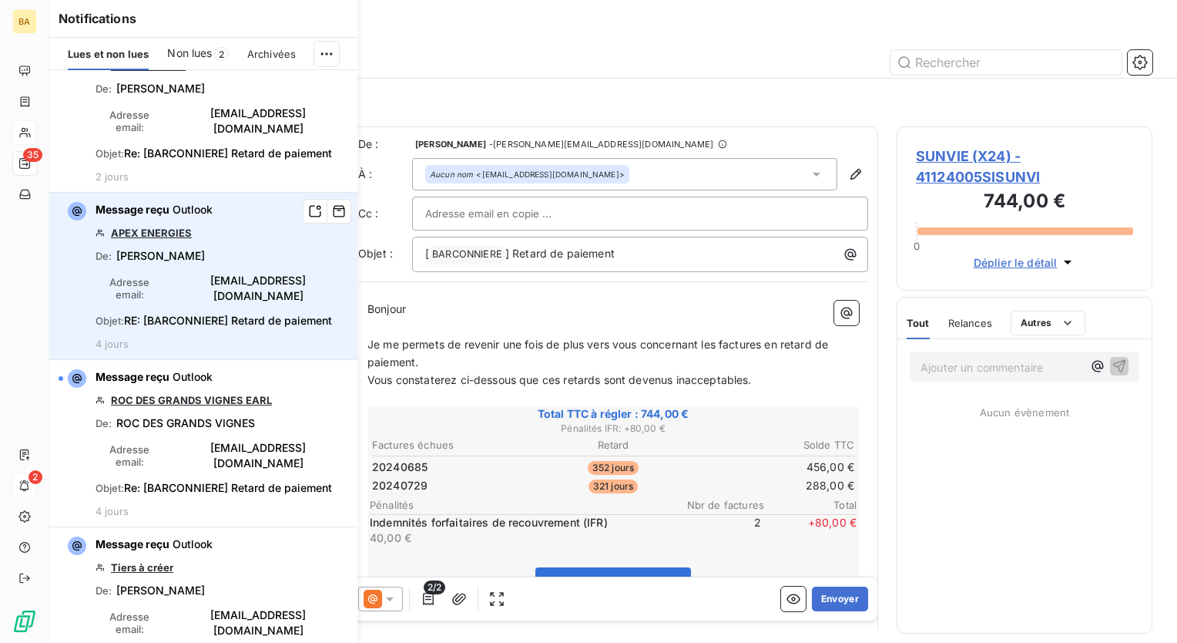
scroll to position [231, 0]
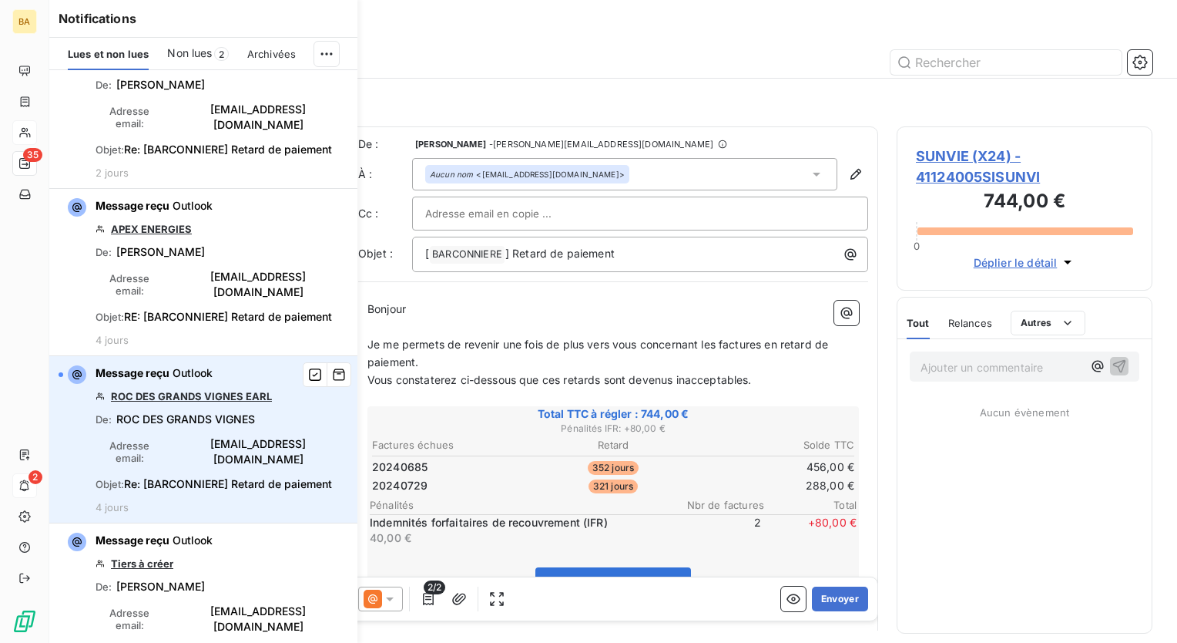
click at [176, 390] on link "ROC DES GRANDS VIGNES EARL" at bounding box center [191, 396] width 161 height 12
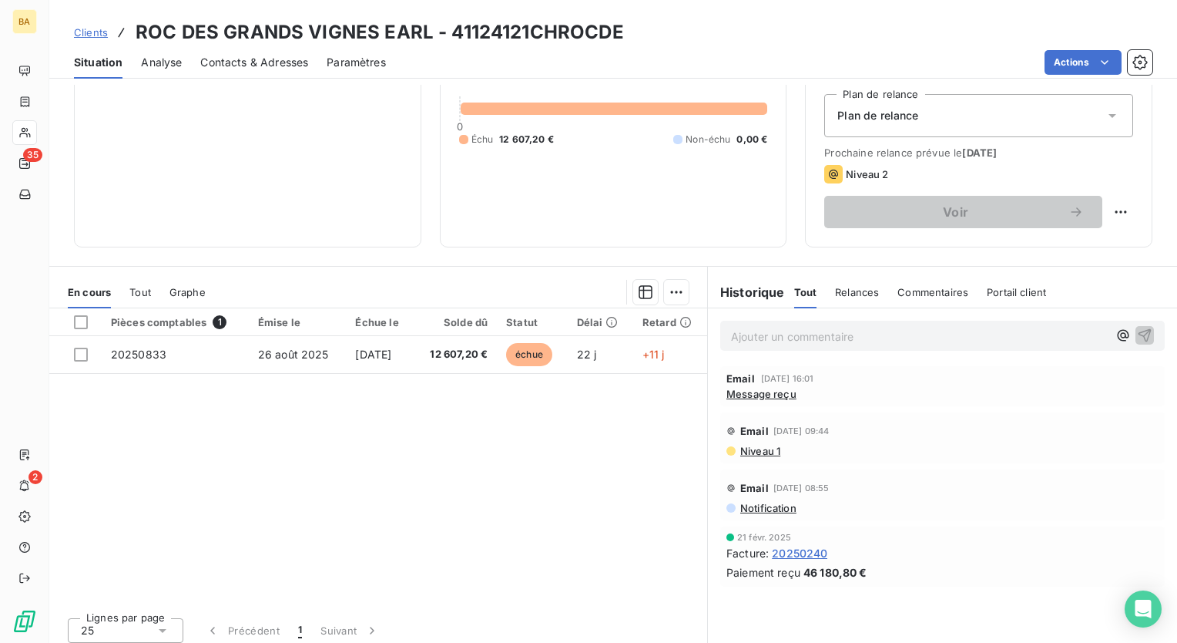
scroll to position [170, 0]
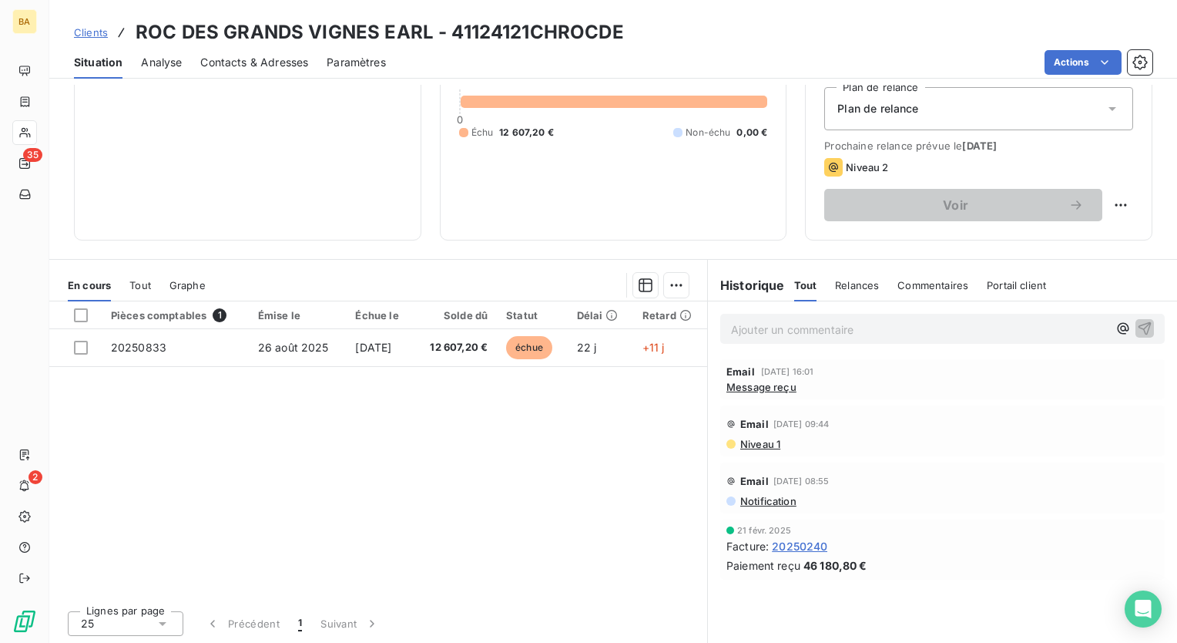
click at [746, 386] on span "Message reçu" at bounding box center [762, 387] width 70 height 12
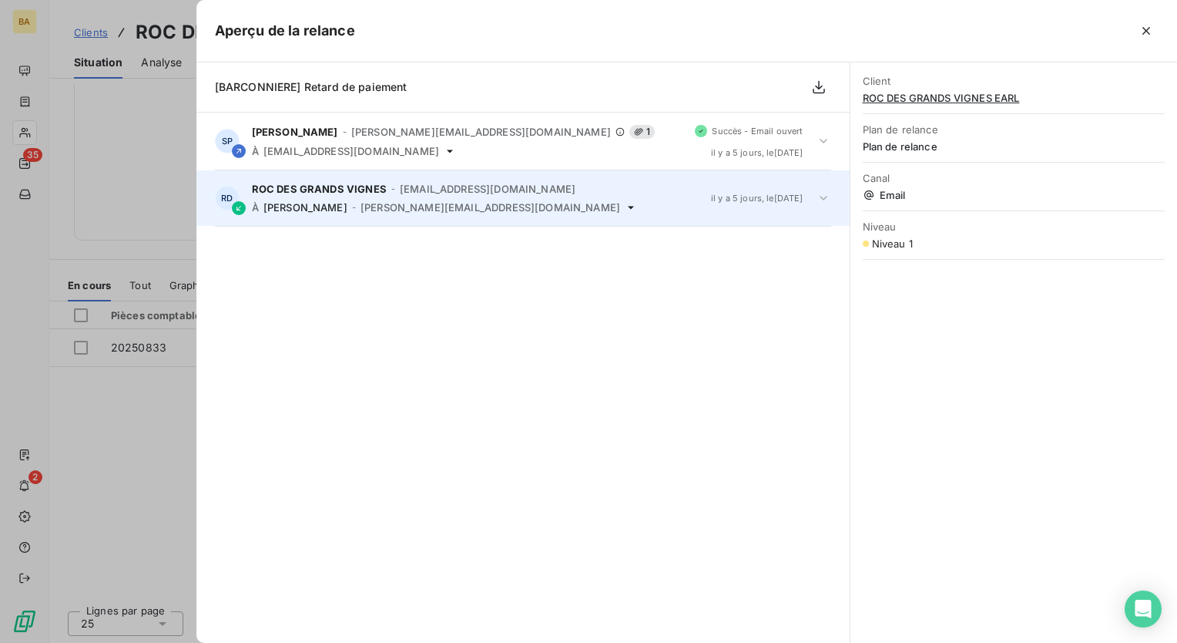
click at [386, 199] on div "ROC DES GRANDS VIGNES - rocdesgrandsvignes@gmail.com À Sarah PAGES - sarah.page…" at bounding box center [475, 198] width 447 height 31
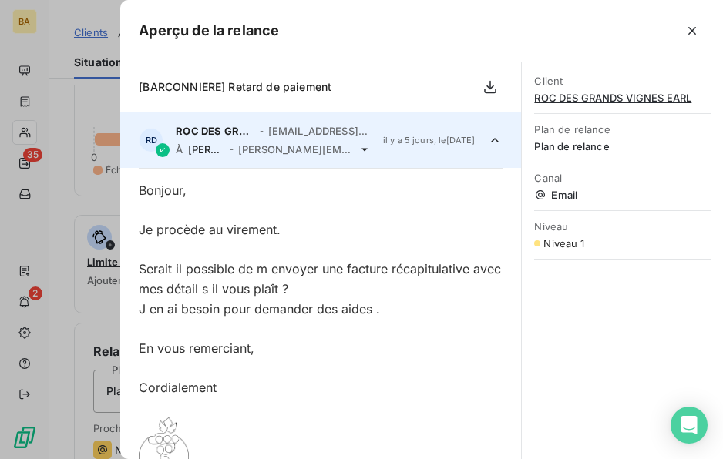
scroll to position [58, 0]
drag, startPoint x: 694, startPoint y: 30, endPoint x: 567, endPoint y: 76, distance: 135.3
click at [694, 30] on icon "button" at bounding box center [691, 30] width 15 height 15
